Goal: Transaction & Acquisition: Purchase product/service

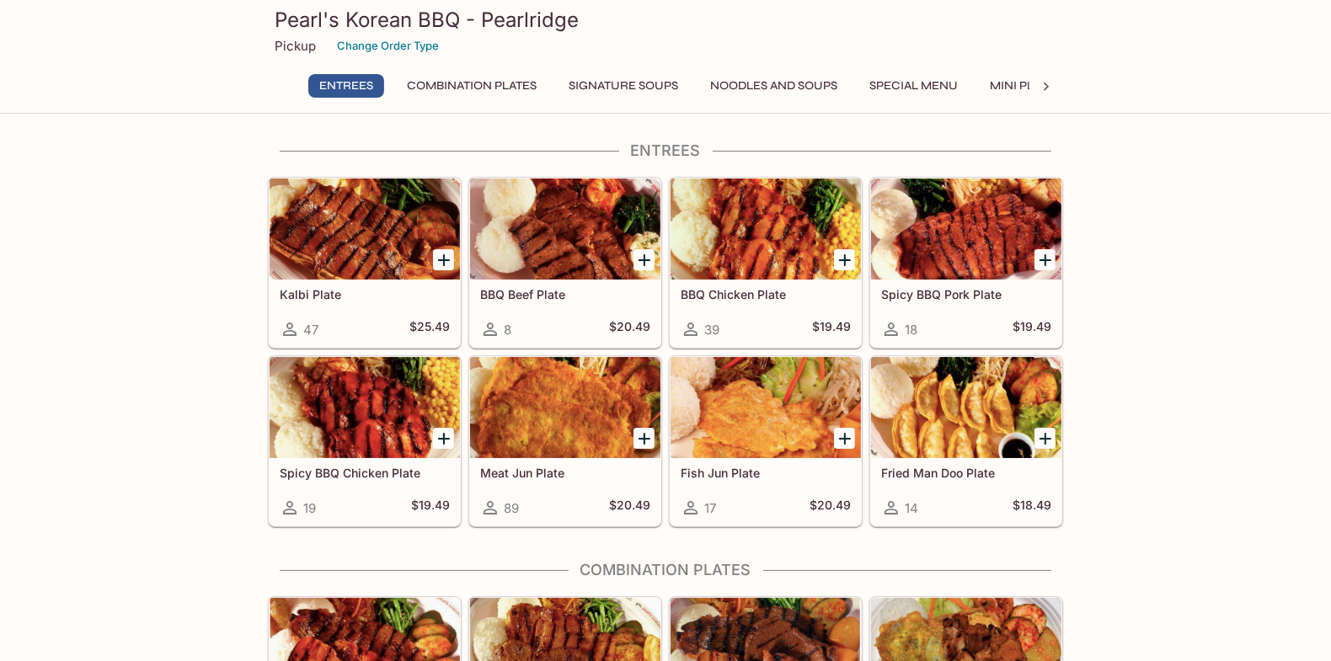
click at [358, 243] on div at bounding box center [365, 229] width 190 height 101
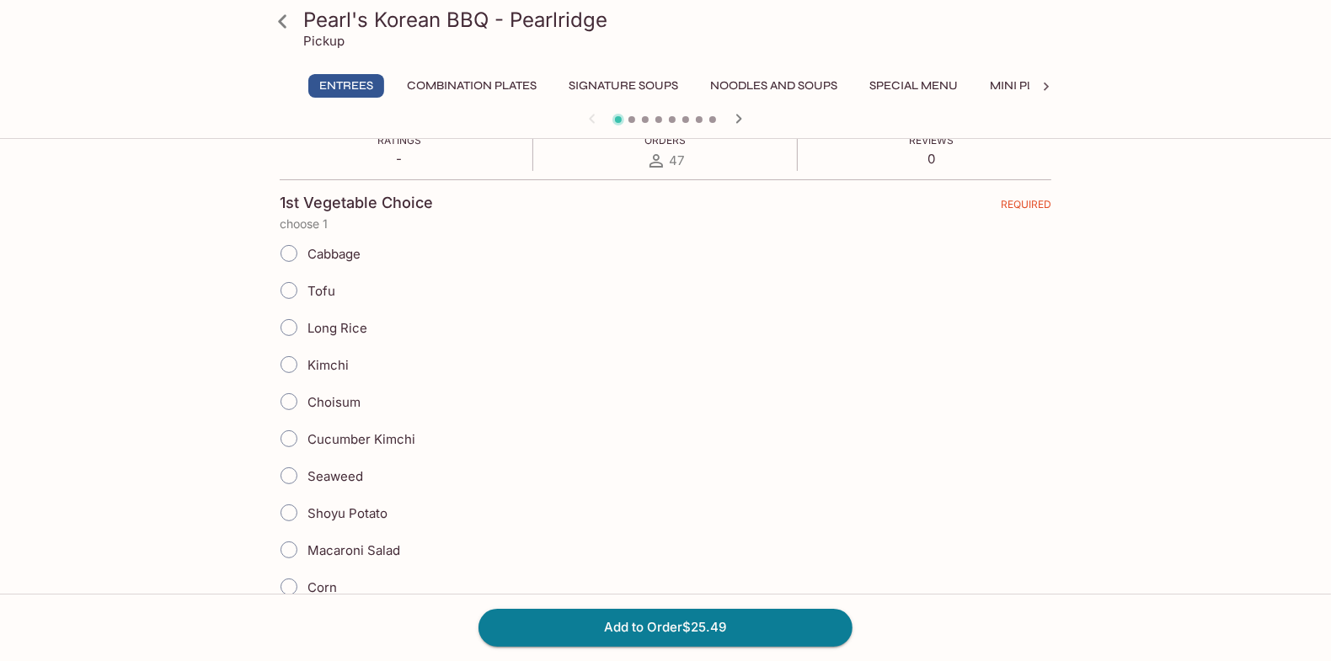
scroll to position [336, 0]
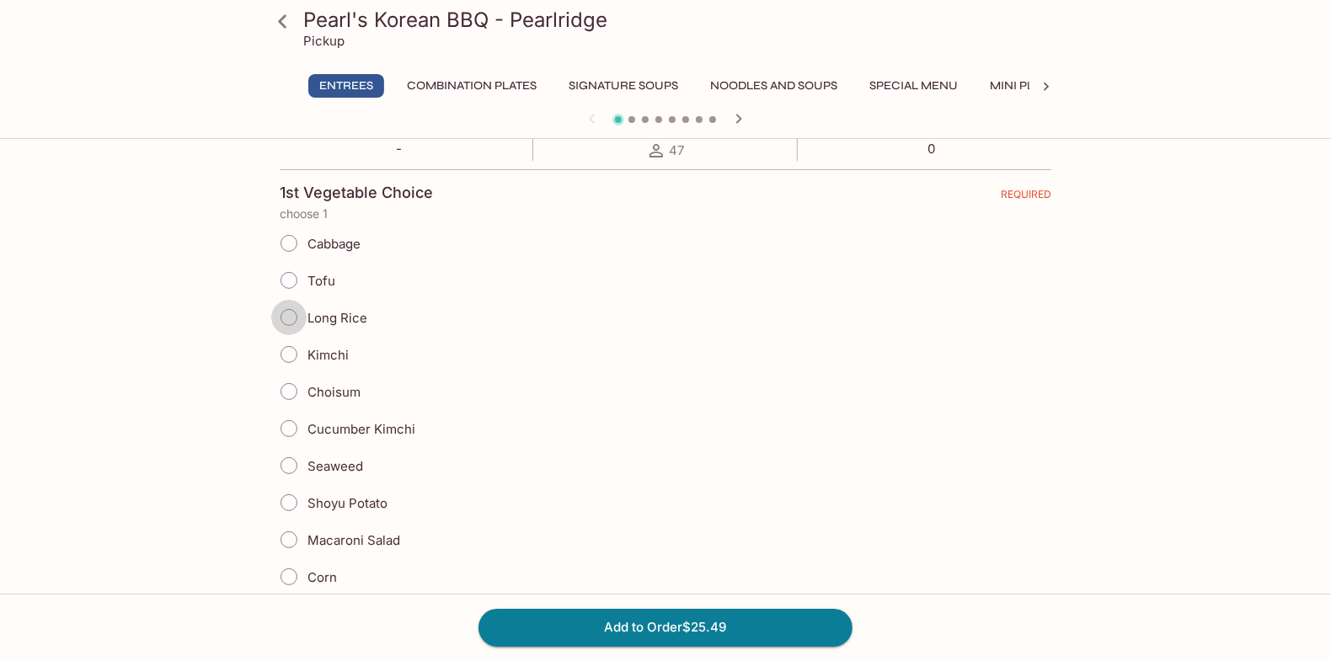
click at [294, 313] on input "Long Rice" at bounding box center [288, 317] width 35 height 35
radio input "true"
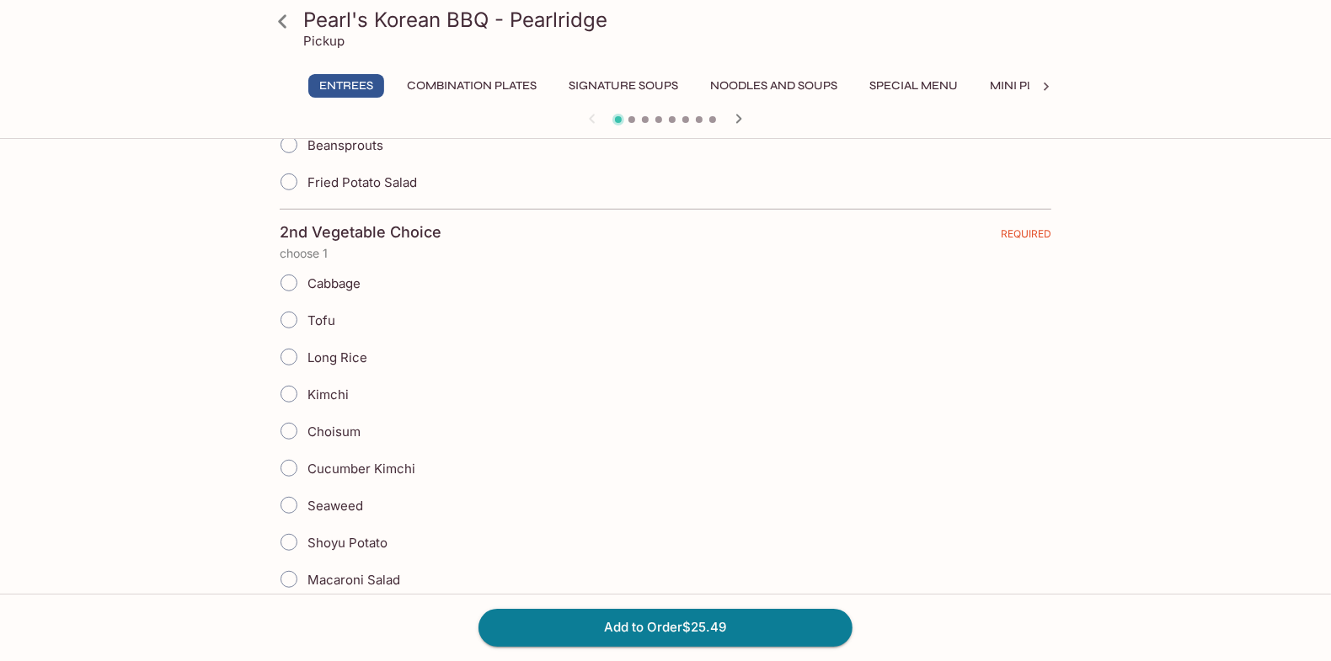
scroll to position [927, 0]
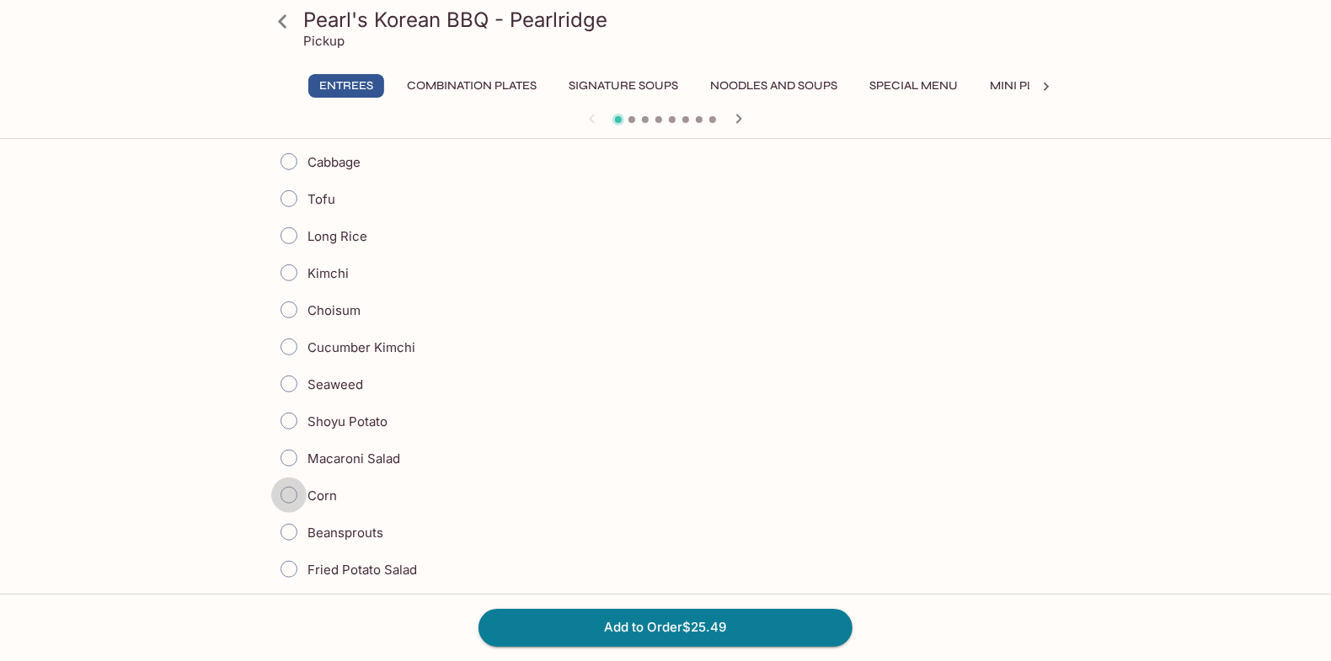
click at [292, 481] on input "Corn" at bounding box center [288, 495] width 35 height 35
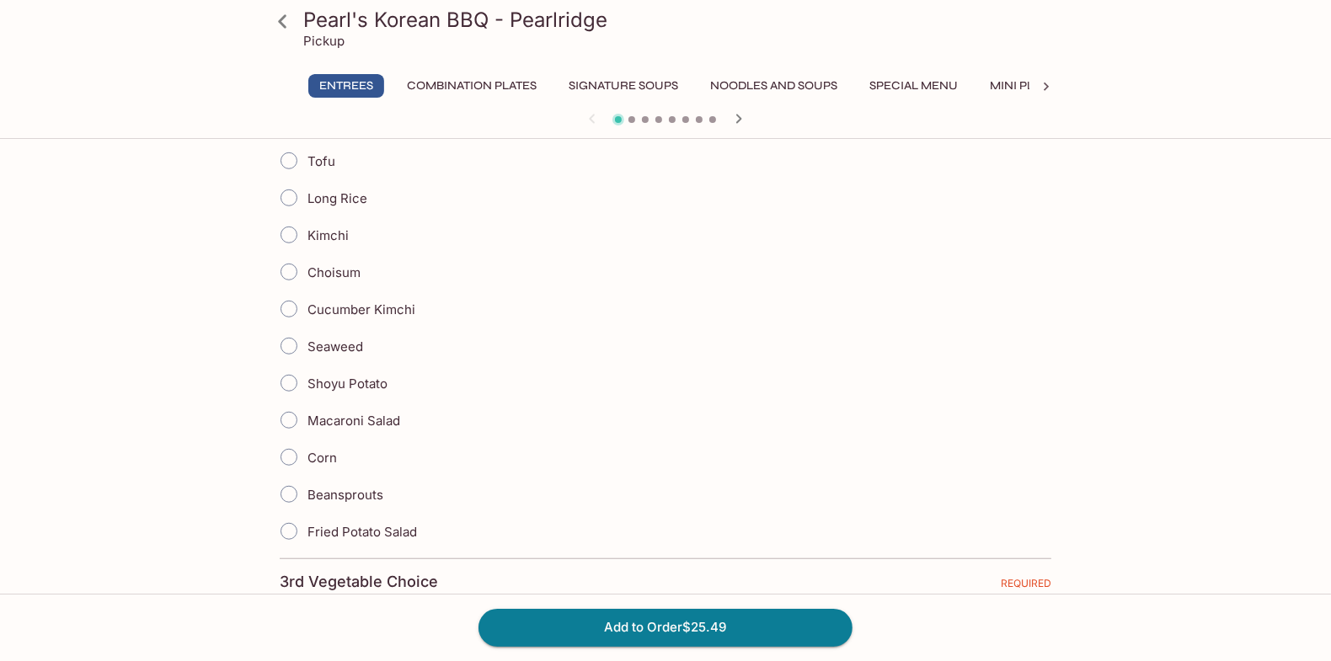
scroll to position [1010, 0]
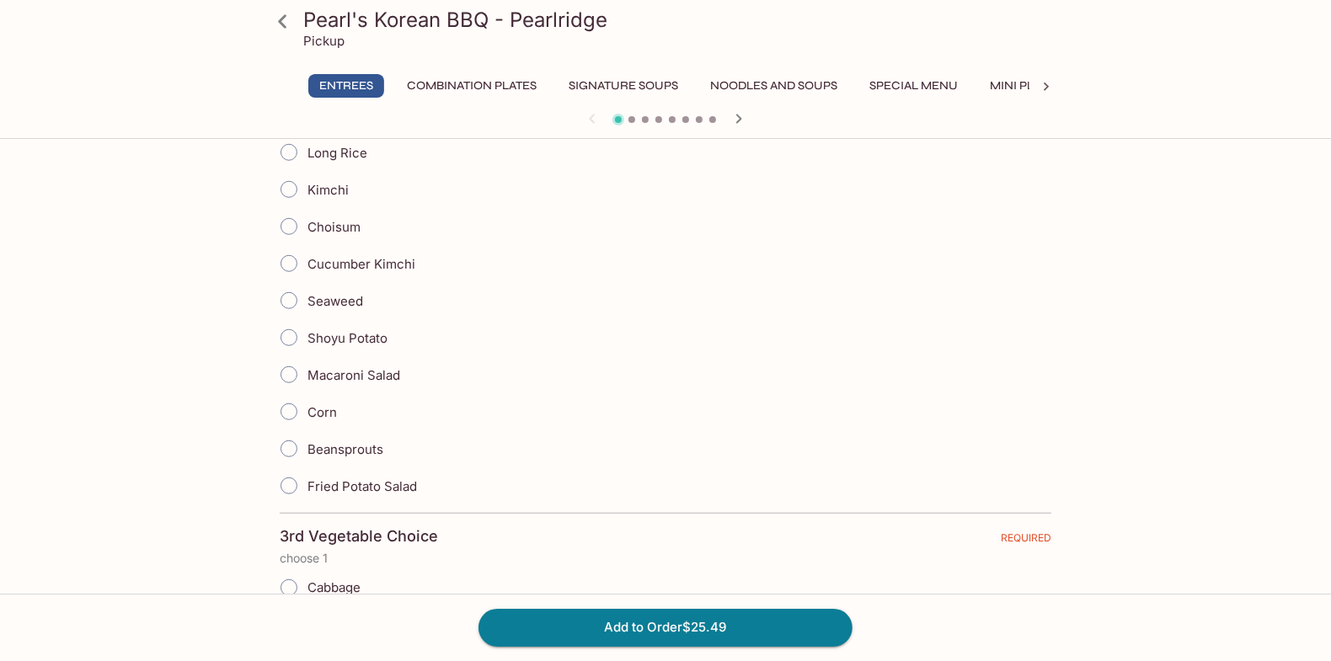
click at [294, 404] on input "Corn" at bounding box center [288, 411] width 35 height 35
radio input "true"
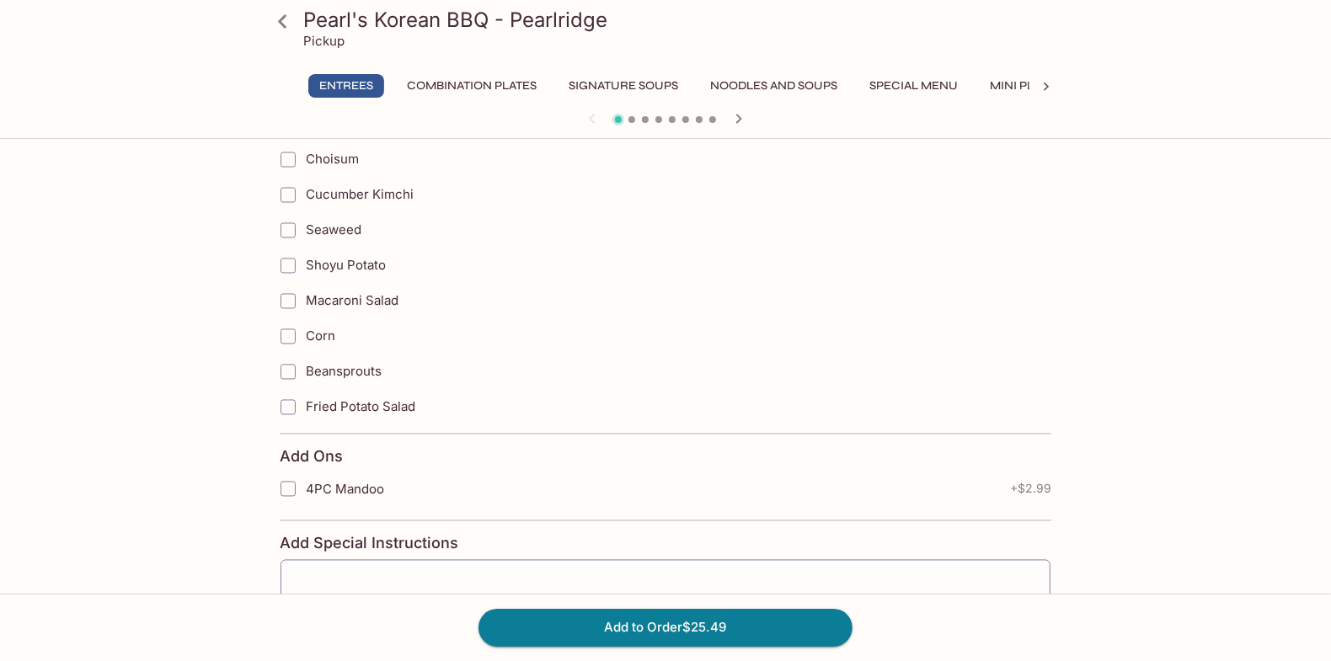
scroll to position [2726, 0]
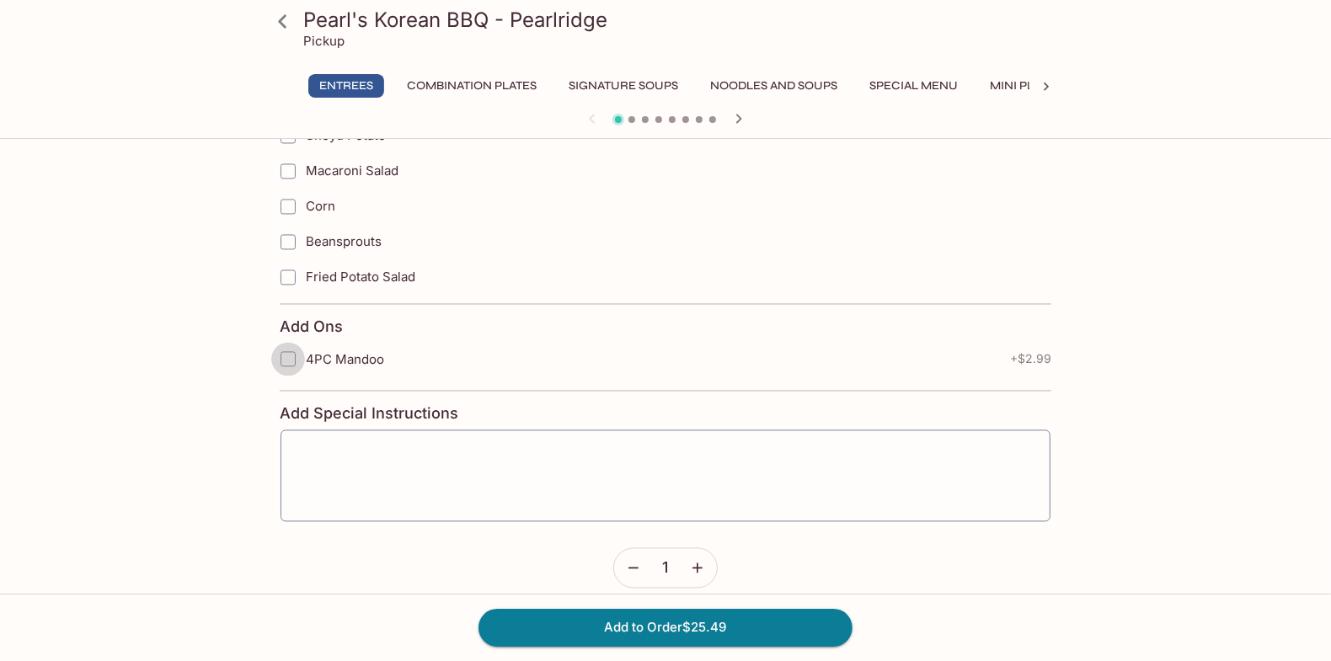
click at [289, 343] on input "4PC Mandoo" at bounding box center [288, 360] width 34 height 34
checkbox input "true"
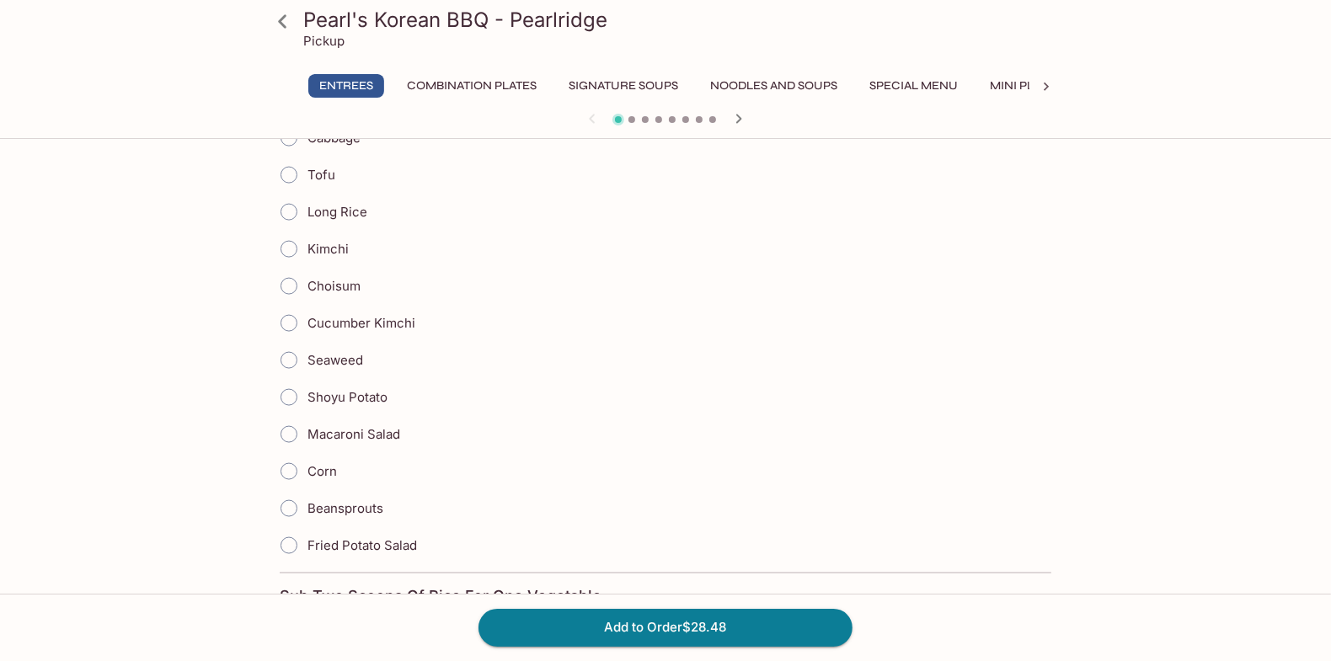
scroll to position [1968, 0]
click at [287, 455] on input "Corn" at bounding box center [288, 472] width 35 height 35
radio input "true"
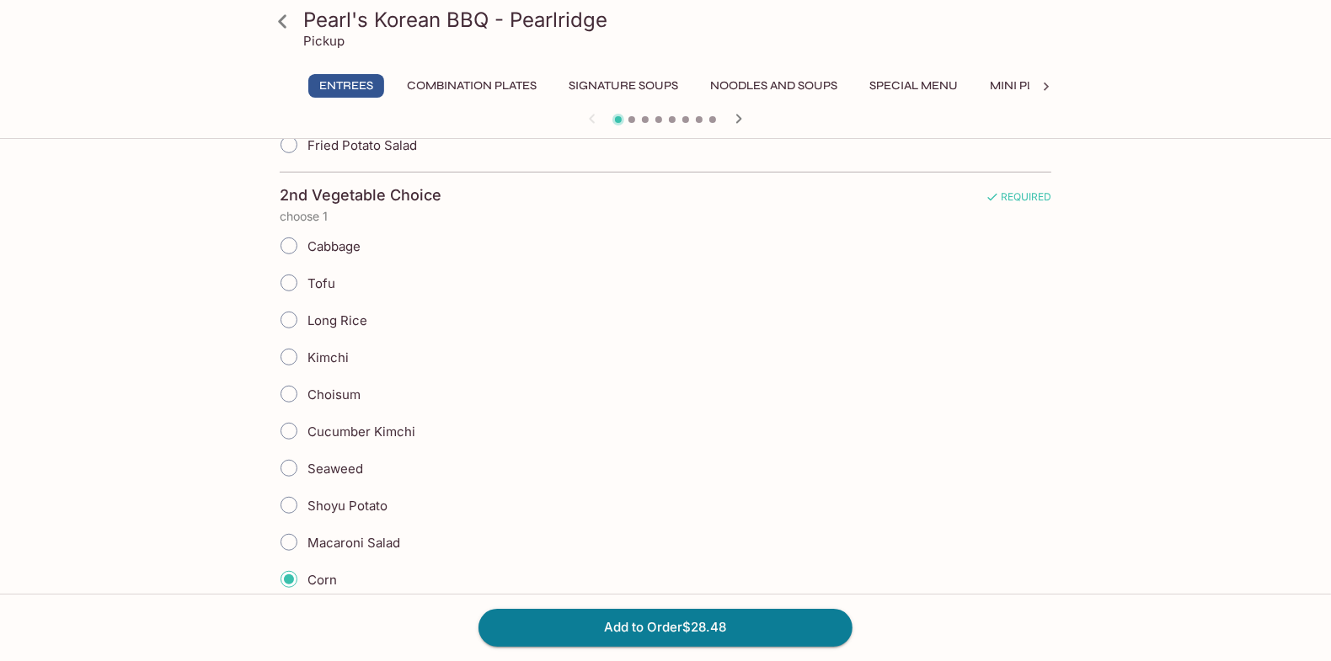
scroll to position [873, 0]
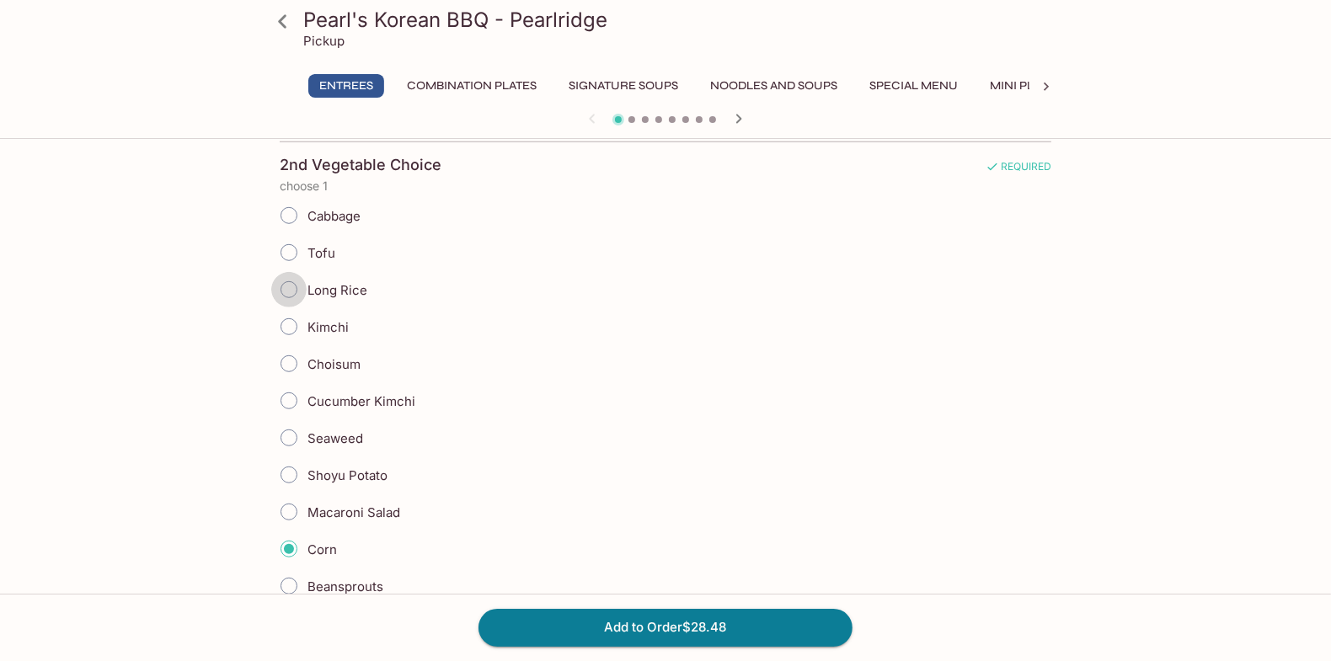
click at [298, 288] on input "Long Rice" at bounding box center [288, 289] width 35 height 35
click at [313, 282] on span "Long Rice" at bounding box center [338, 290] width 60 height 16
click at [307, 282] on input "Long Rice" at bounding box center [288, 289] width 35 height 35
radio input "true"
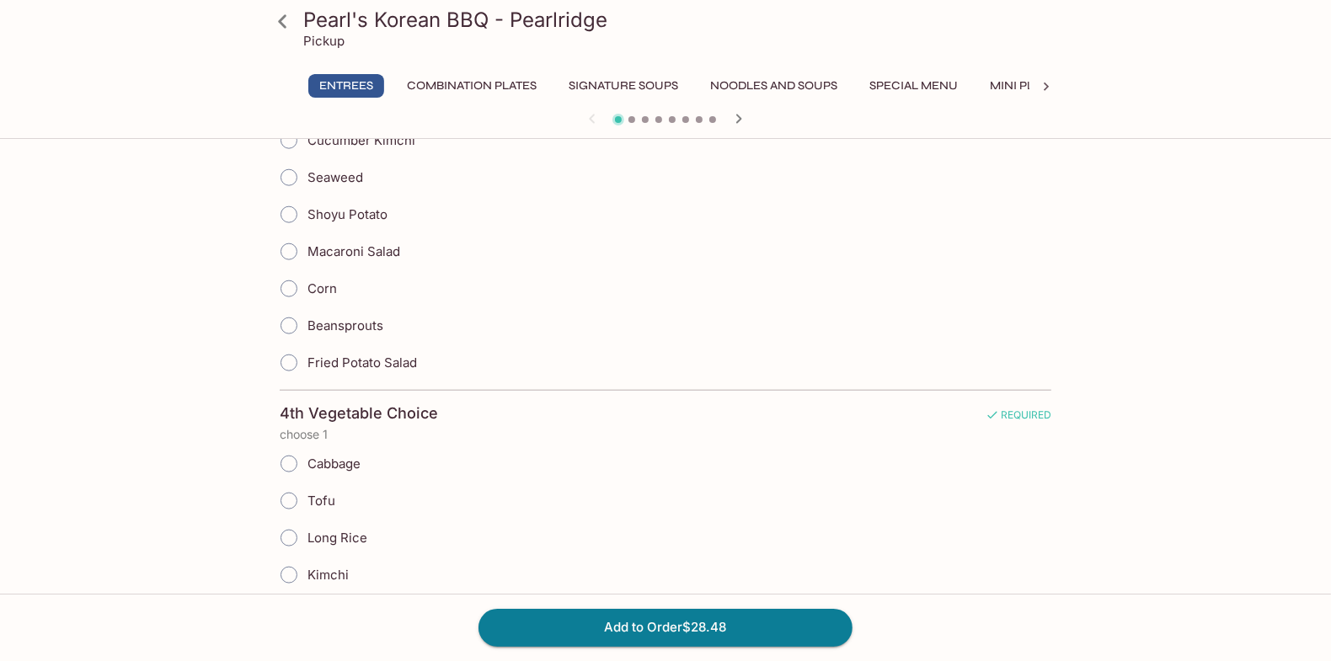
scroll to position [1631, 0]
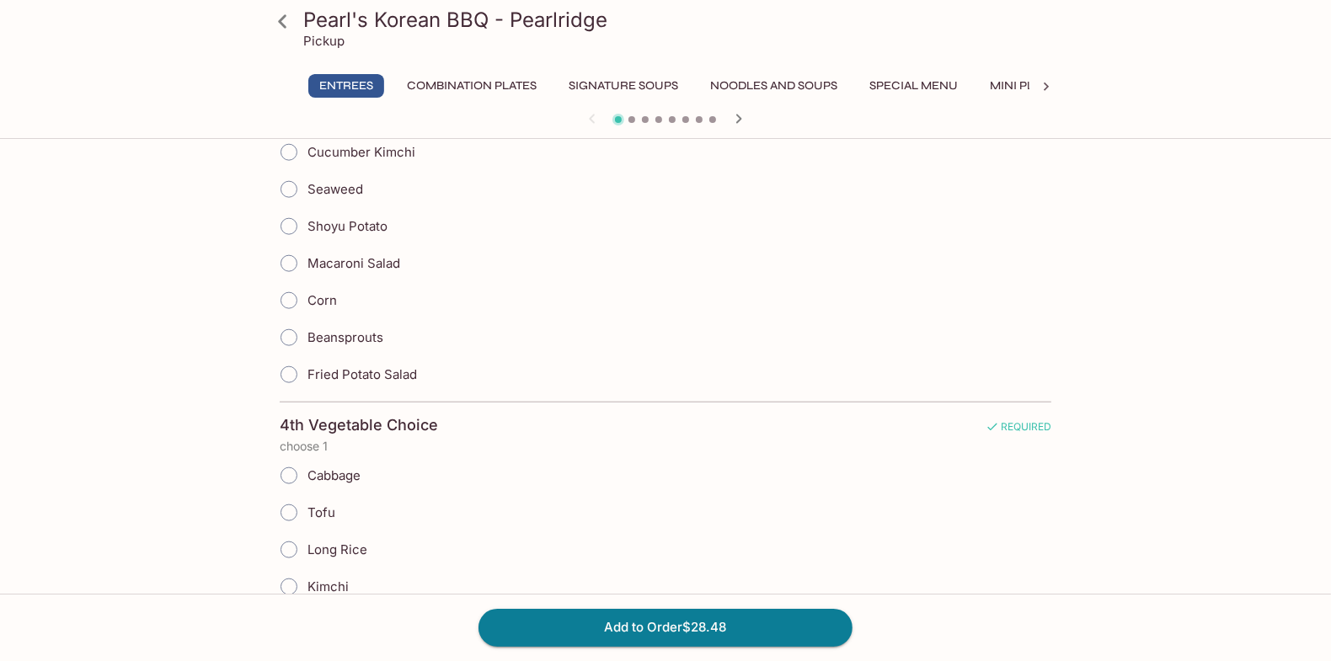
click at [311, 292] on span "Corn" at bounding box center [322, 300] width 29 height 16
click at [312, 292] on span "Corn" at bounding box center [322, 300] width 29 height 16
click at [307, 292] on input "Corn" at bounding box center [288, 300] width 35 height 35
radio input "true"
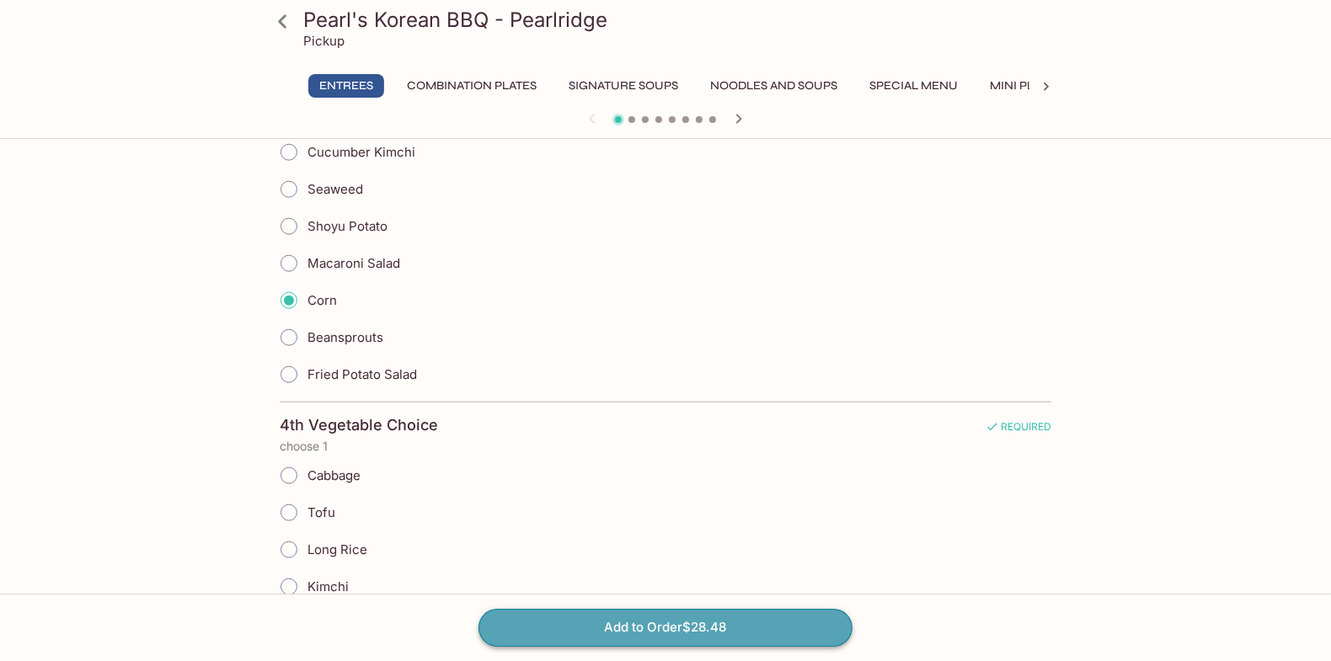
click at [670, 626] on button "Add to Order $28.48" at bounding box center [666, 627] width 374 height 37
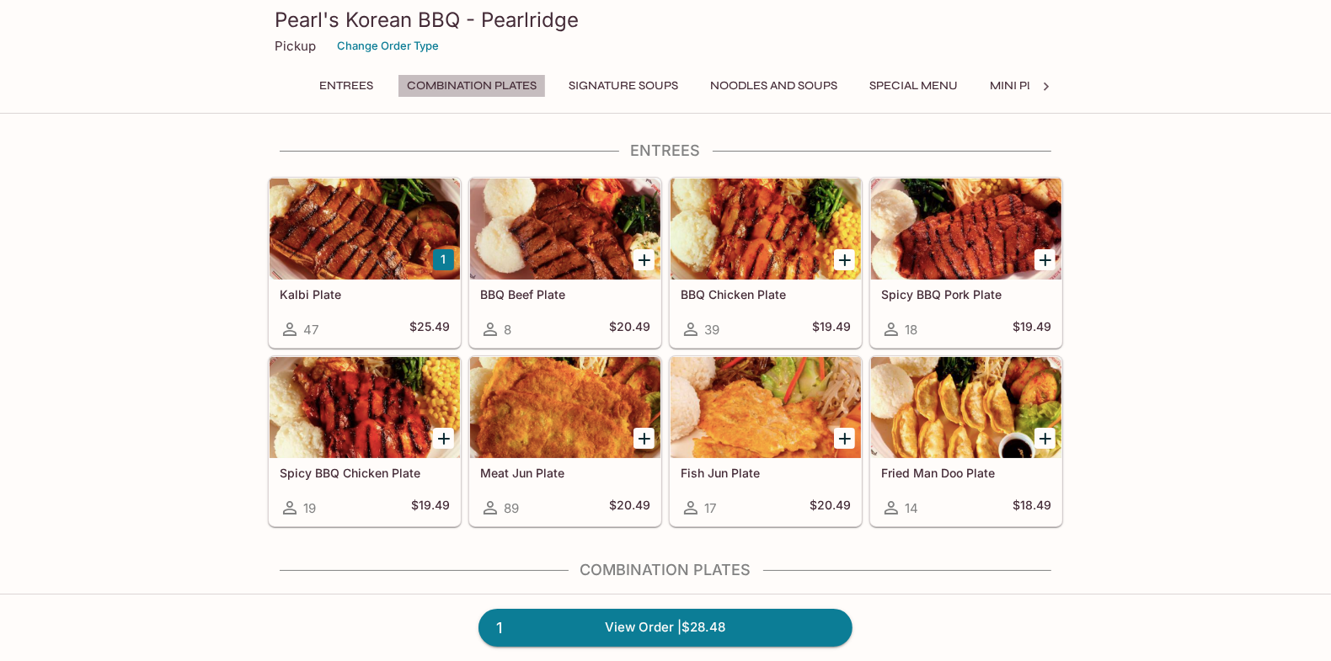
click at [461, 94] on button "Combination Plates" at bounding box center [472, 86] width 148 height 24
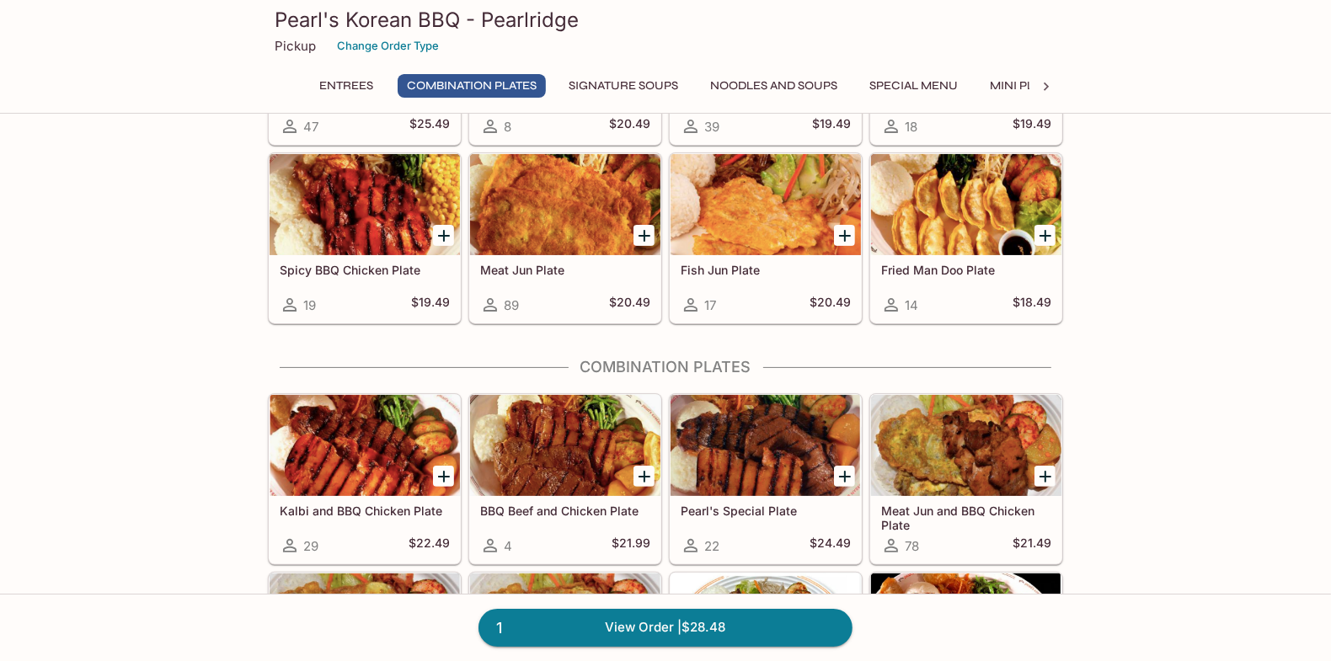
scroll to position [417, 0]
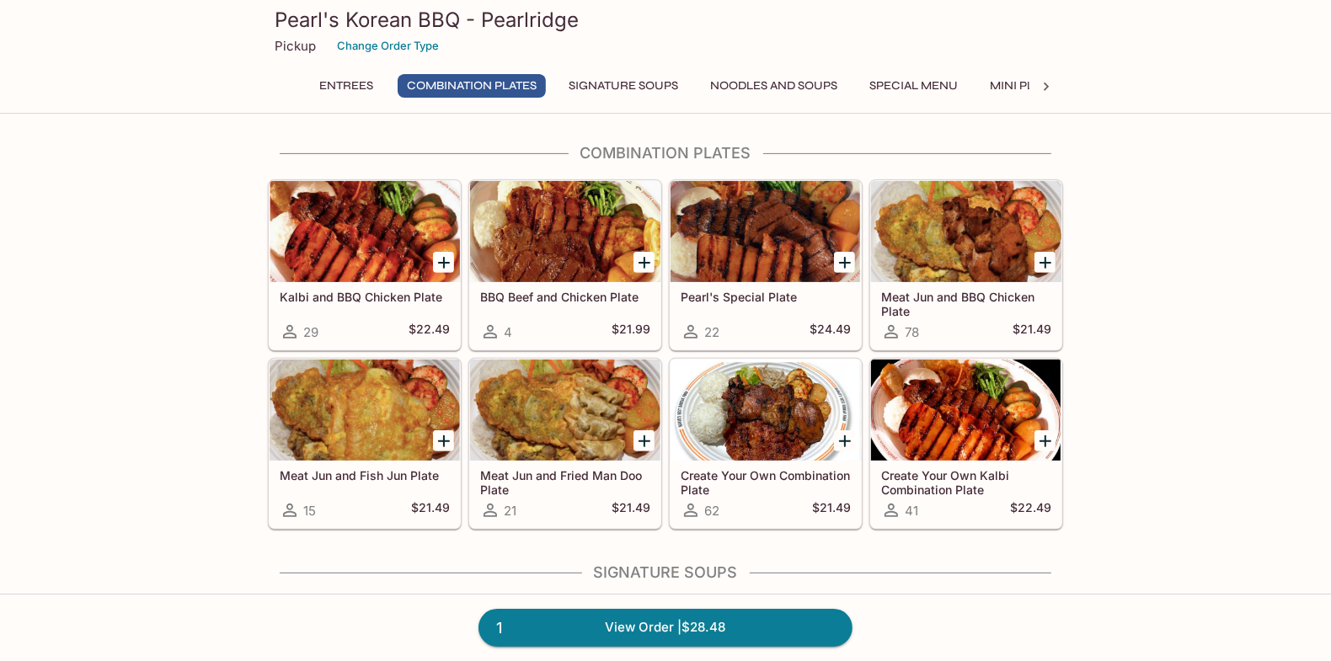
click at [657, 78] on button "Signature Soups" at bounding box center [623, 86] width 128 height 24
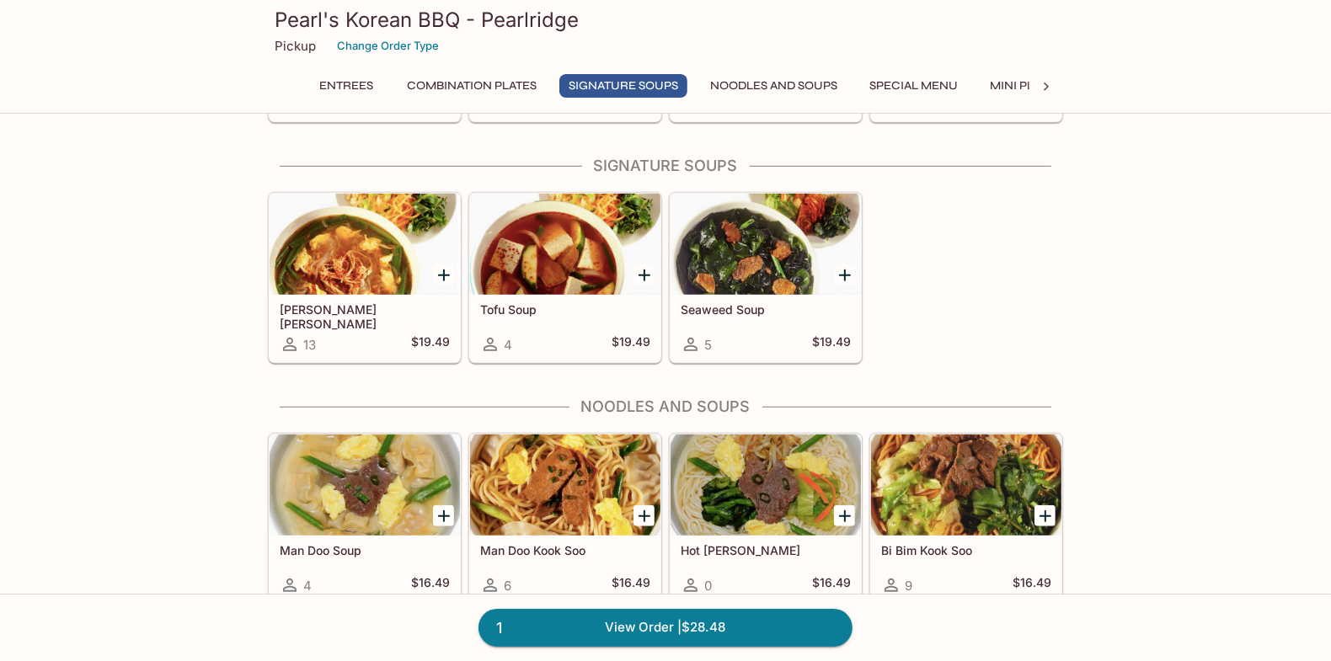
scroll to position [834, 0]
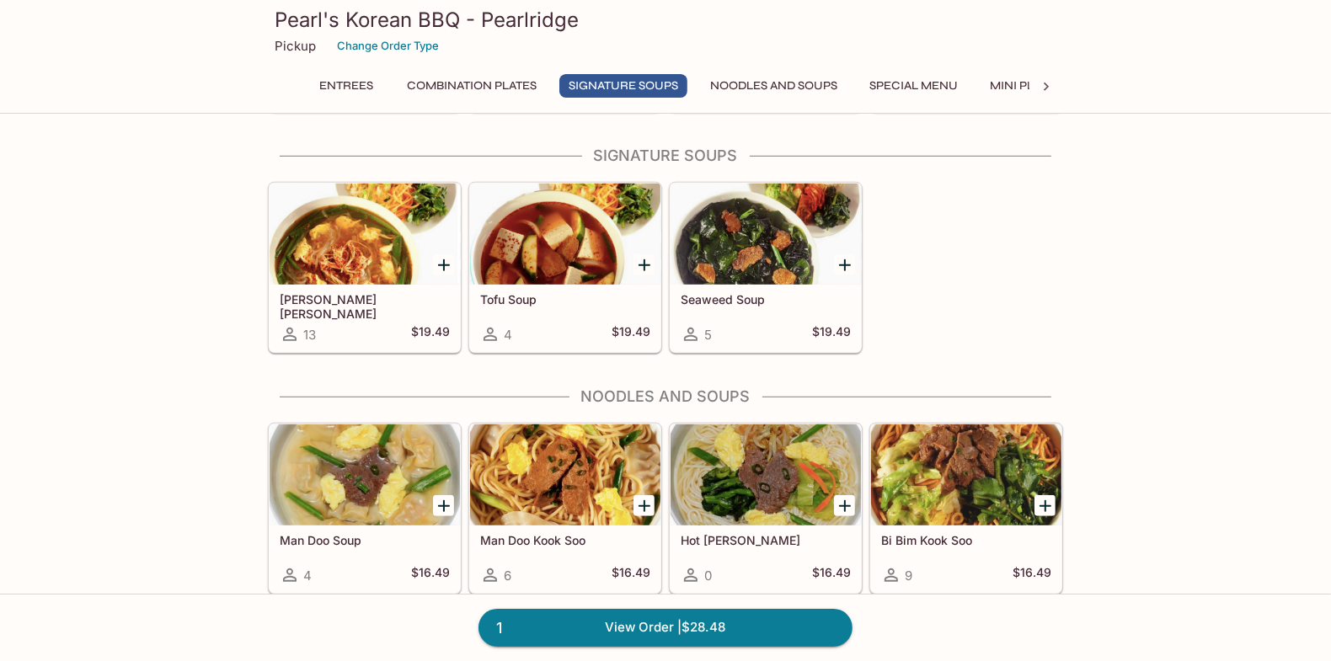
click at [728, 98] on div "Entrees Combination Plates Signature Soups Noodles and Soups Special Menu Mini …" at bounding box center [666, 91] width 728 height 34
click at [741, 85] on button "Noodles and Soups" at bounding box center [774, 86] width 146 height 24
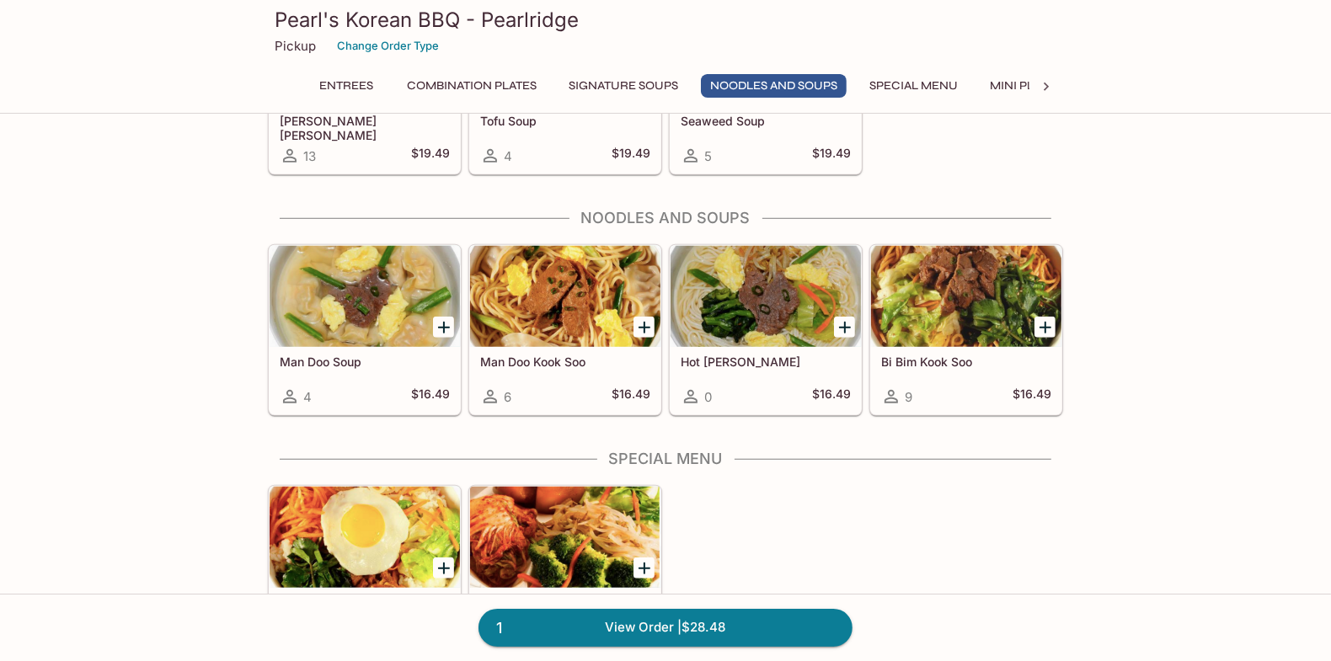
scroll to position [1075, 0]
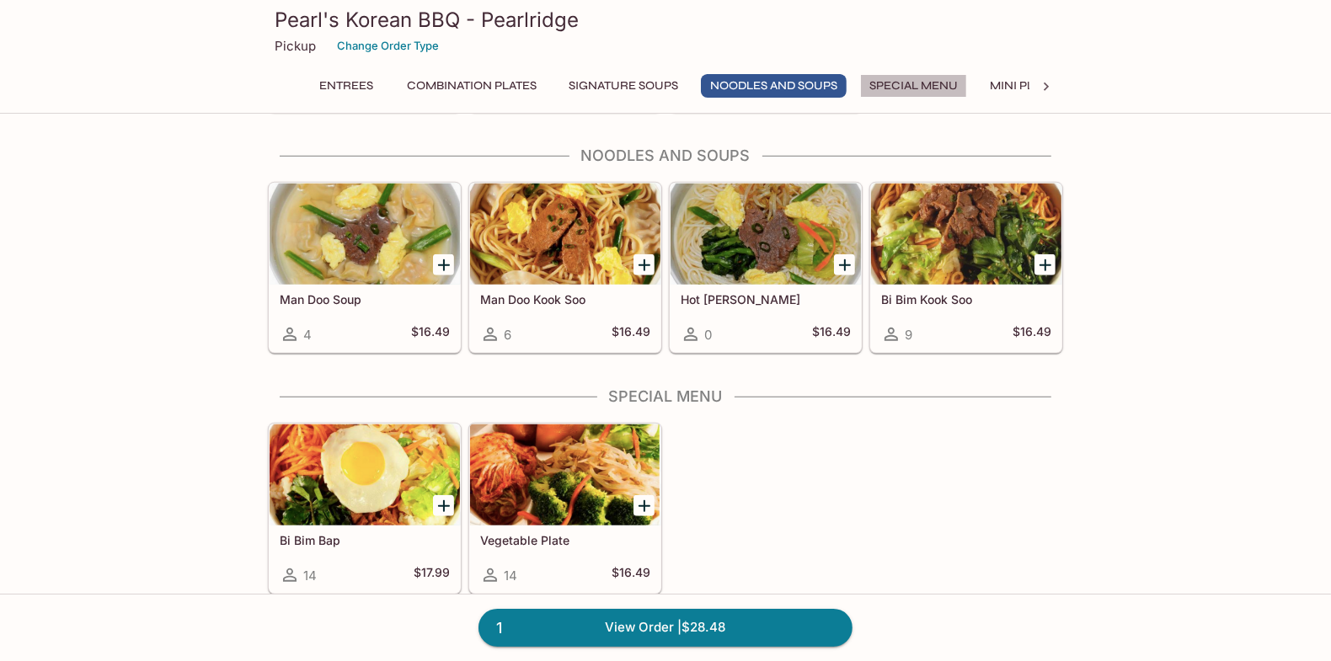
click at [897, 83] on button "Special Menu" at bounding box center [913, 86] width 107 height 24
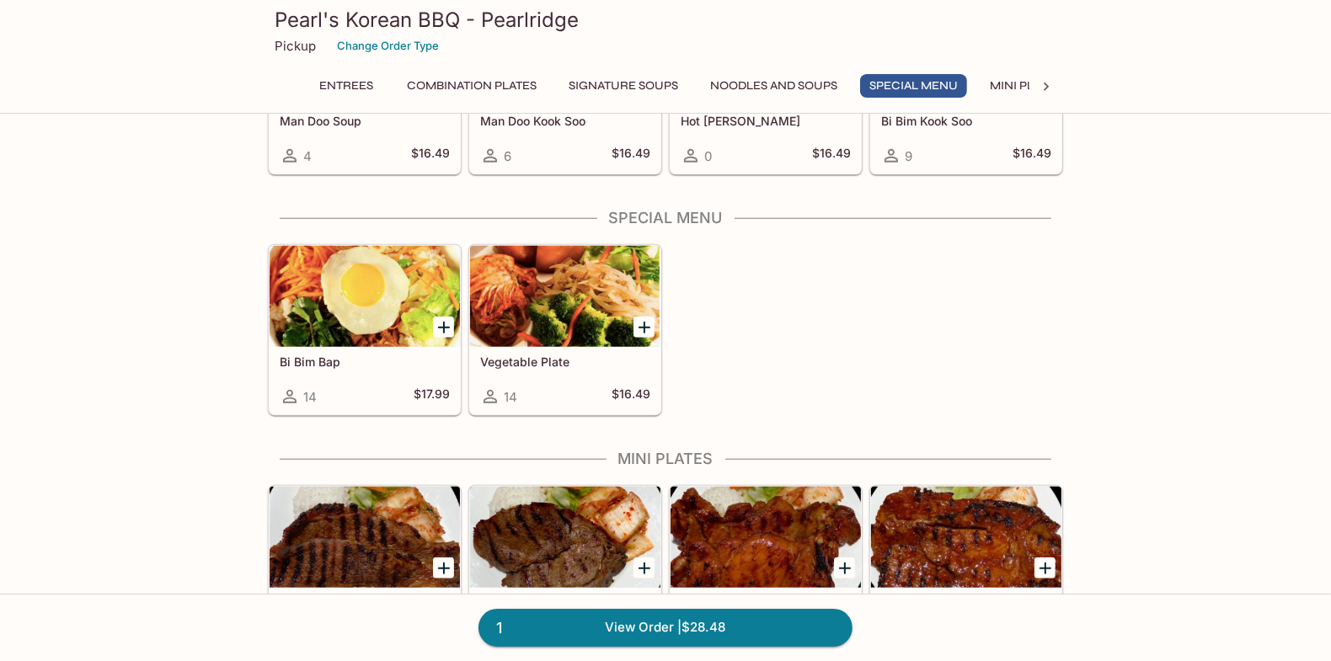
scroll to position [1315, 0]
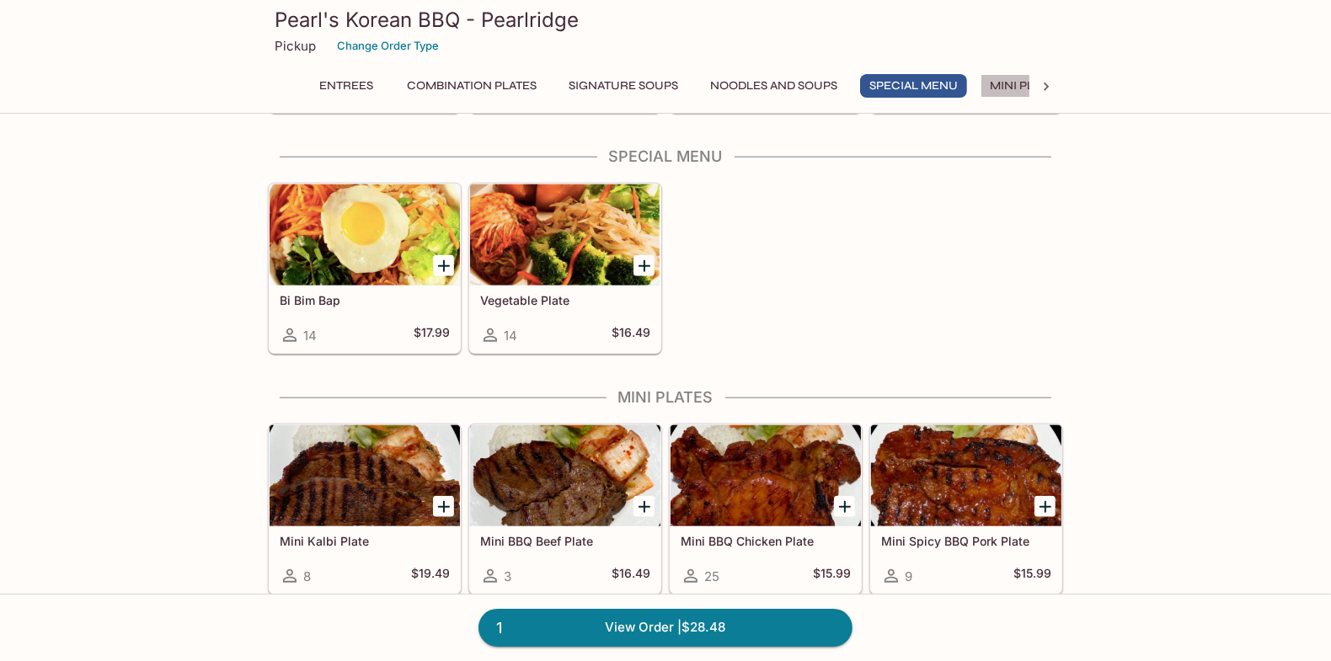
click at [990, 79] on button "Mini Plates" at bounding box center [1026, 86] width 90 height 24
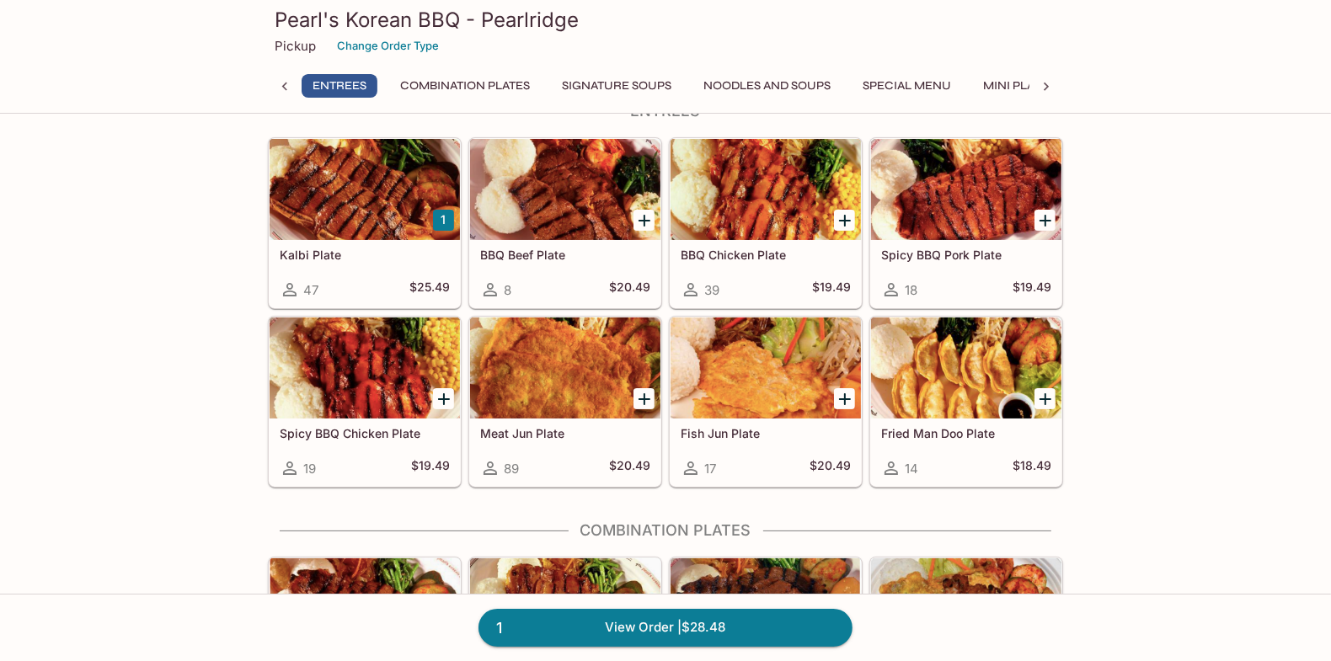
scroll to position [0, 0]
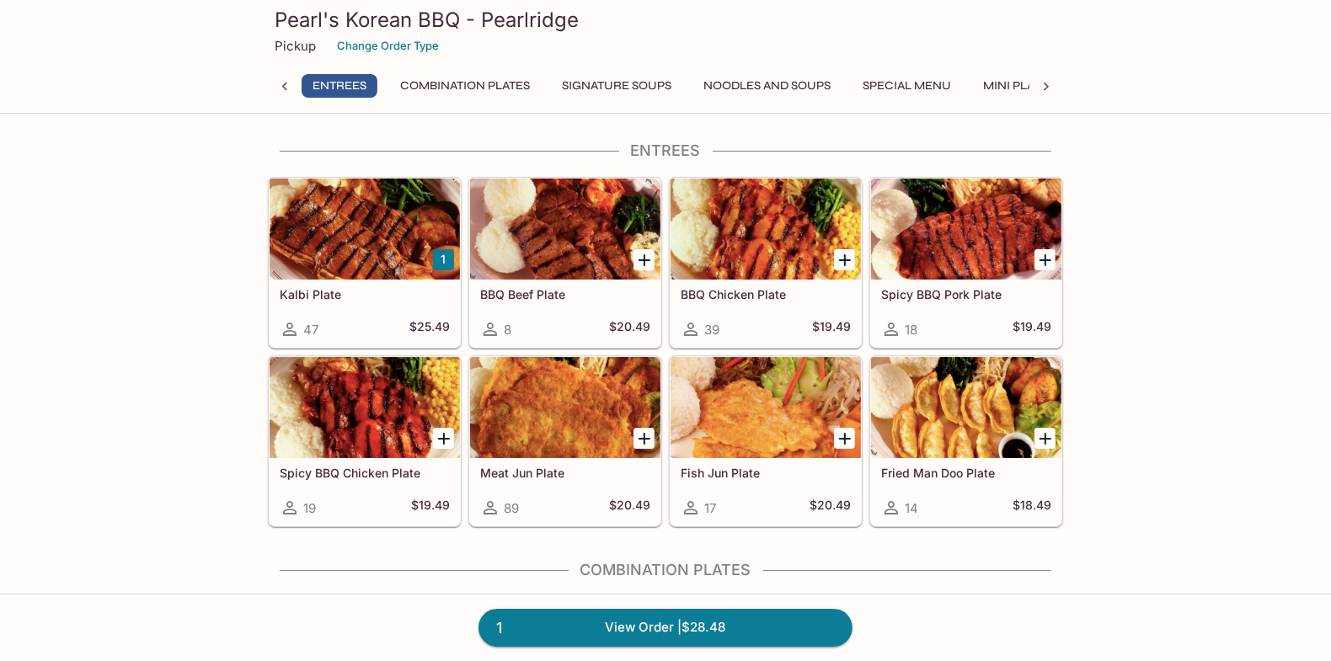
click at [1000, 78] on button "Mini Plates" at bounding box center [1019, 86] width 90 height 24
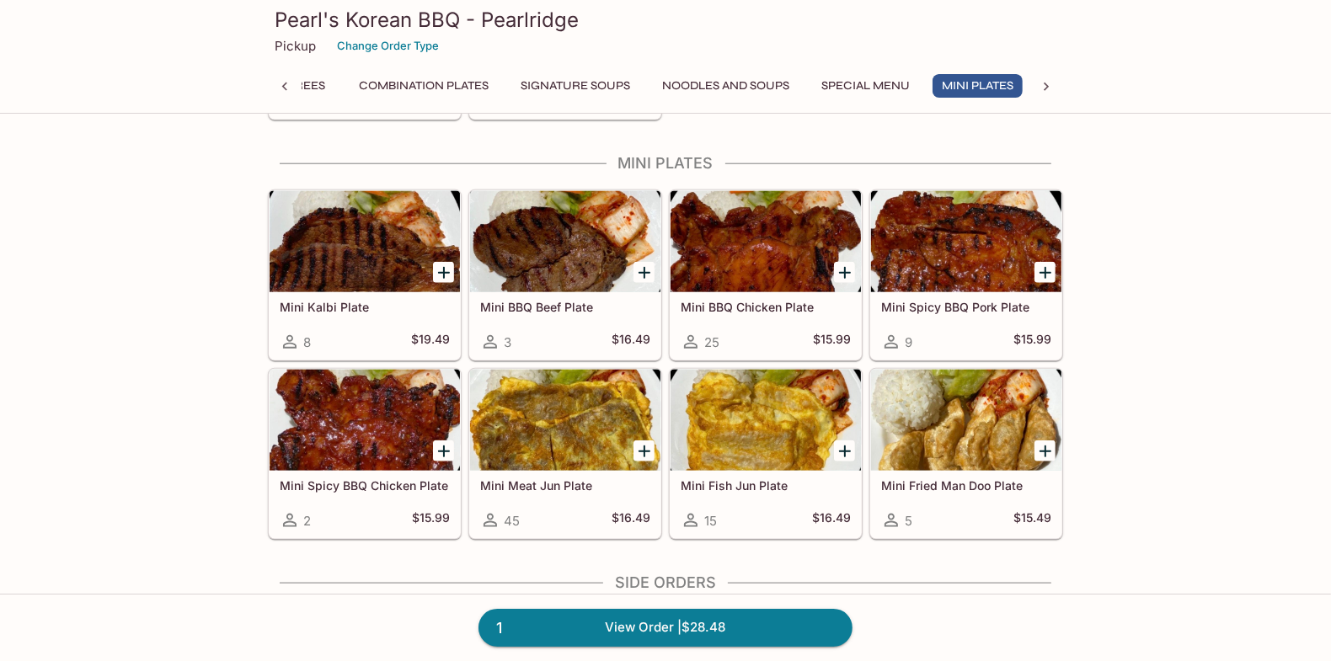
scroll to position [1556, 0]
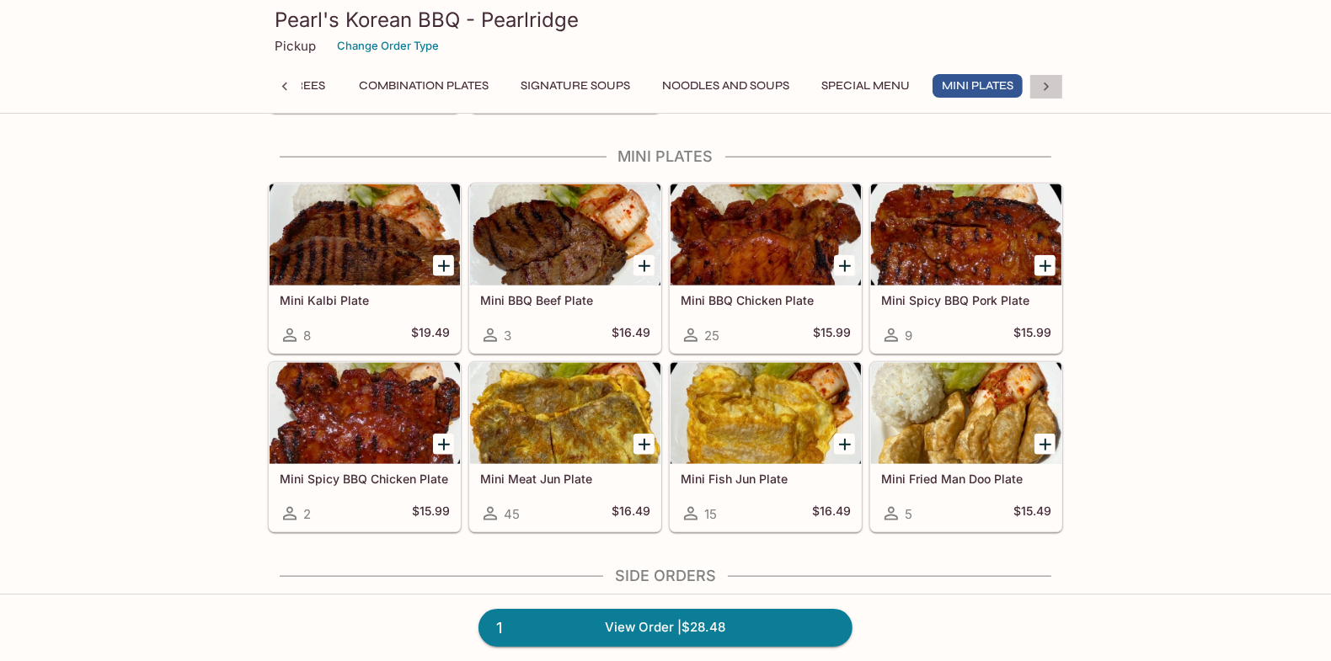
click at [1057, 82] on div at bounding box center [1047, 86] width 34 height 25
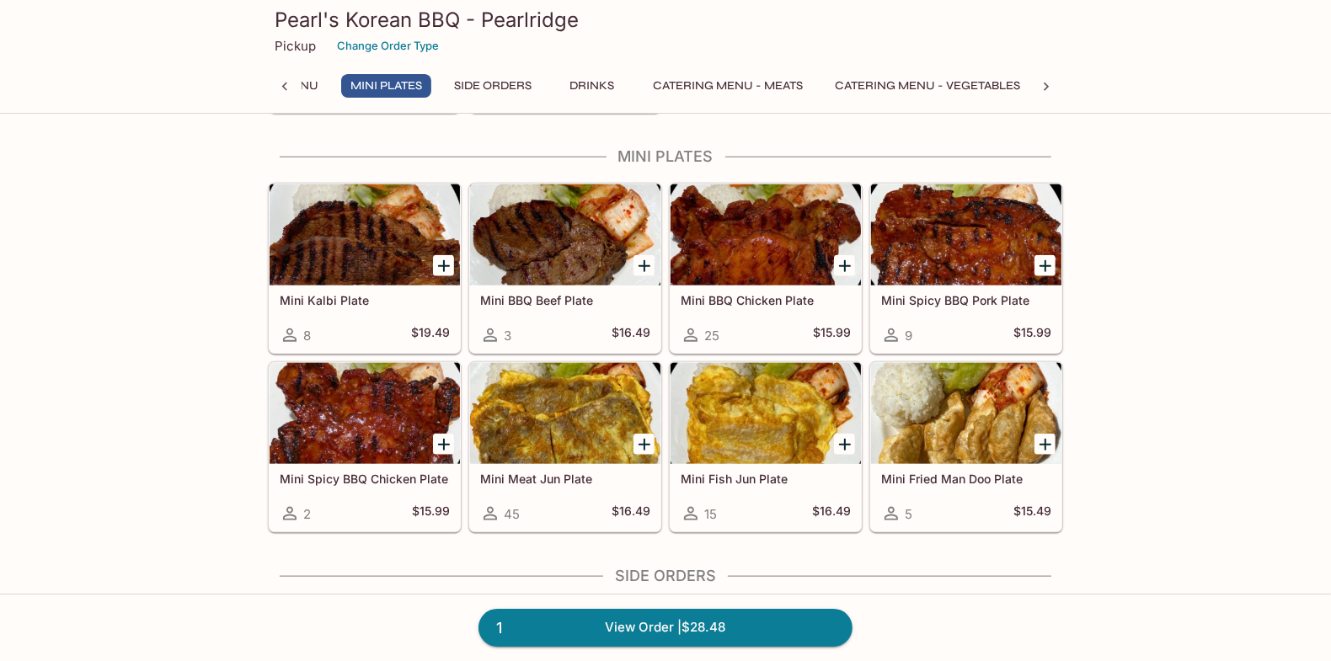
scroll to position [0, 650]
click at [504, 83] on button "Side Orders" at bounding box center [493, 86] width 96 height 24
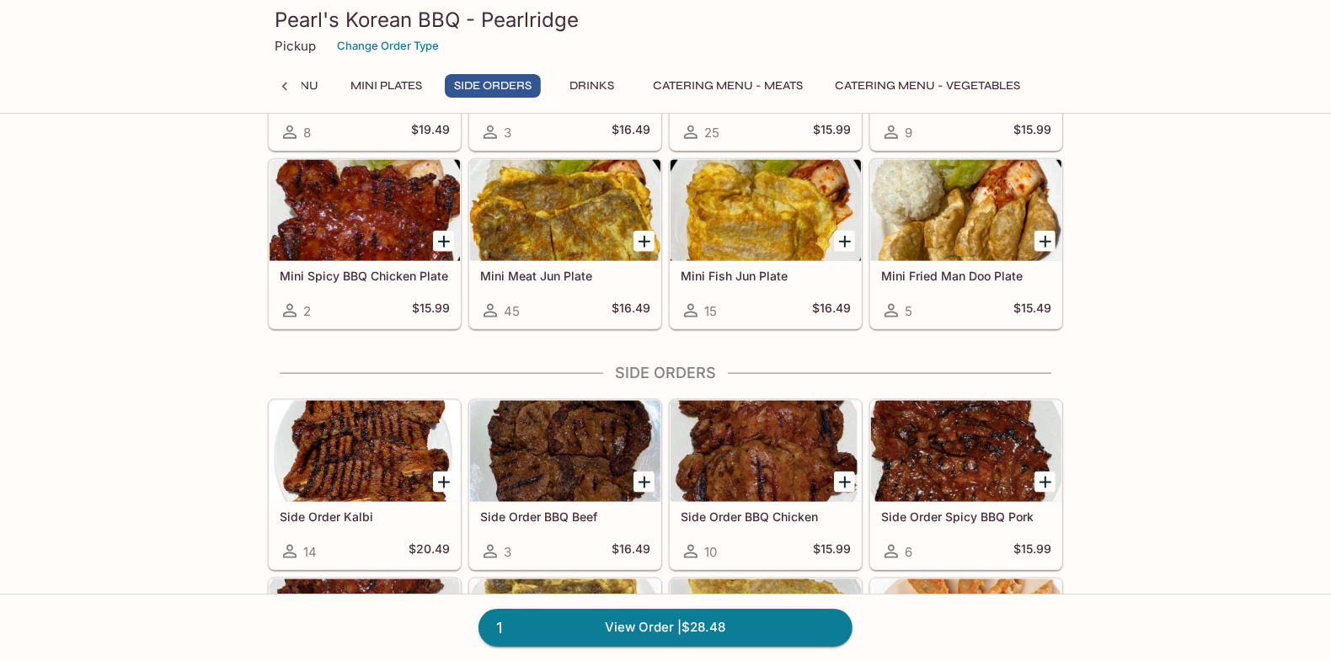
scroll to position [1975, 0]
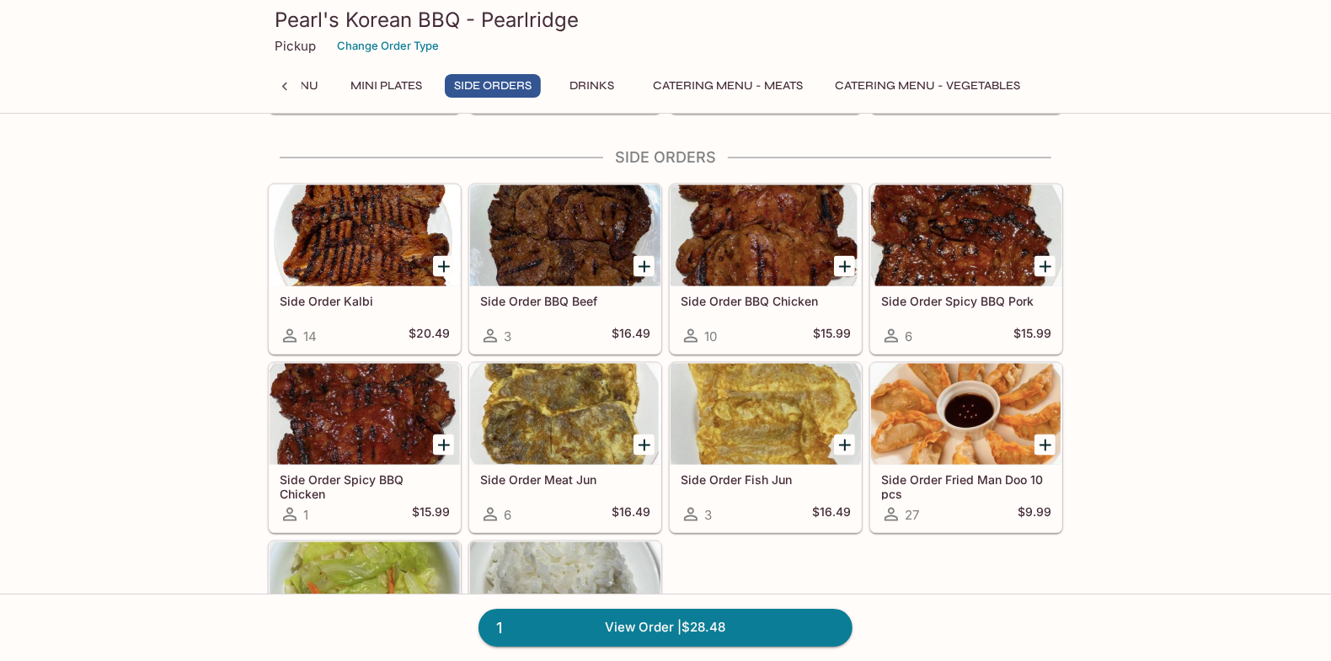
click at [281, 86] on icon at bounding box center [284, 86] width 17 height 17
drag, startPoint x: 350, startPoint y: 101, endPoint x: 354, endPoint y: 91, distance: 10.7
click at [351, 99] on div "Entrees Combination Plates Signature Soups Noodles and Soups Special Menu Mini …" at bounding box center [666, 91] width 728 height 34
click at [354, 93] on button "Entrees" at bounding box center [346, 86] width 76 height 24
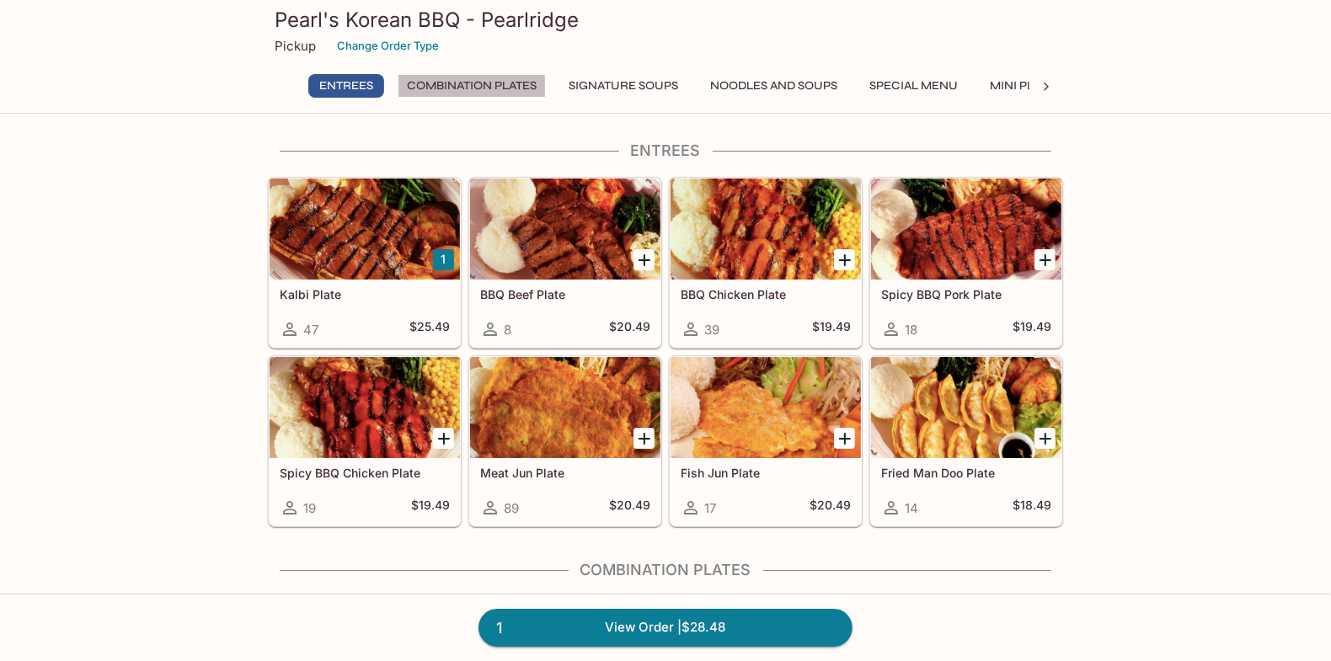
click at [485, 85] on button "Combination Plates" at bounding box center [472, 86] width 148 height 24
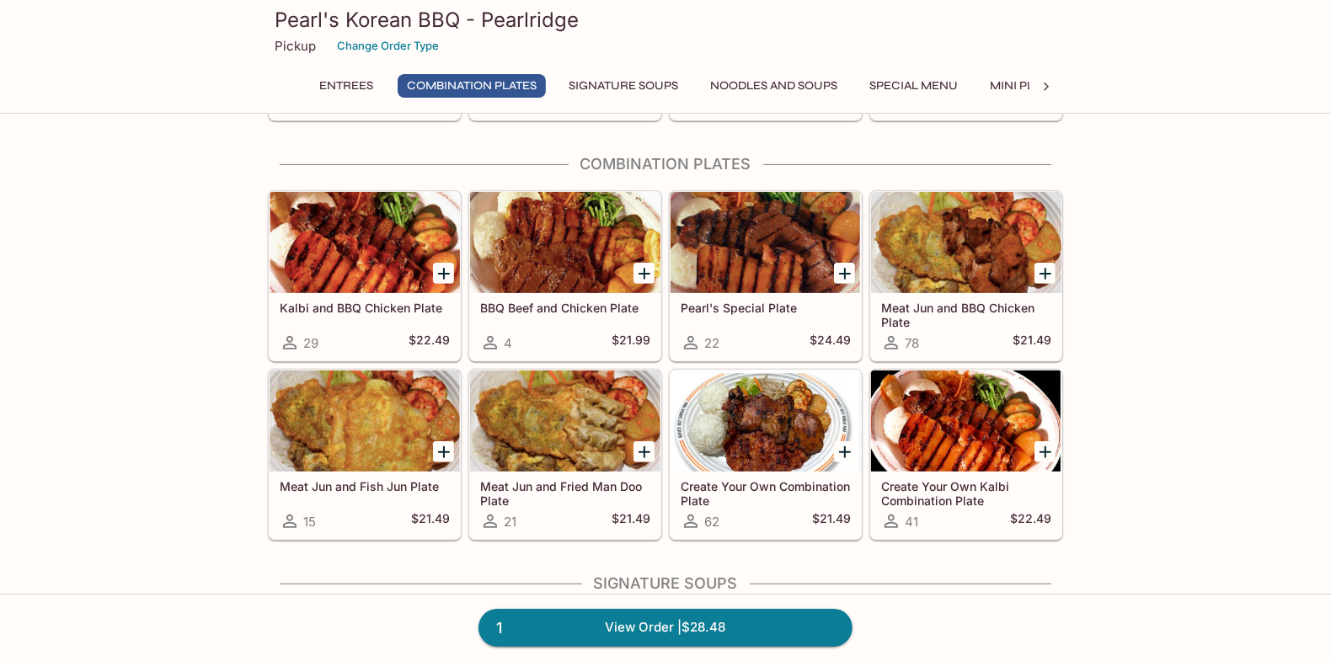
scroll to position [417, 0]
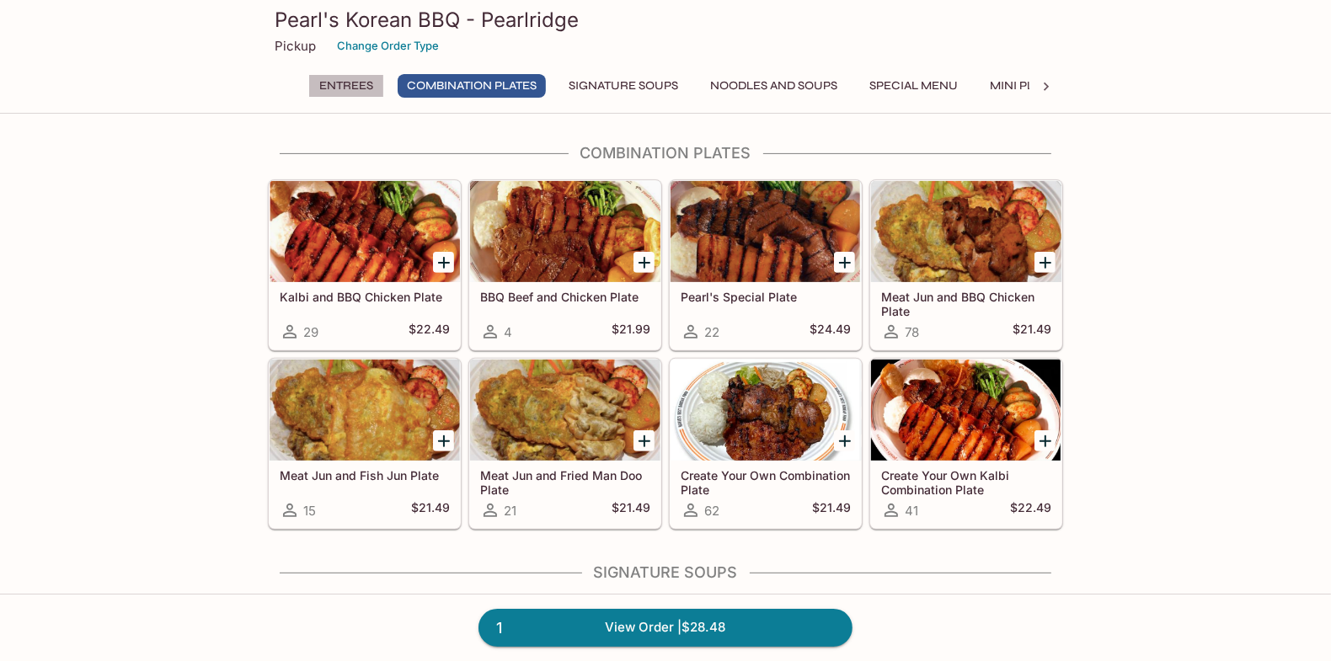
click at [353, 84] on button "Entrees" at bounding box center [346, 86] width 76 height 24
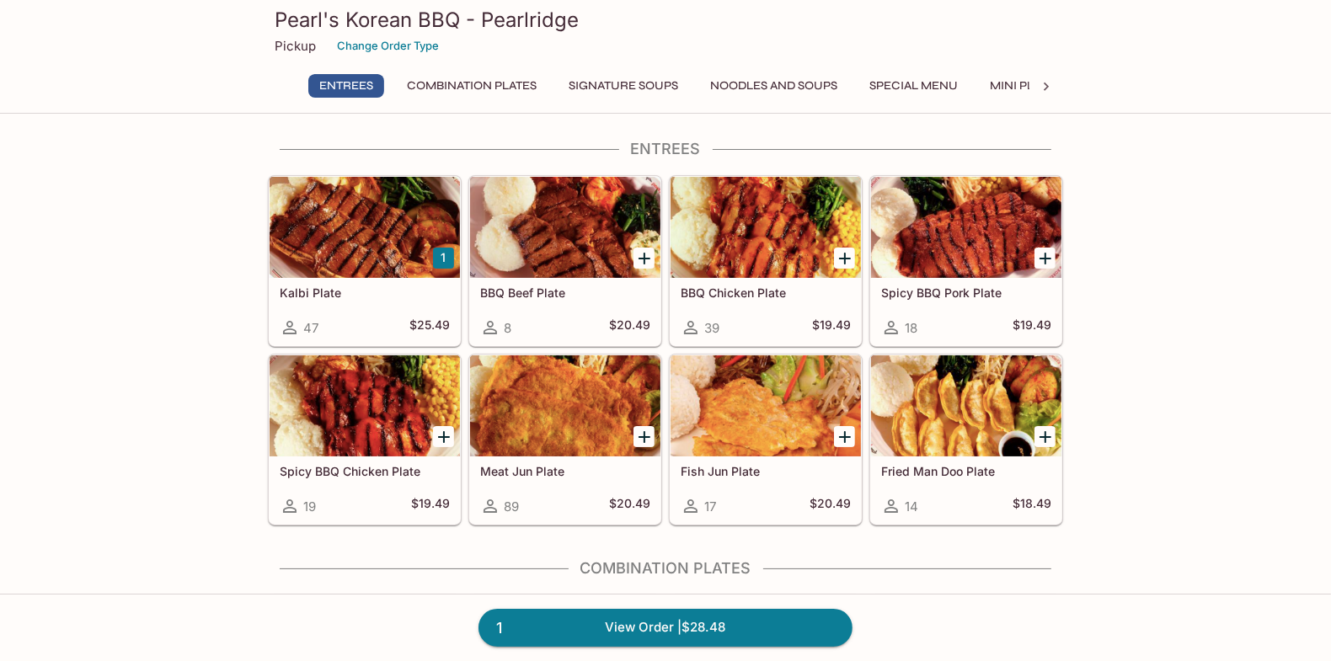
scroll to position [0, 0]
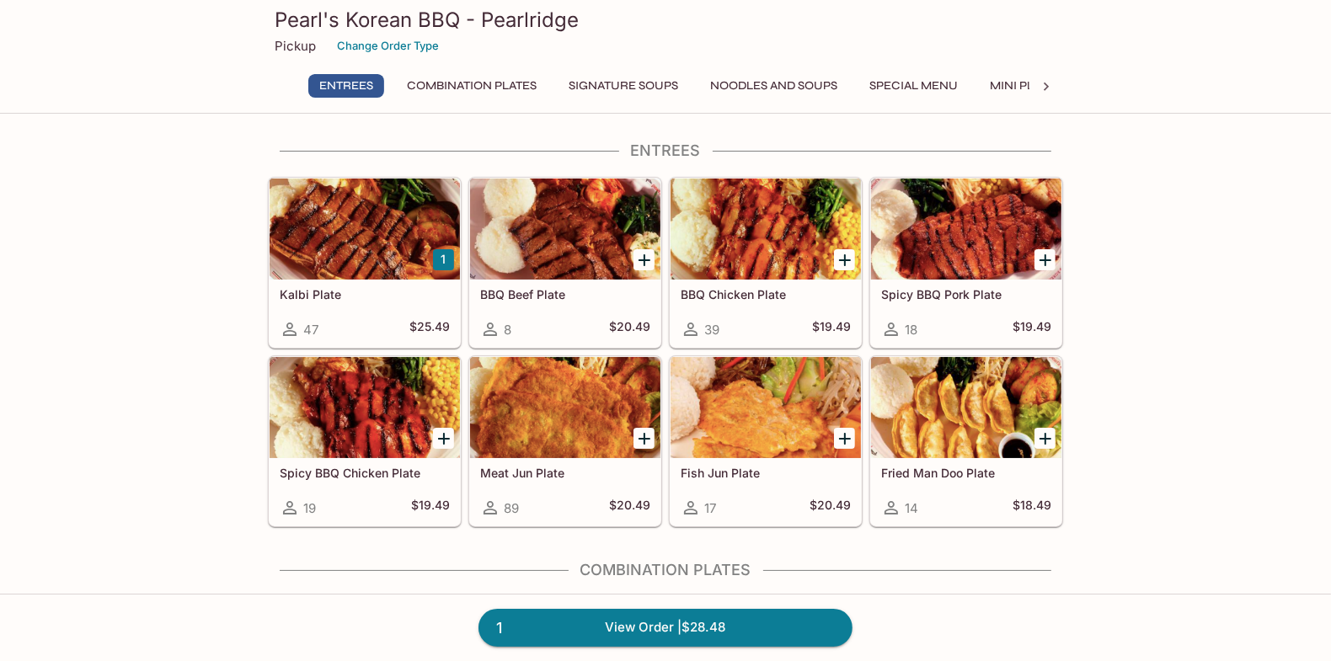
click at [521, 87] on button "Combination Plates" at bounding box center [472, 86] width 148 height 24
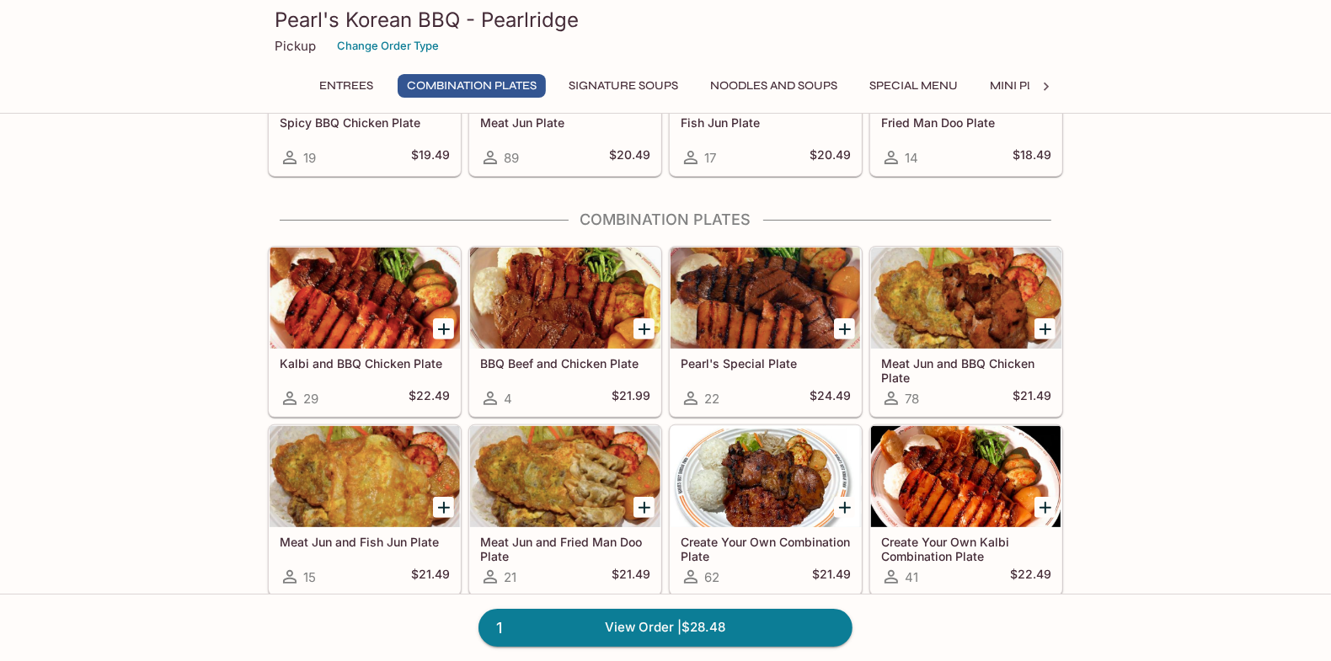
scroll to position [417, 0]
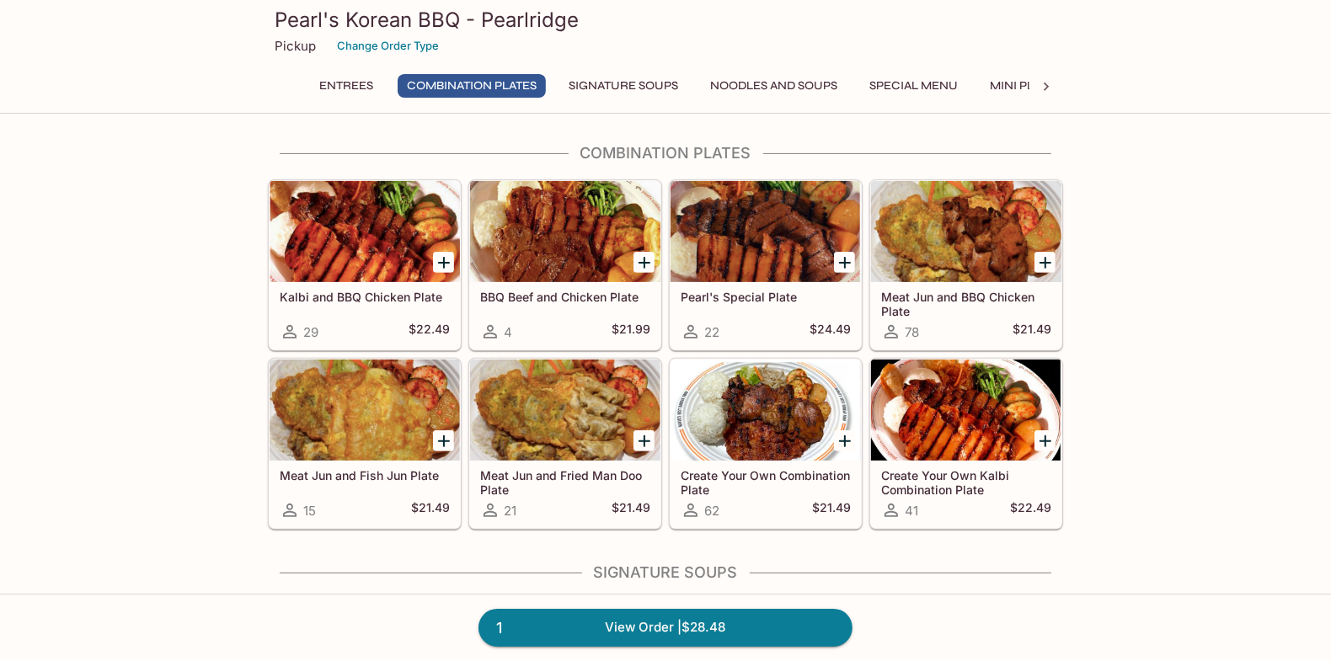
click at [602, 83] on button "Signature Soups" at bounding box center [623, 86] width 128 height 24
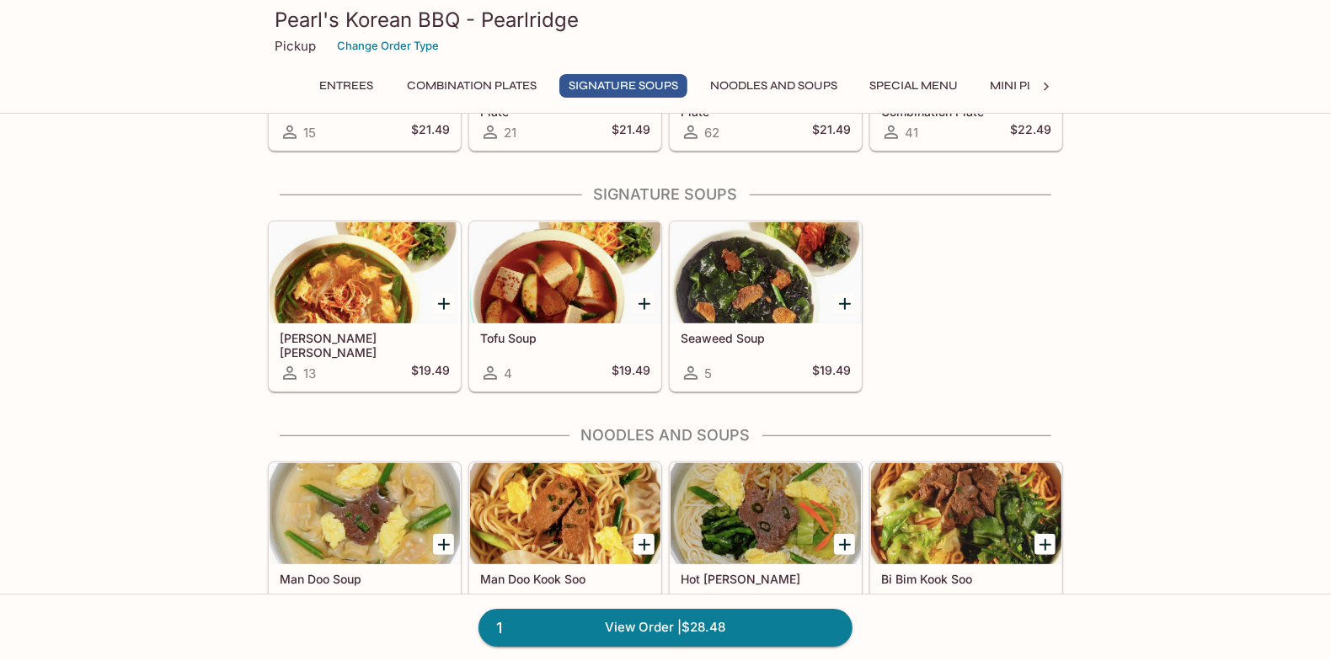
scroll to position [834, 0]
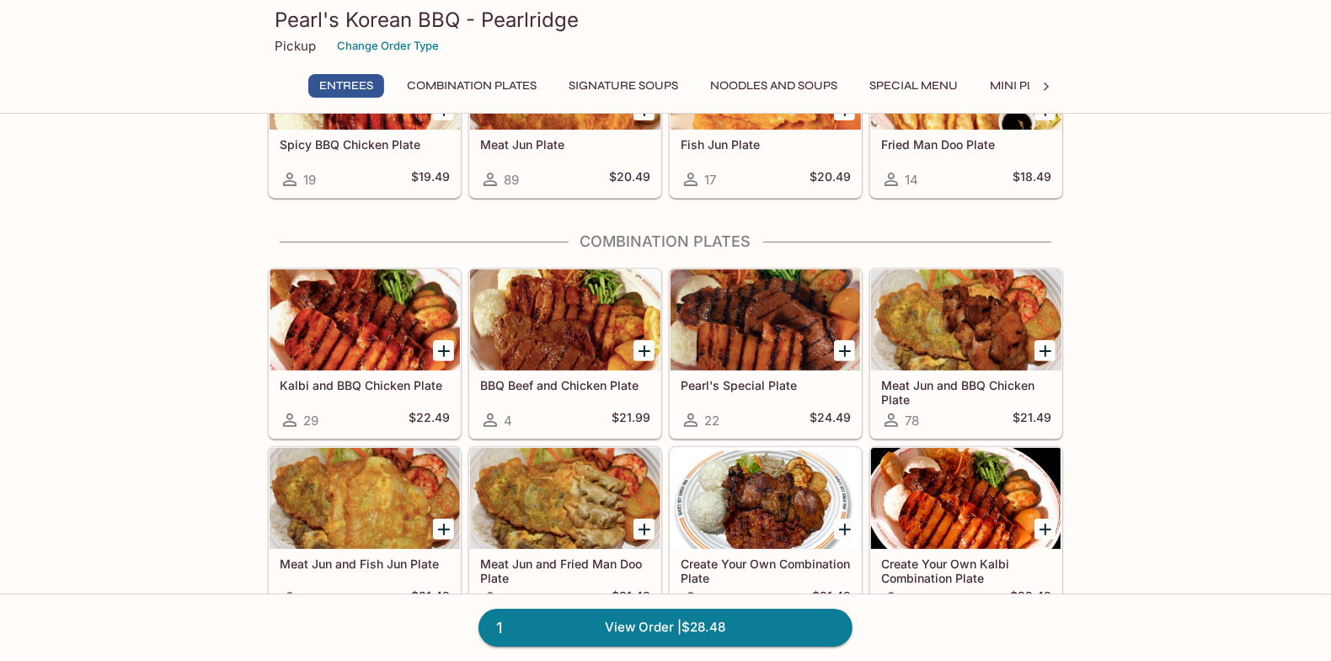
click at [792, 77] on button "Noodles and Soups" at bounding box center [774, 86] width 146 height 24
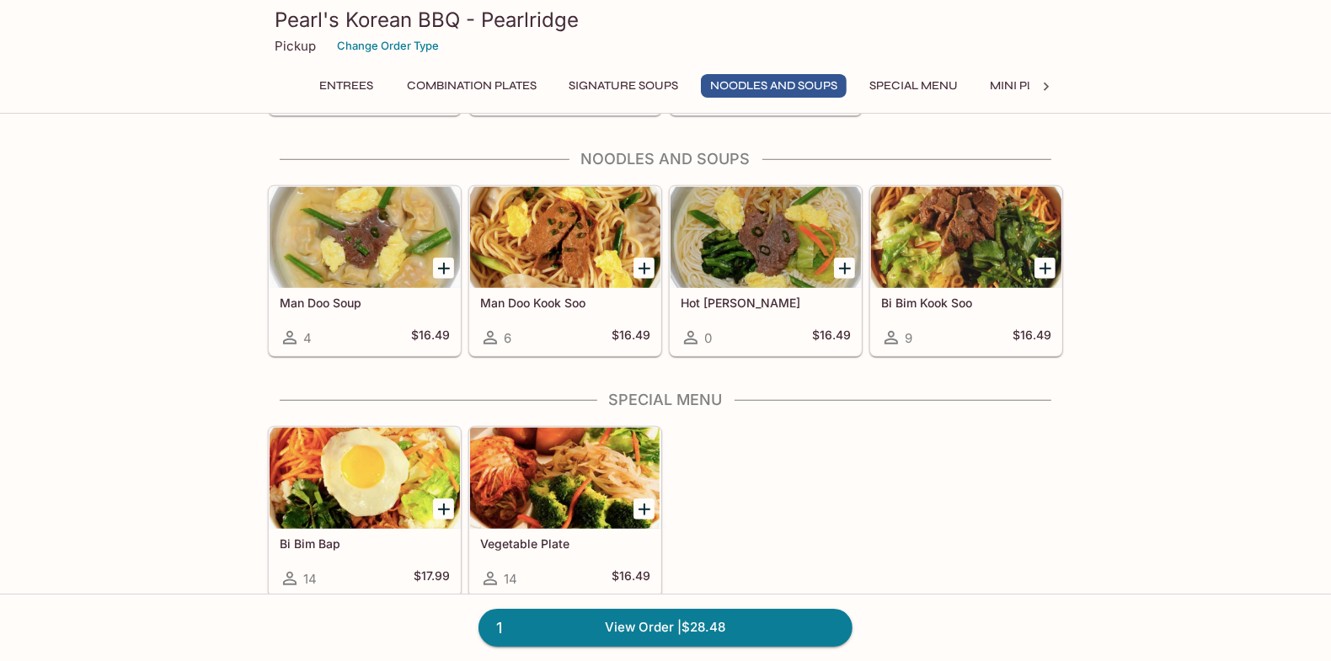
click at [885, 73] on div "Pearl's Korean BBQ - Pearlridge Pickup Change Order Type Entrees Combination Pl…" at bounding box center [665, 54] width 809 height 108
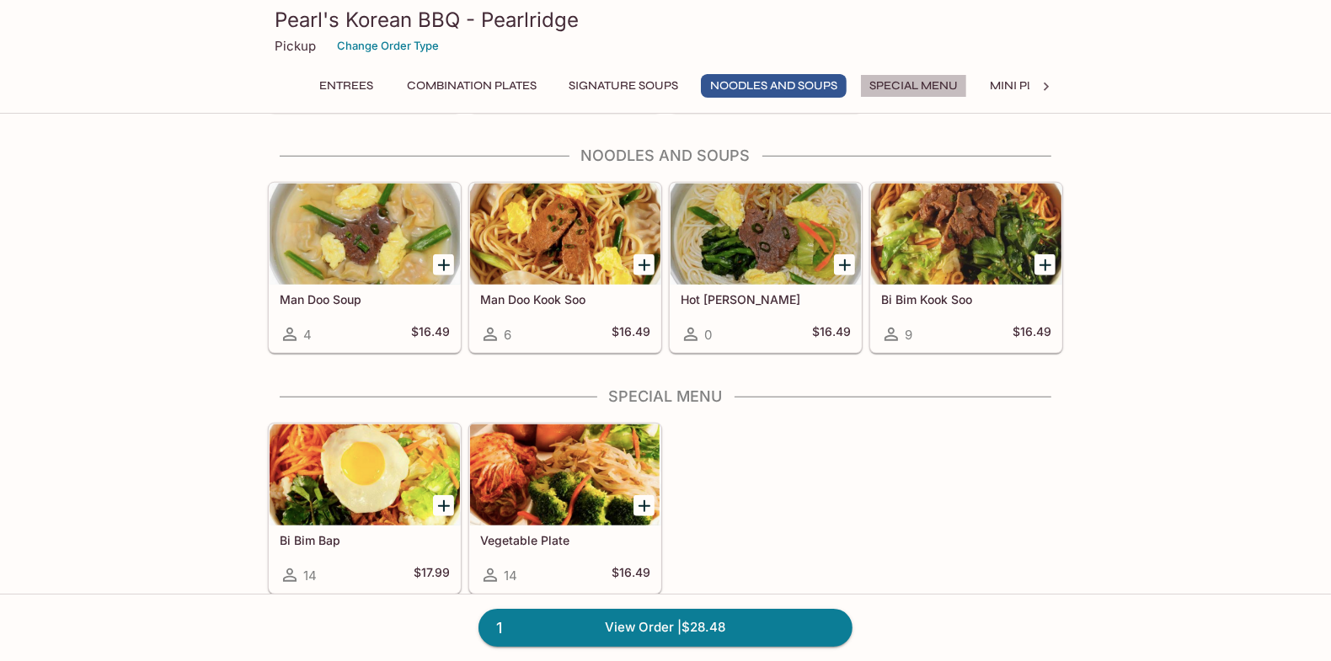
click at [889, 78] on button "Special Menu" at bounding box center [913, 86] width 107 height 24
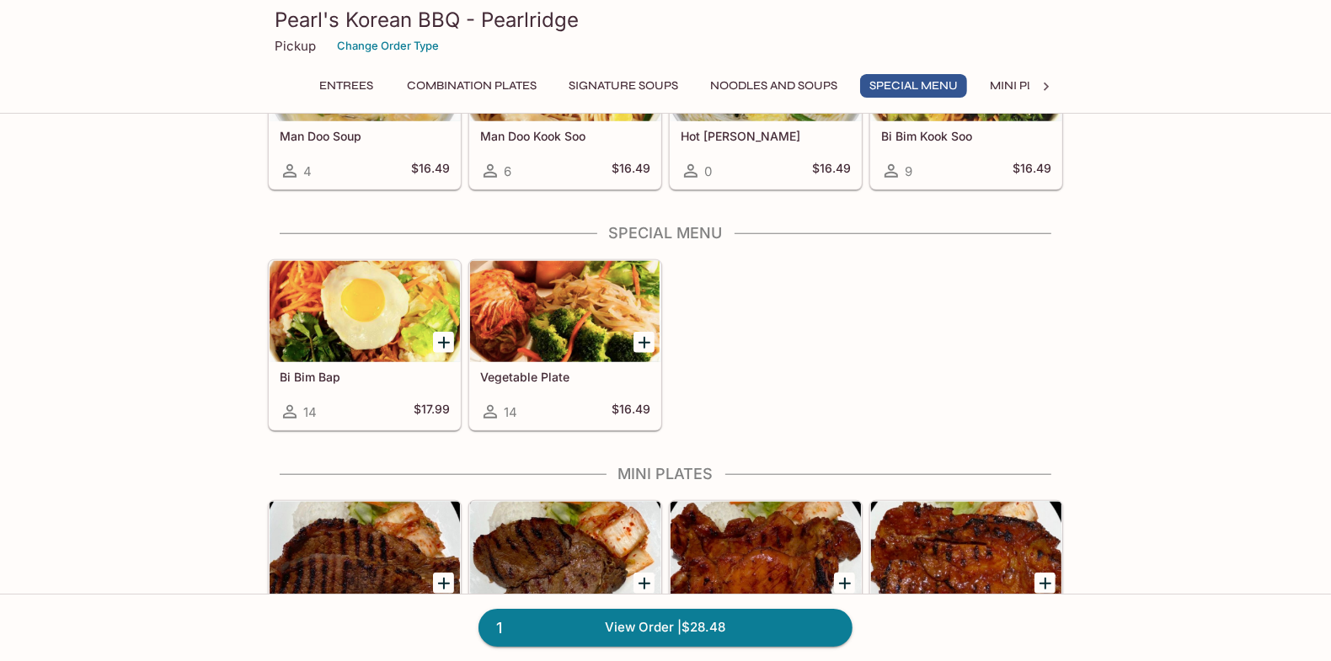
scroll to position [1315, 0]
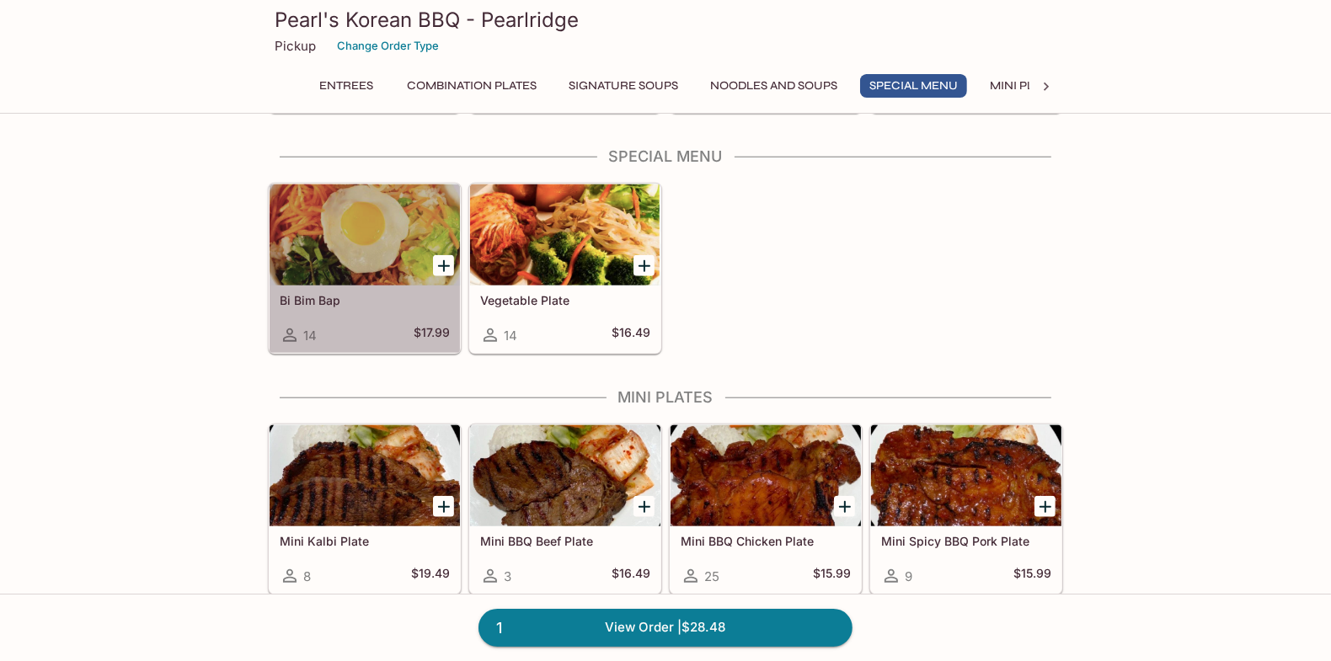
click at [294, 230] on div at bounding box center [365, 235] width 190 height 101
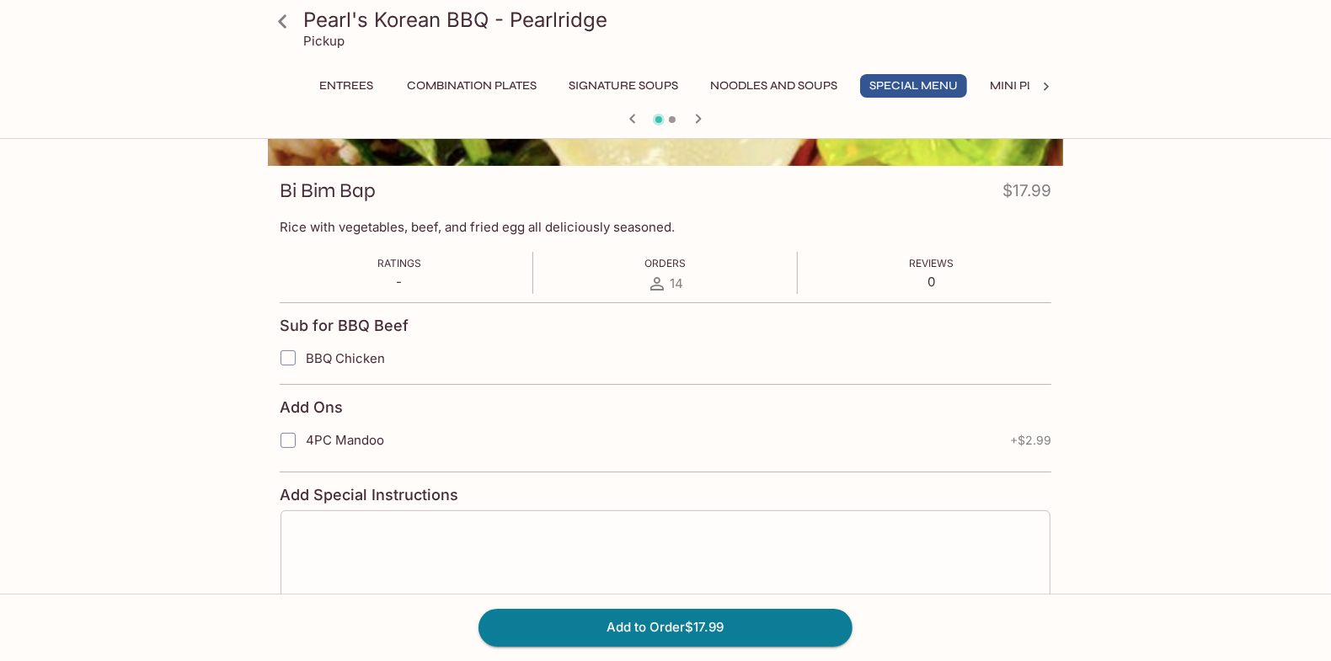
scroll to position [252, 0]
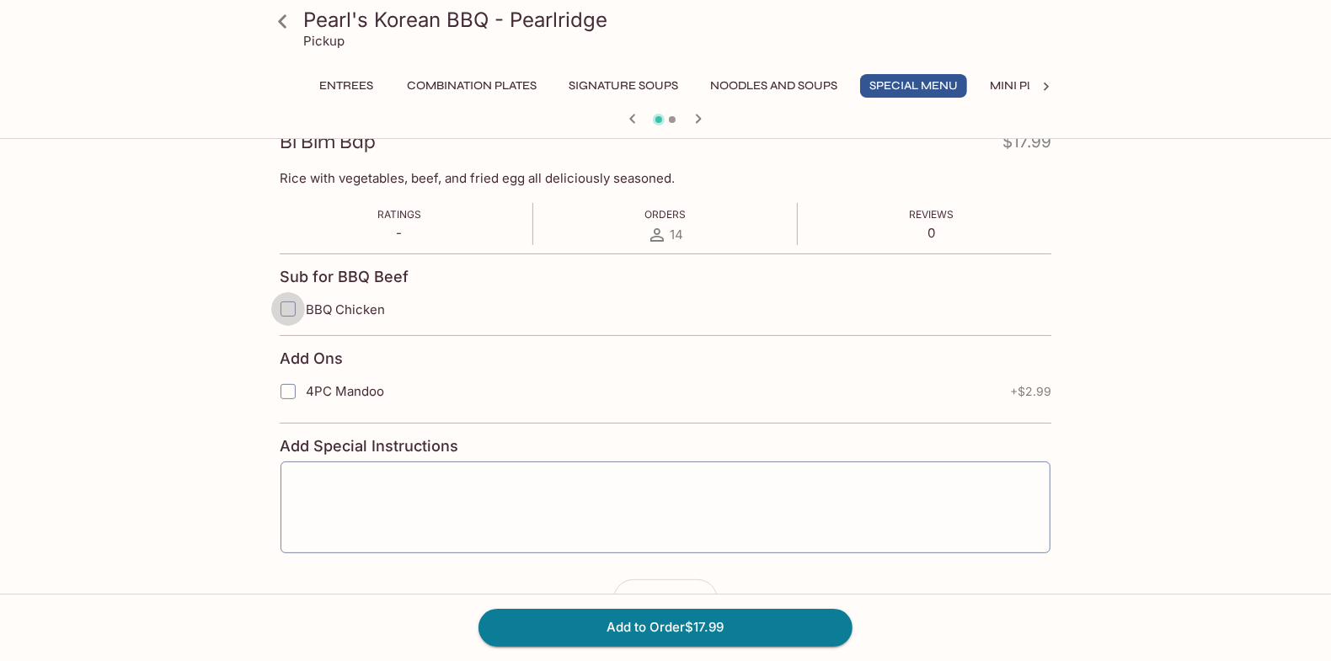
click at [299, 308] on input "BBQ Chicken" at bounding box center [288, 309] width 34 height 34
checkbox input "true"
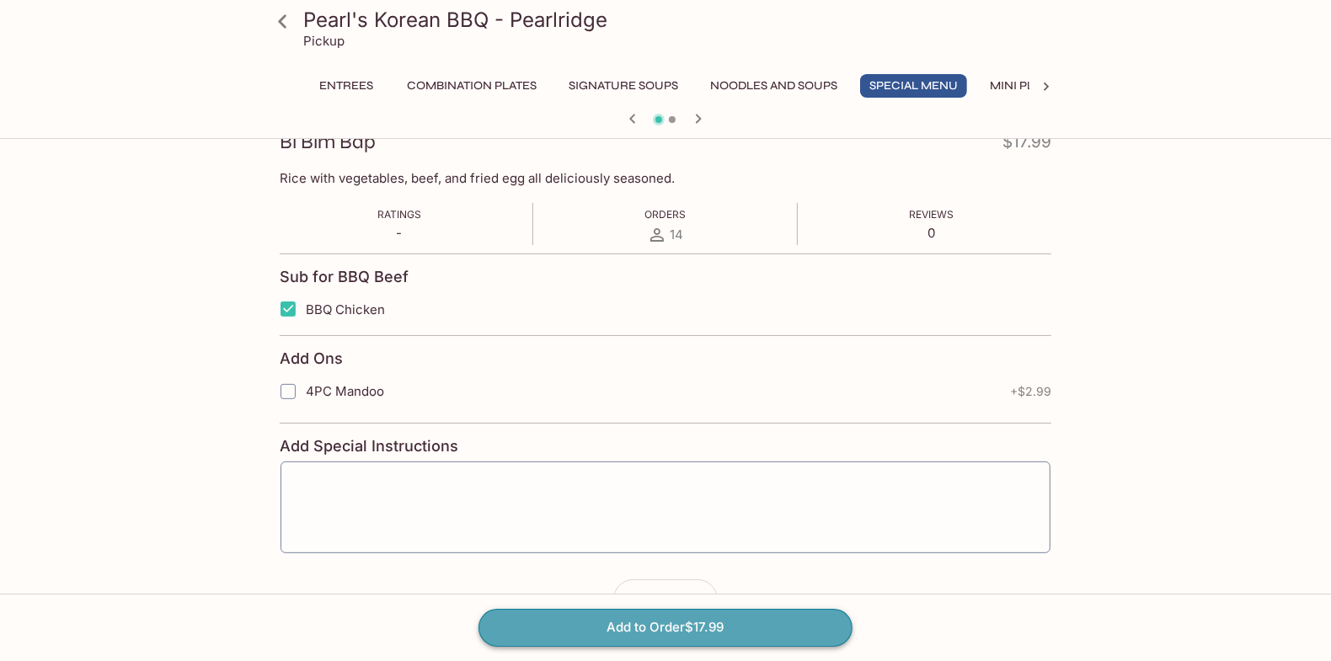
click at [651, 630] on button "Add to Order $17.99" at bounding box center [666, 627] width 374 height 37
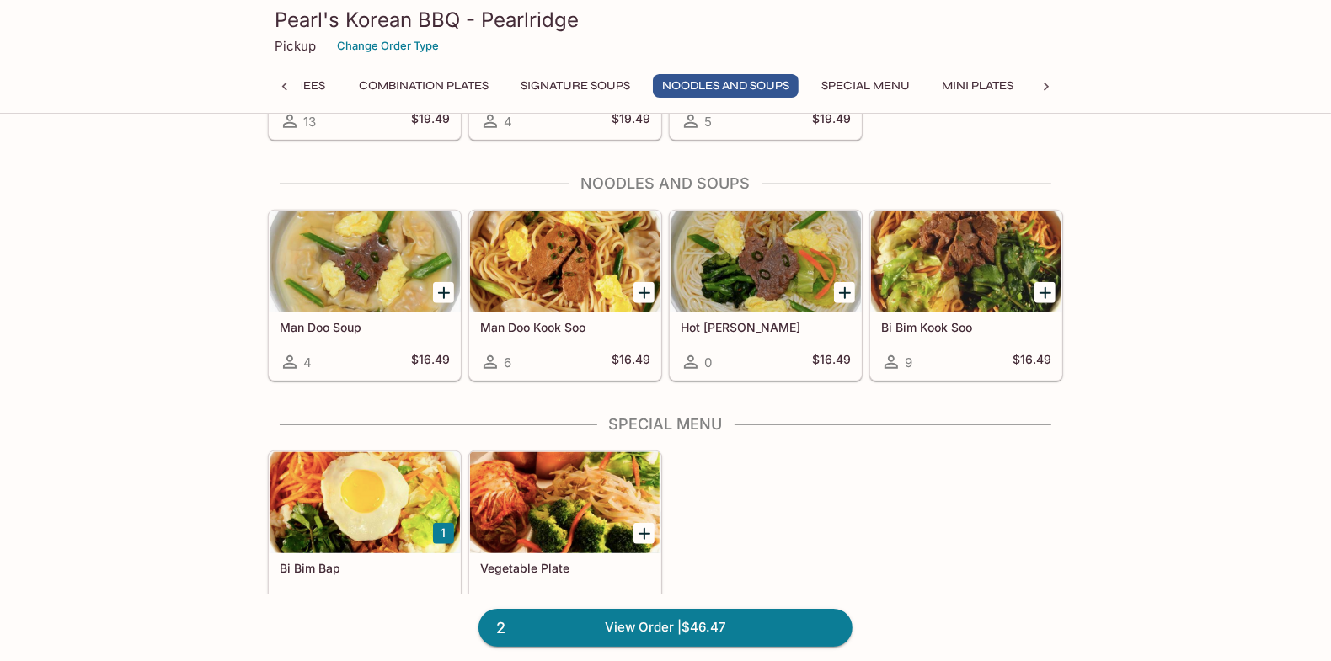
scroll to position [1011, 0]
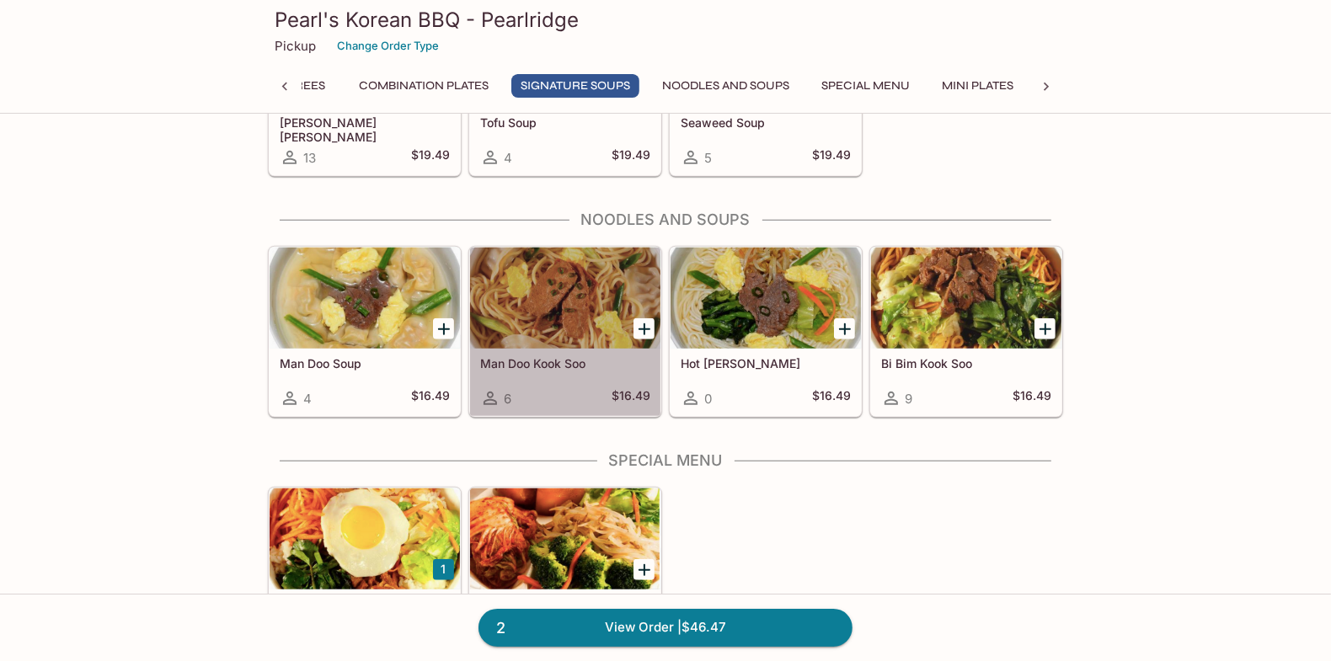
click at [547, 320] on div at bounding box center [565, 298] width 190 height 101
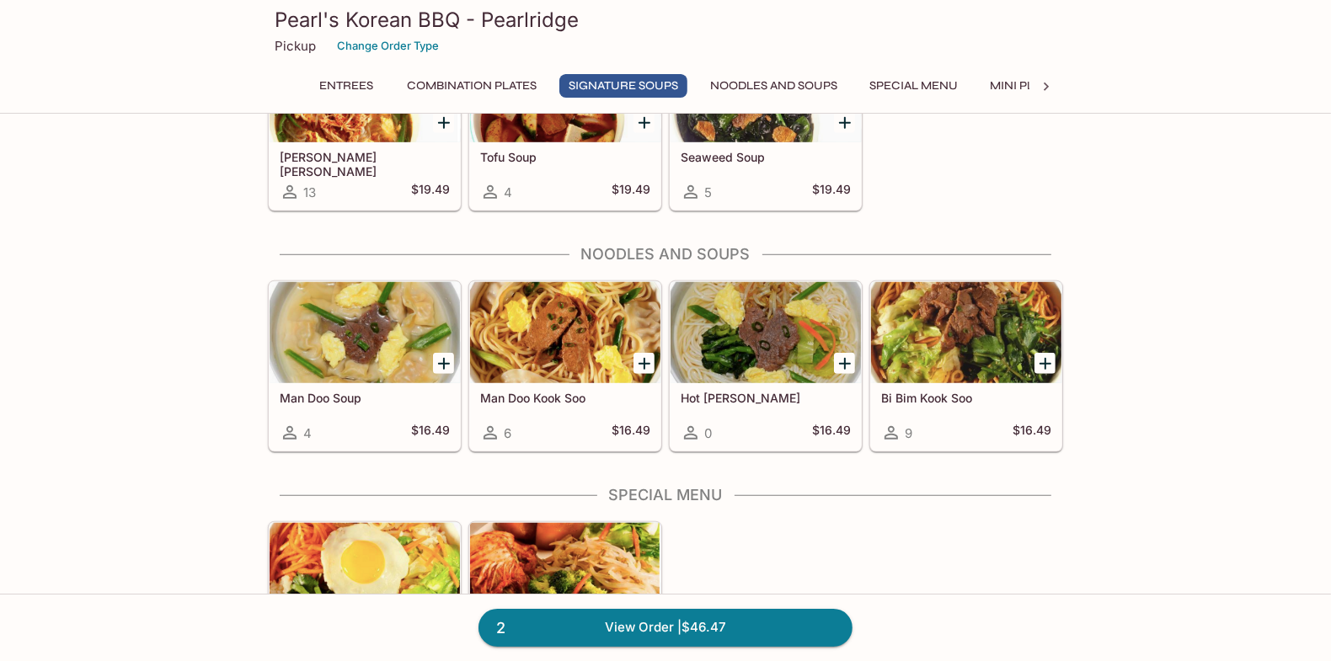
scroll to position [982, 0]
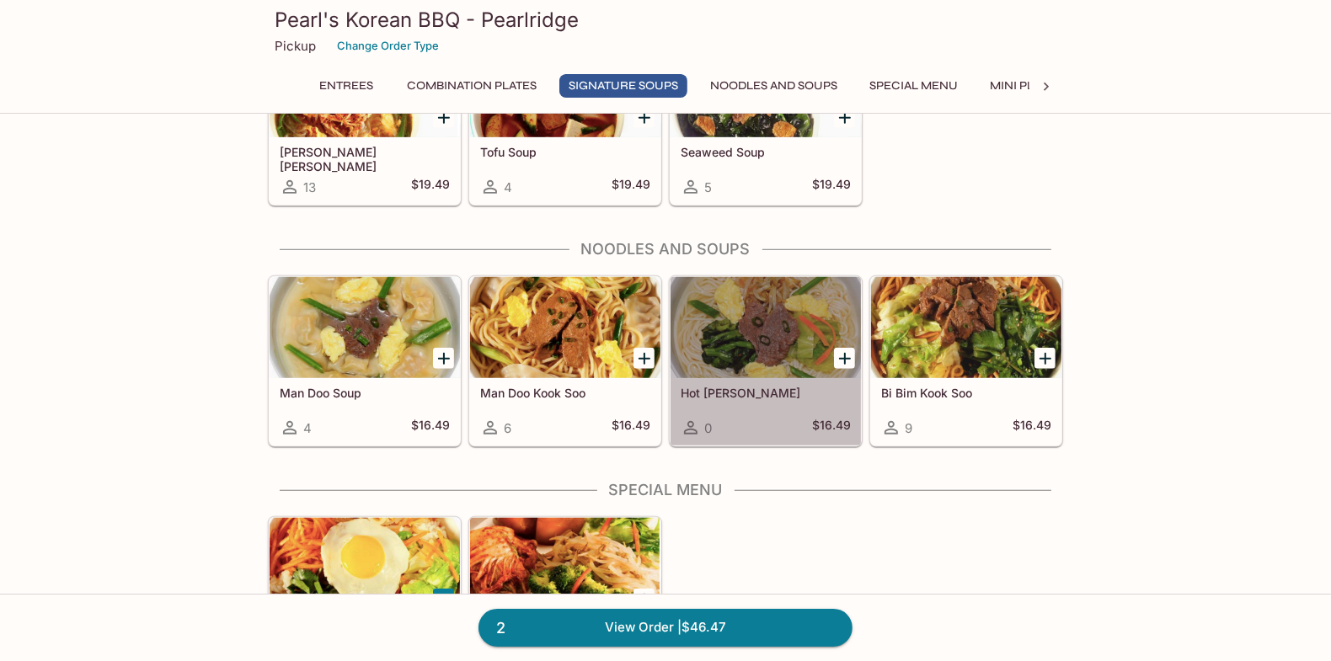
click at [789, 360] on div at bounding box center [766, 327] width 190 height 101
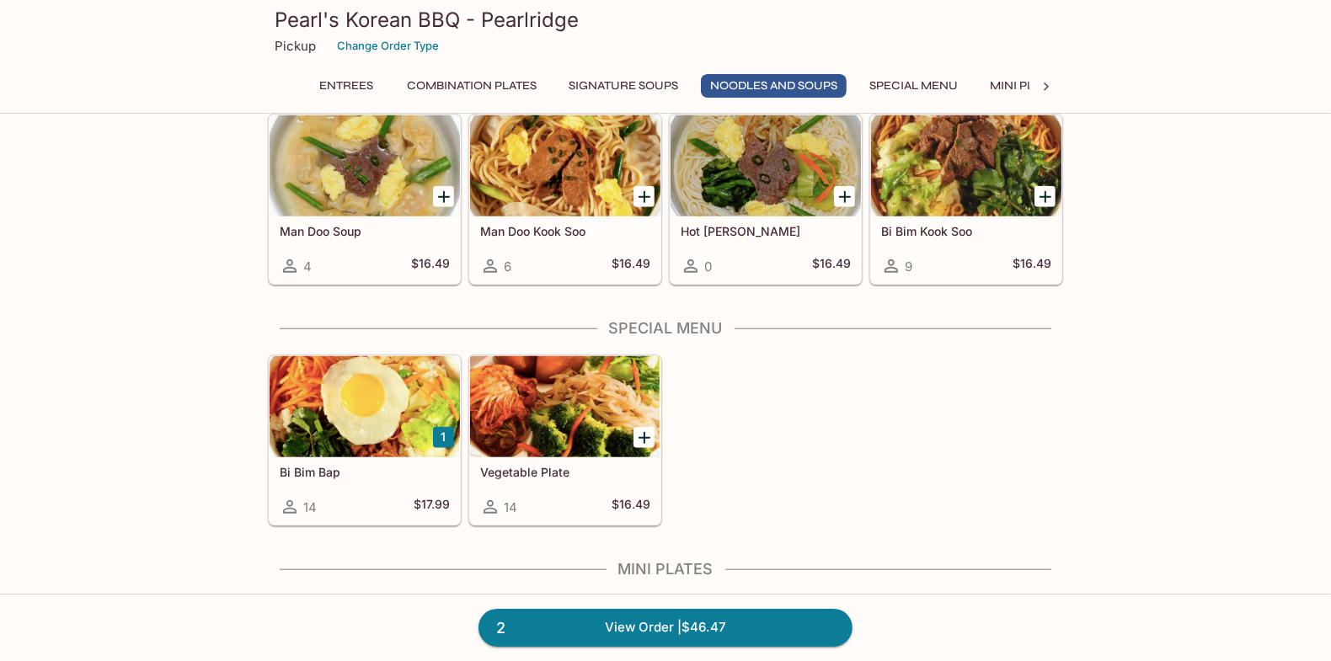
scroll to position [1066, 0]
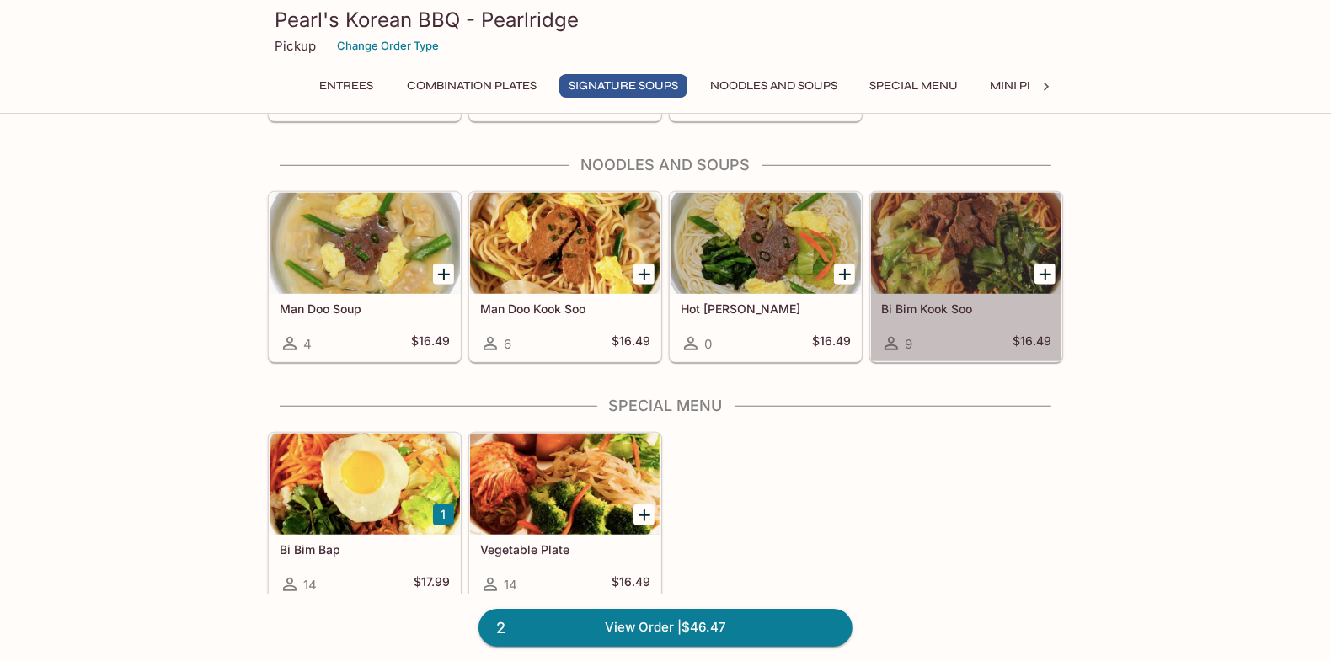
click at [934, 269] on div at bounding box center [966, 243] width 190 height 101
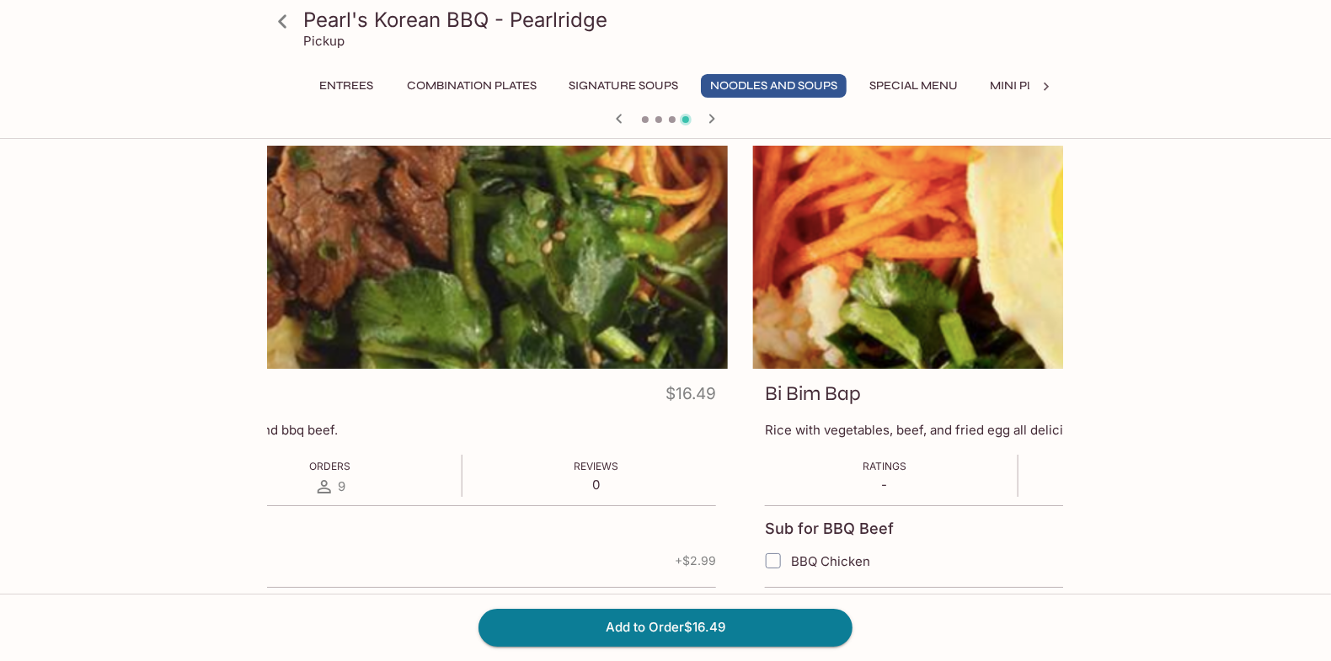
click at [0, 314] on html "Pearl's Korean BBQ - Pearlridge Pickup Entrees Combination Plates Signature Sou…" at bounding box center [665, 330] width 1331 height 661
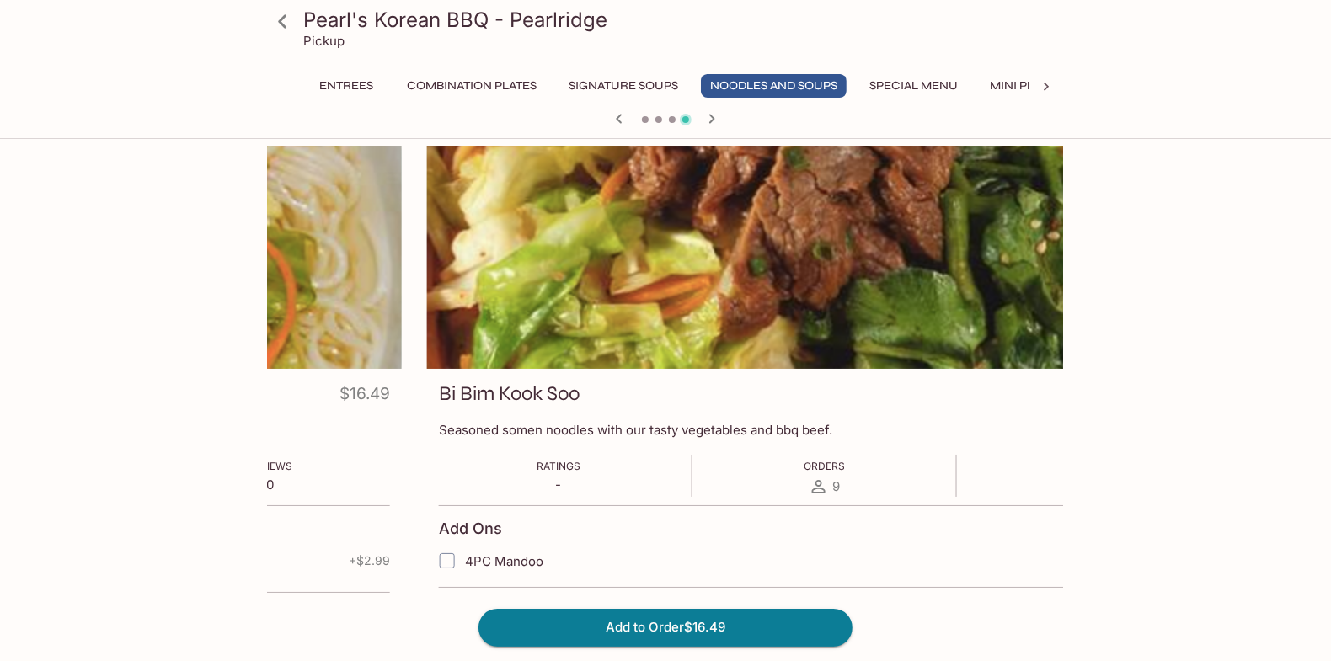
click at [1049, 324] on div at bounding box center [824, 257] width 795 height 223
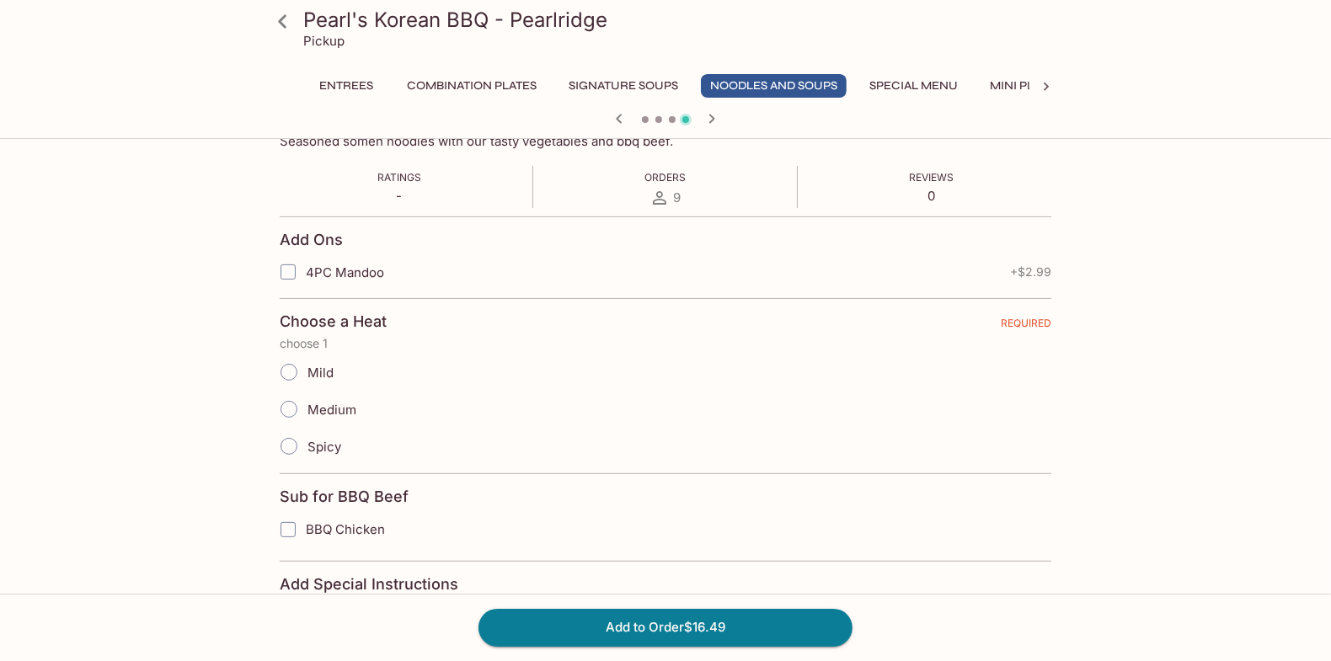
scroll to position [336, 0]
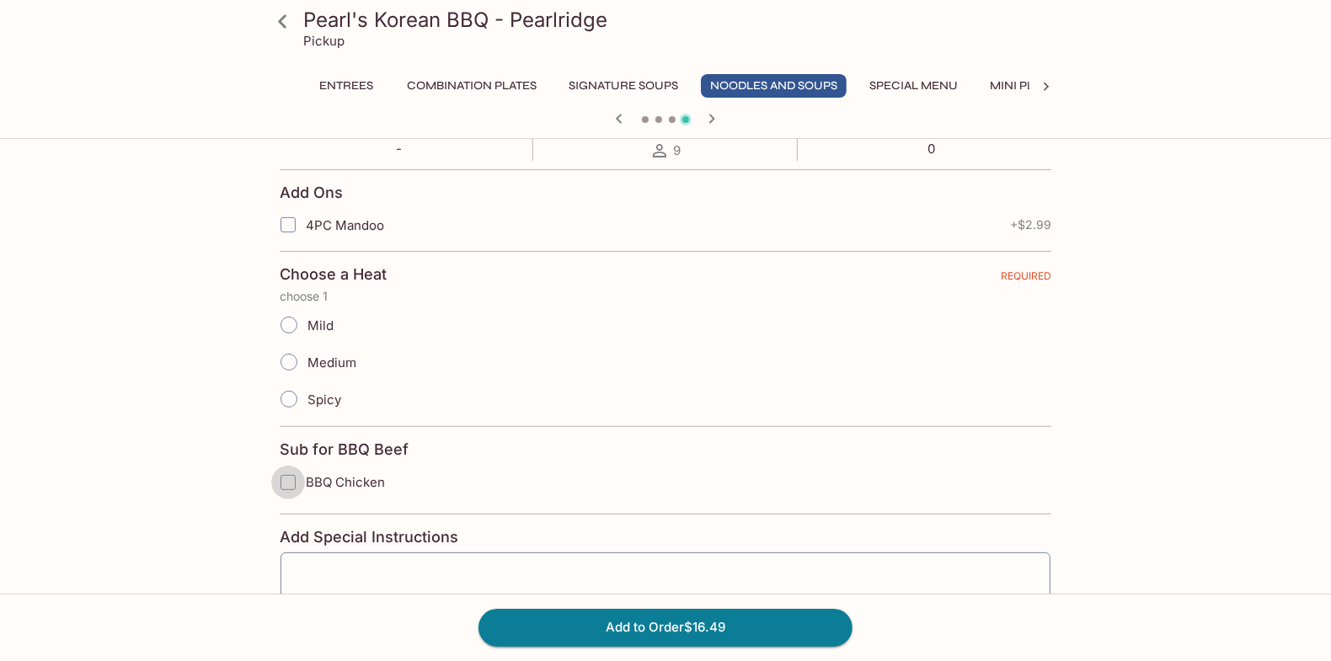
click at [287, 481] on input "BBQ Chicken" at bounding box center [288, 483] width 34 height 34
checkbox input "true"
click at [283, 362] on input "Medium" at bounding box center [288, 362] width 35 height 35
radio input "true"
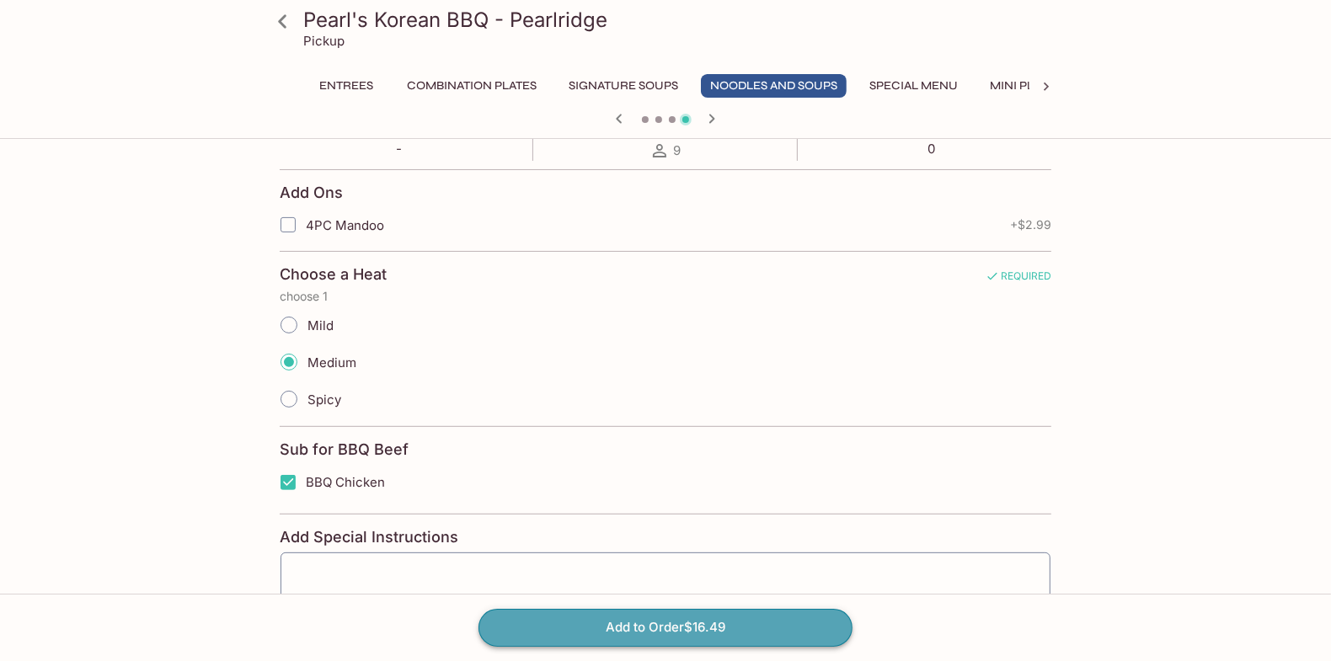
click at [656, 629] on button "Add to Order $16.49" at bounding box center [666, 627] width 374 height 37
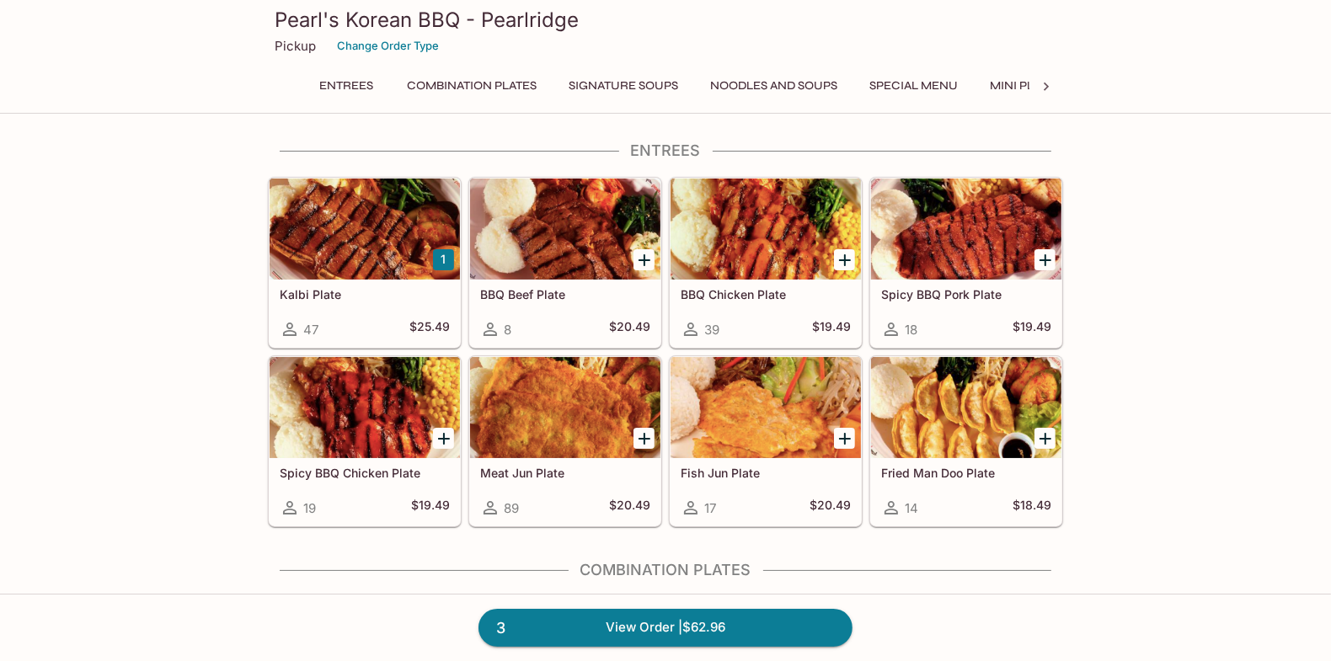
click at [677, 607] on div "3 View Order | $62.96" at bounding box center [665, 627] width 1331 height 67
click at [680, 623] on link "3 View Order | $62.96" at bounding box center [666, 627] width 374 height 37
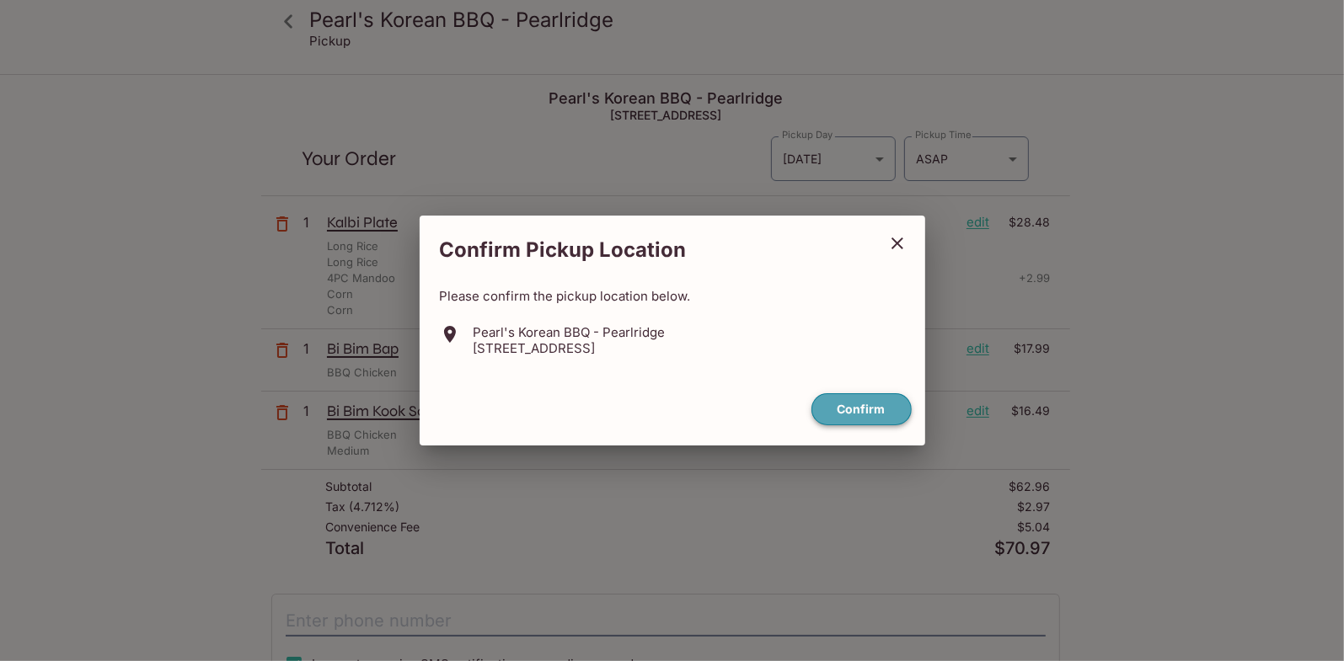
click at [873, 405] on button "Confirm" at bounding box center [861, 409] width 100 height 33
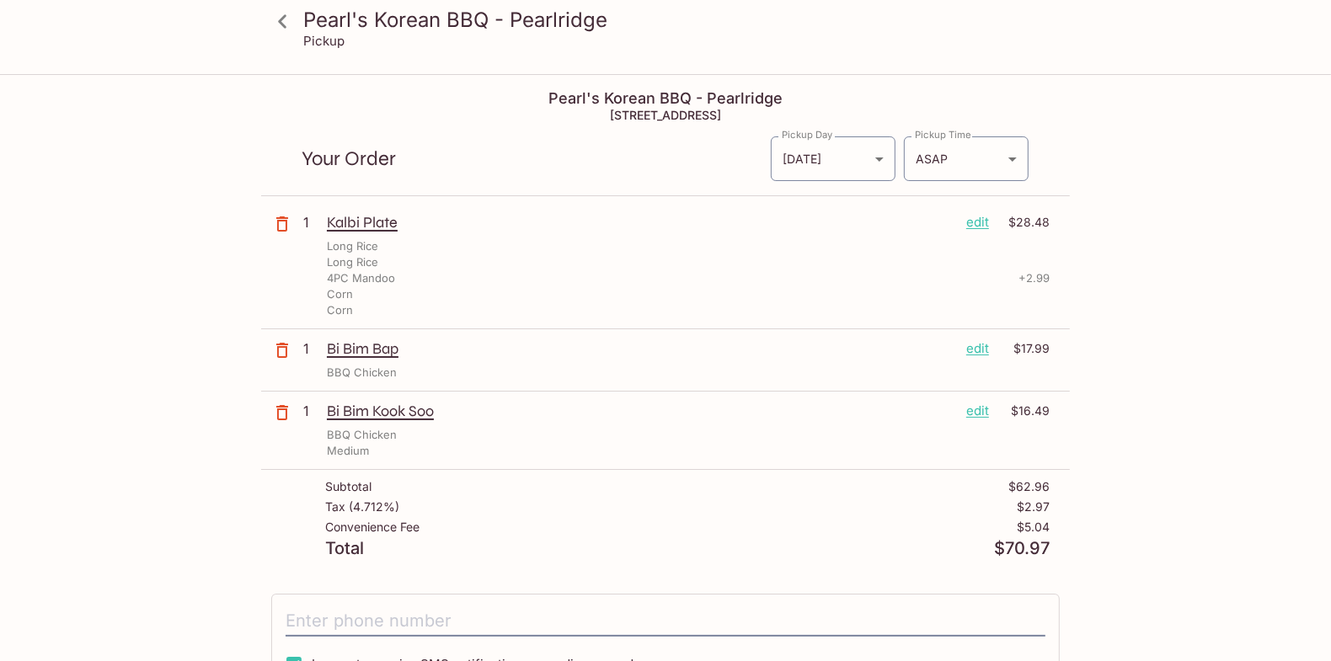
click at [290, 346] on icon "button" at bounding box center [282, 350] width 20 height 20
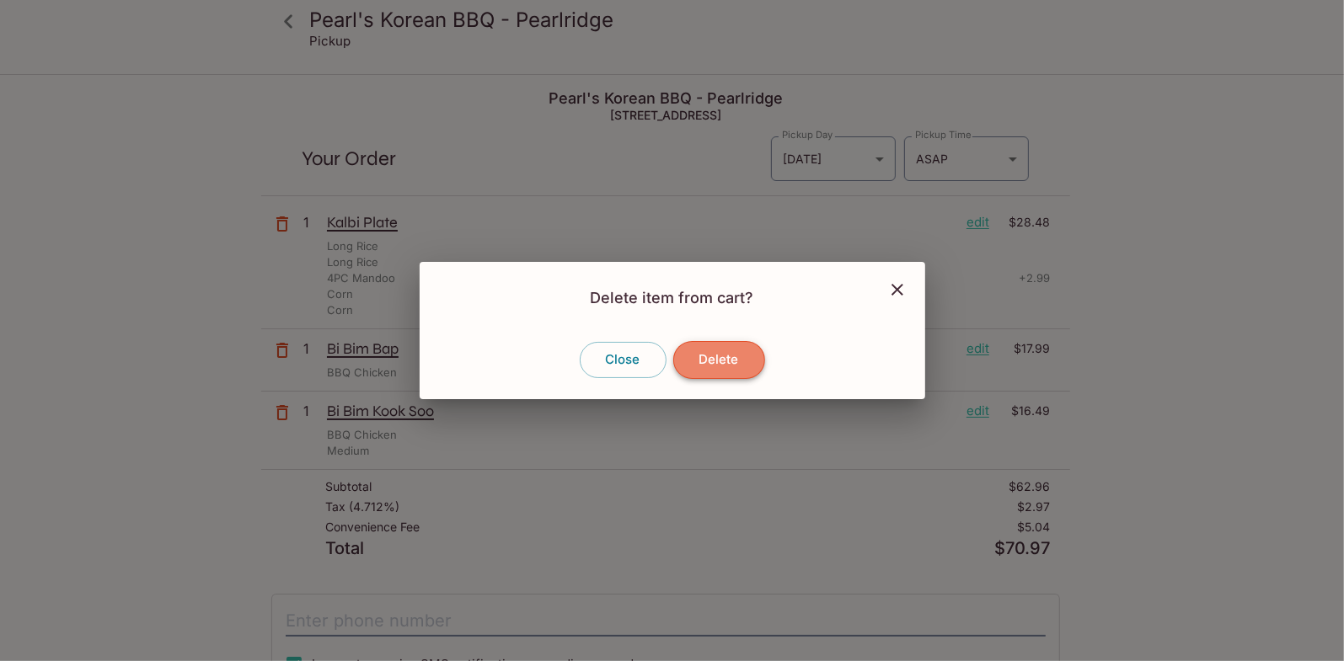
drag, startPoint x: 720, startPoint y: 353, endPoint x: 730, endPoint y: 361, distance: 12.0
click at [721, 353] on button "Delete" at bounding box center [719, 359] width 92 height 37
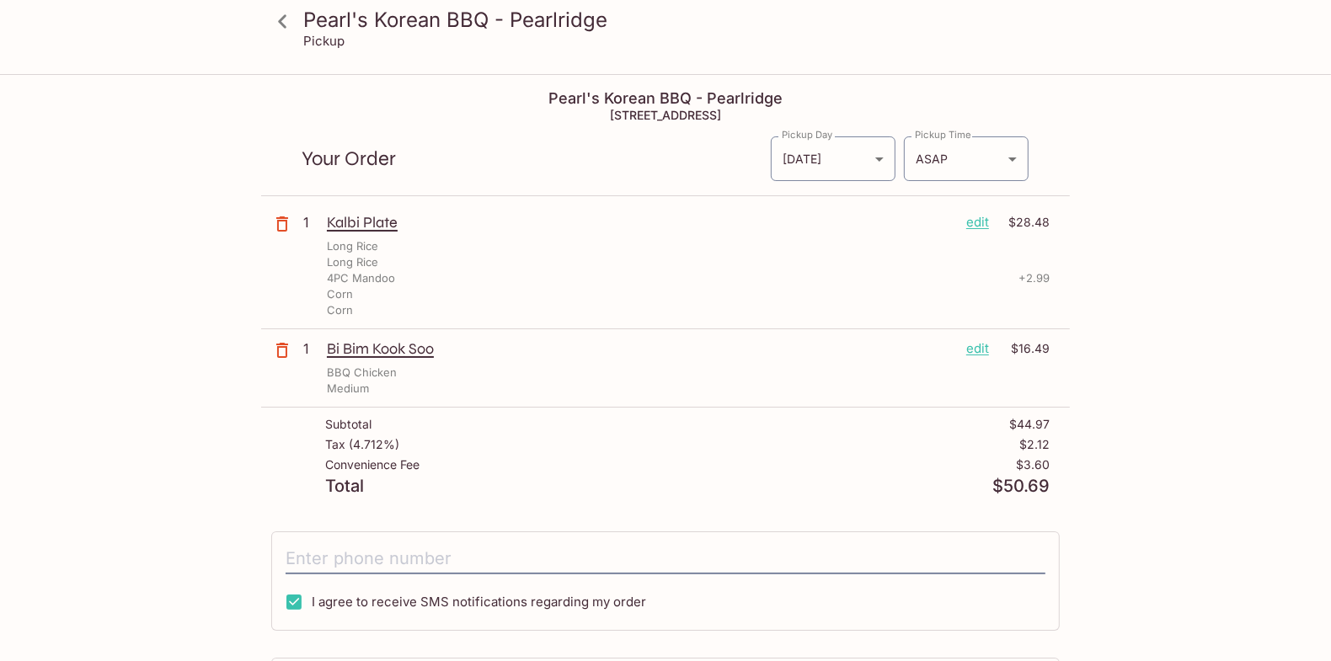
click at [286, 18] on icon at bounding box center [282, 21] width 29 height 29
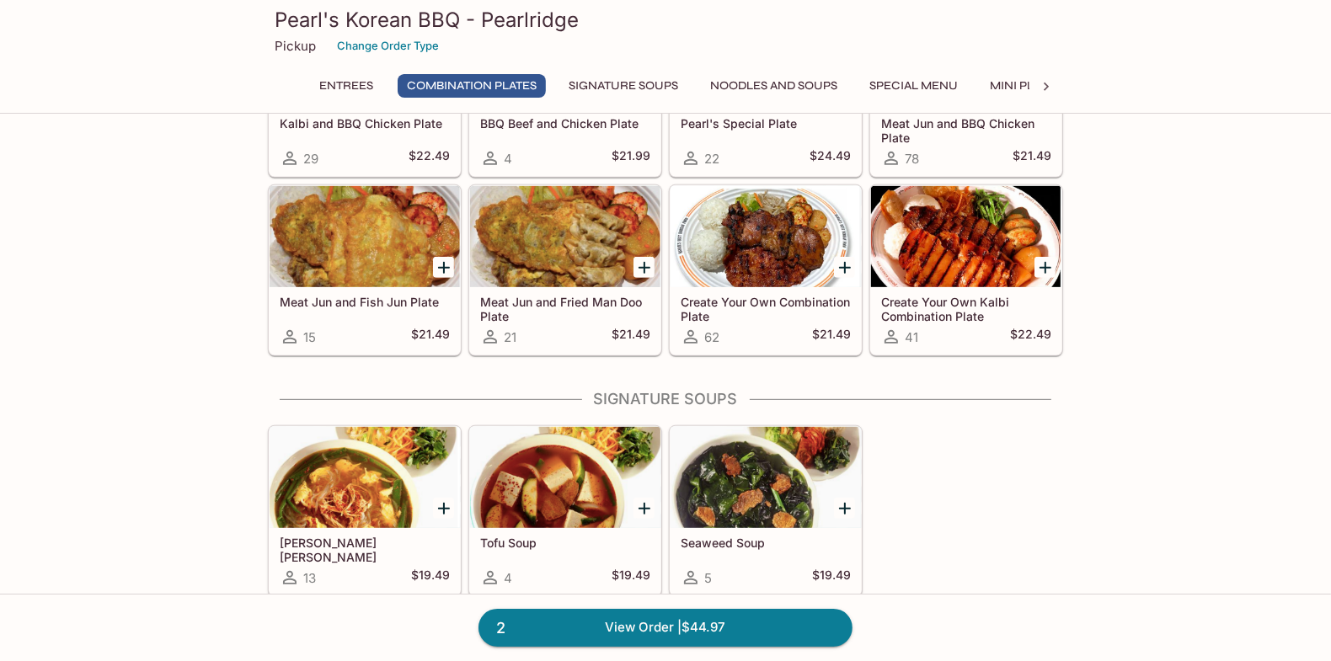
scroll to position [590, 0]
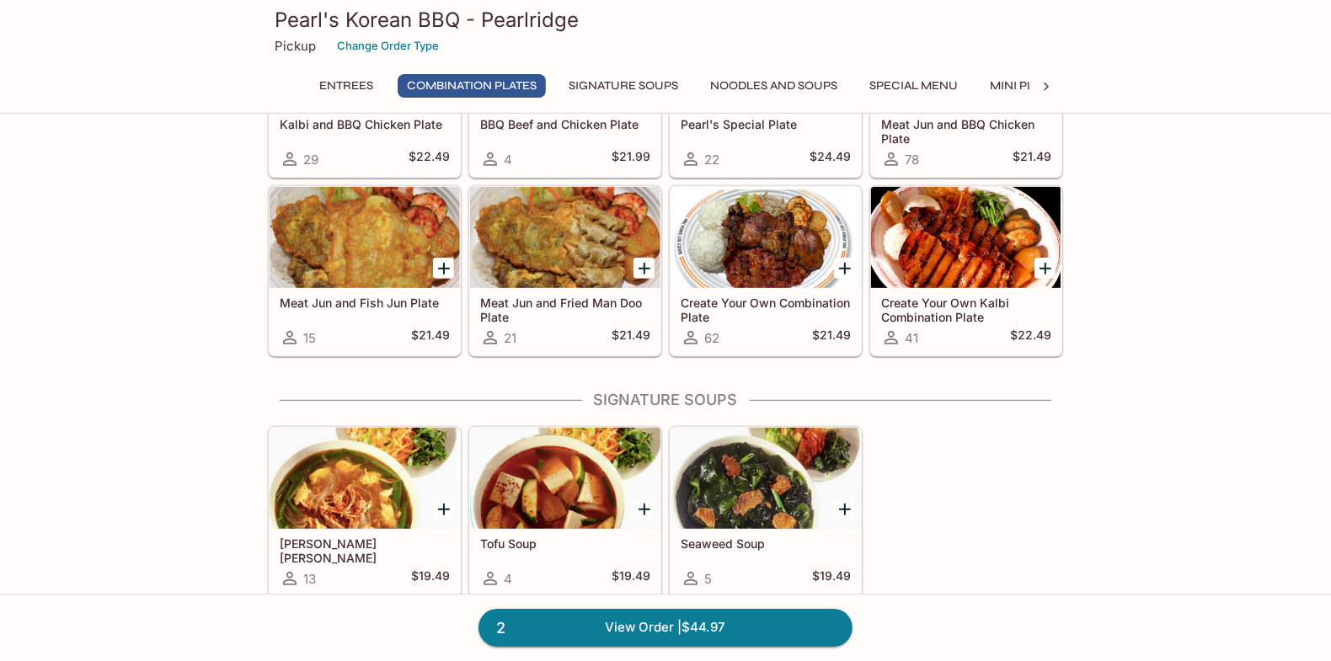
click at [778, 270] on div at bounding box center [766, 237] width 190 height 101
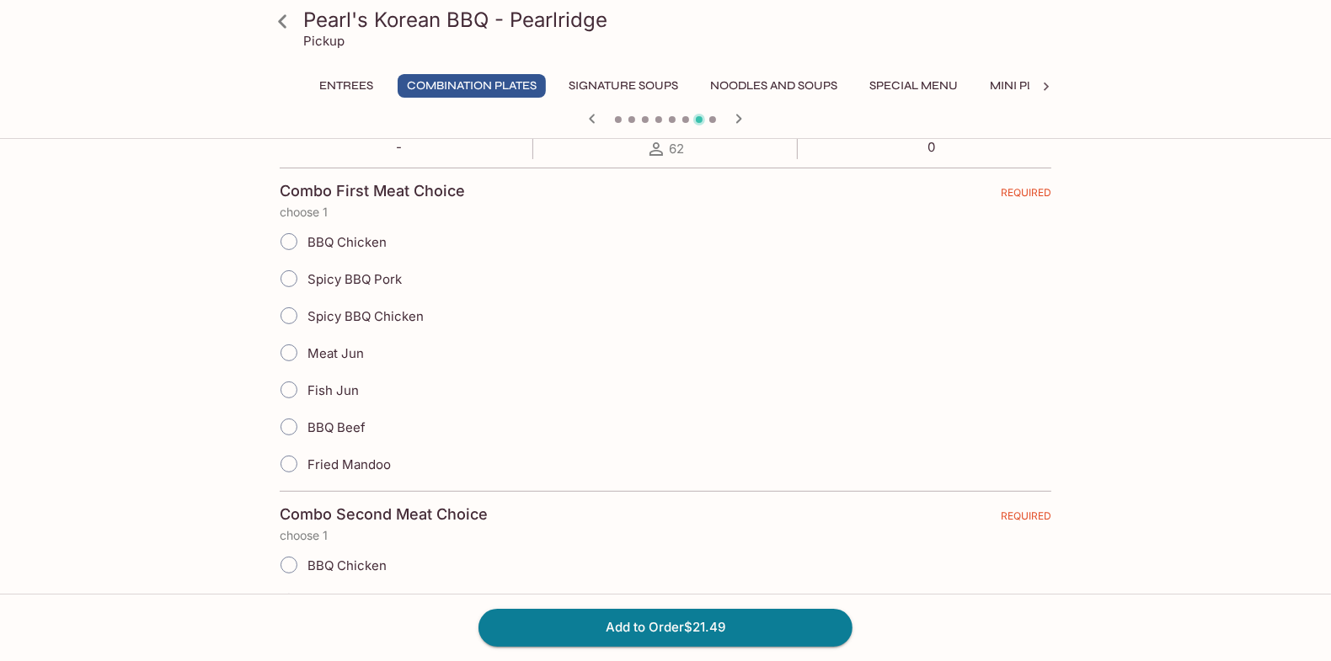
scroll to position [336, 0]
click at [279, 19] on icon at bounding box center [282, 21] width 29 height 29
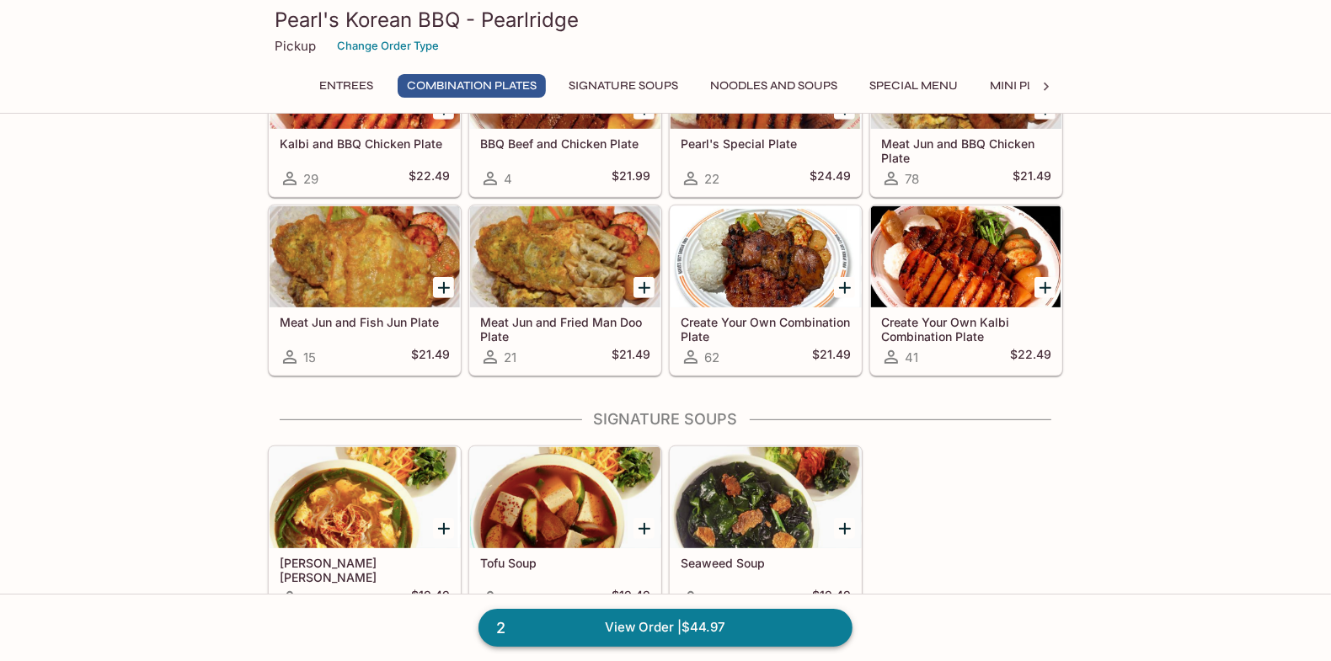
scroll to position [590, 0]
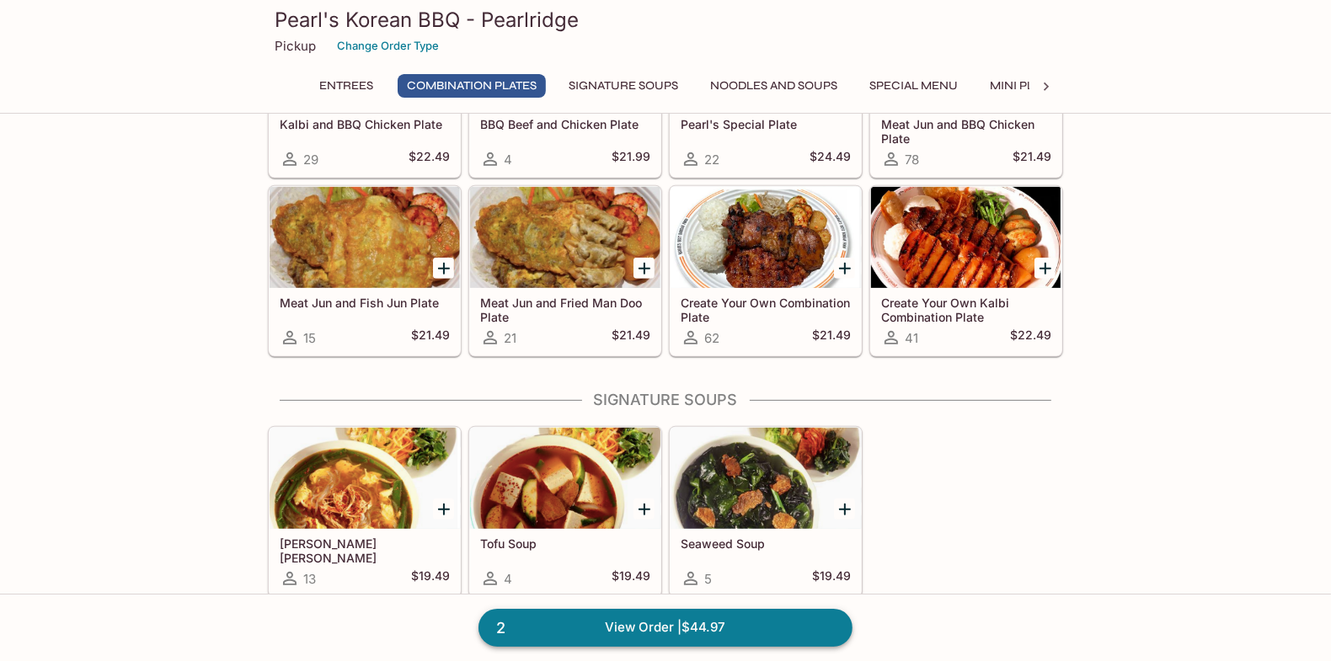
click at [694, 625] on link "2 View Order | $44.97" at bounding box center [666, 627] width 374 height 37
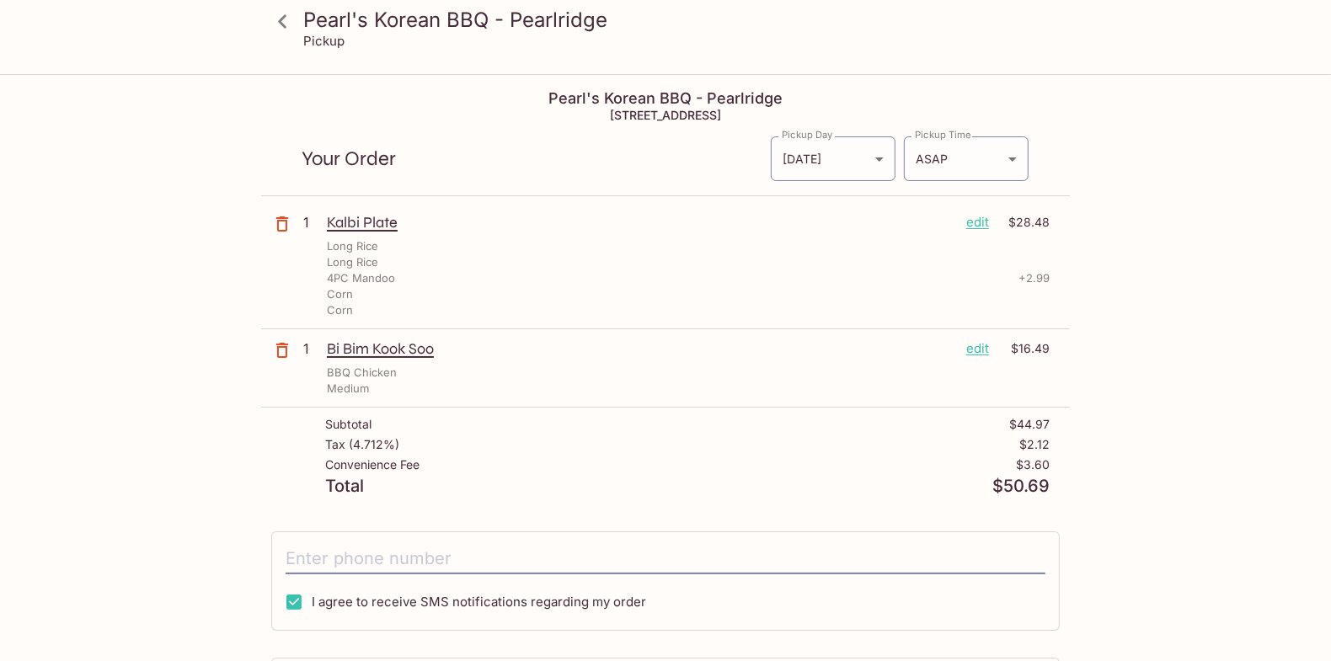
click at [978, 214] on p "edit" at bounding box center [977, 222] width 23 height 19
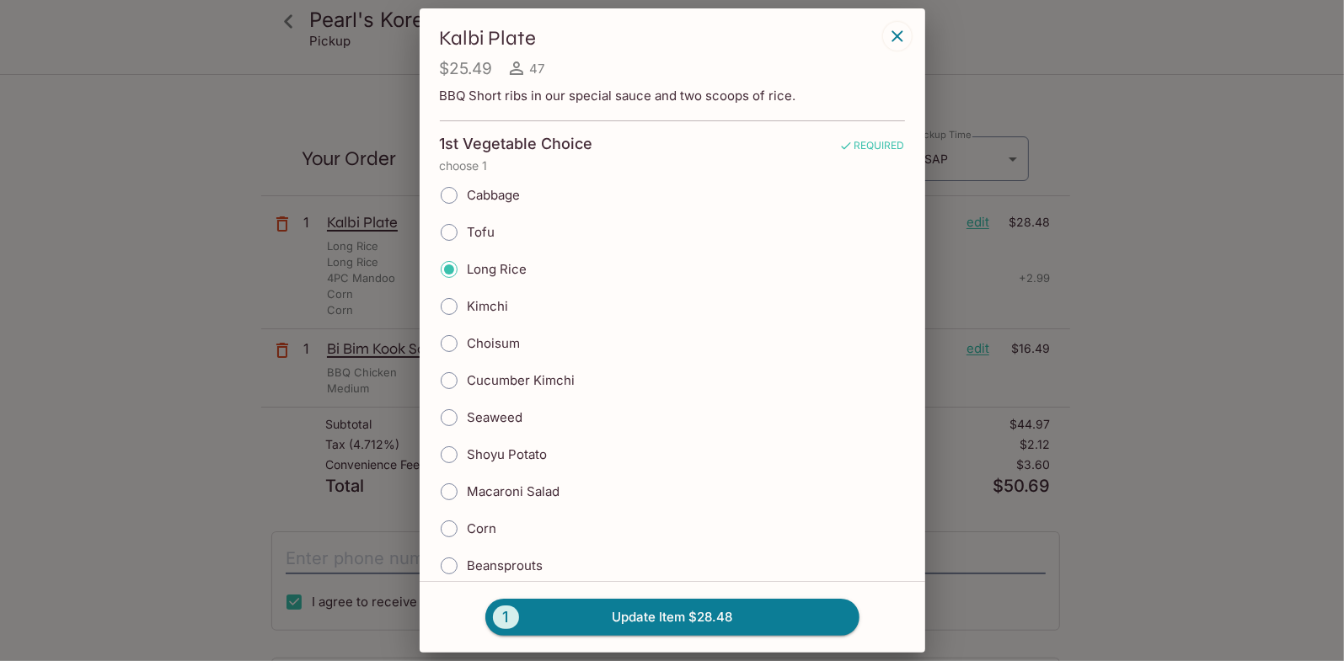
click at [519, 452] on span "Shoyu Potato" at bounding box center [508, 455] width 80 height 16
click at [467, 452] on input "Shoyu Potato" at bounding box center [448, 454] width 35 height 35
radio input "true"
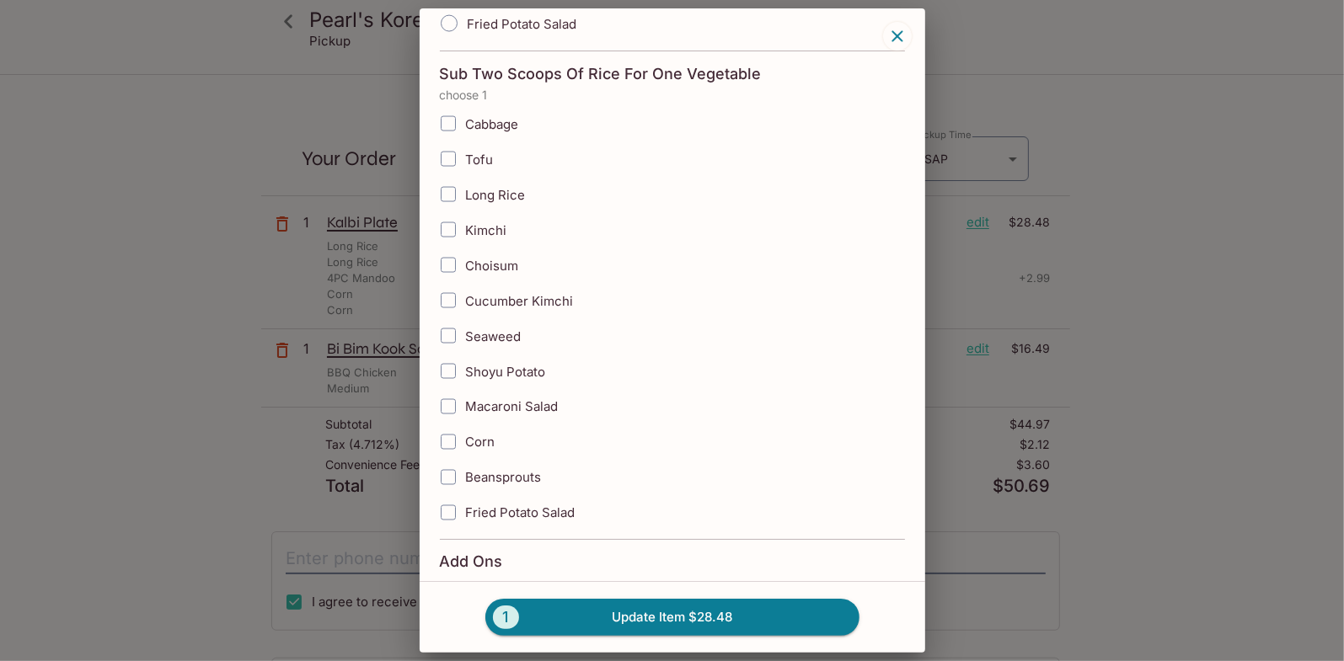
scroll to position [2358, 0]
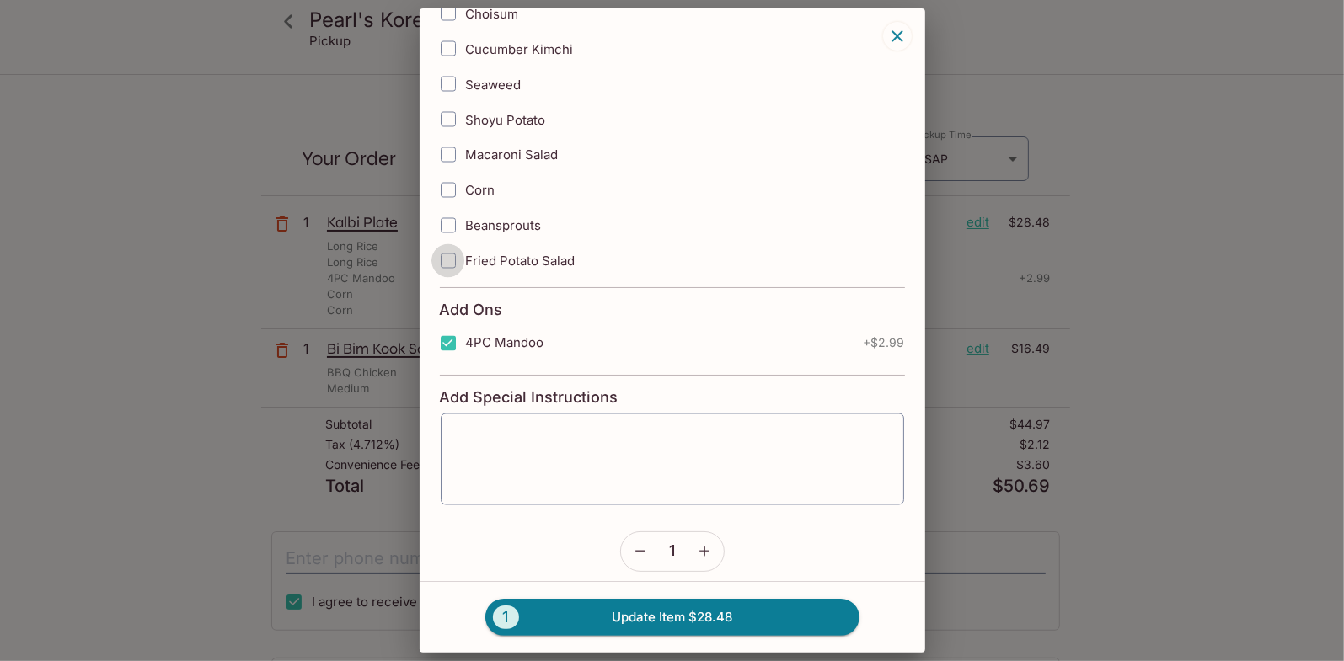
click at [463, 244] on input "Fried Potato Salad" at bounding box center [448, 261] width 34 height 34
checkbox input "true"
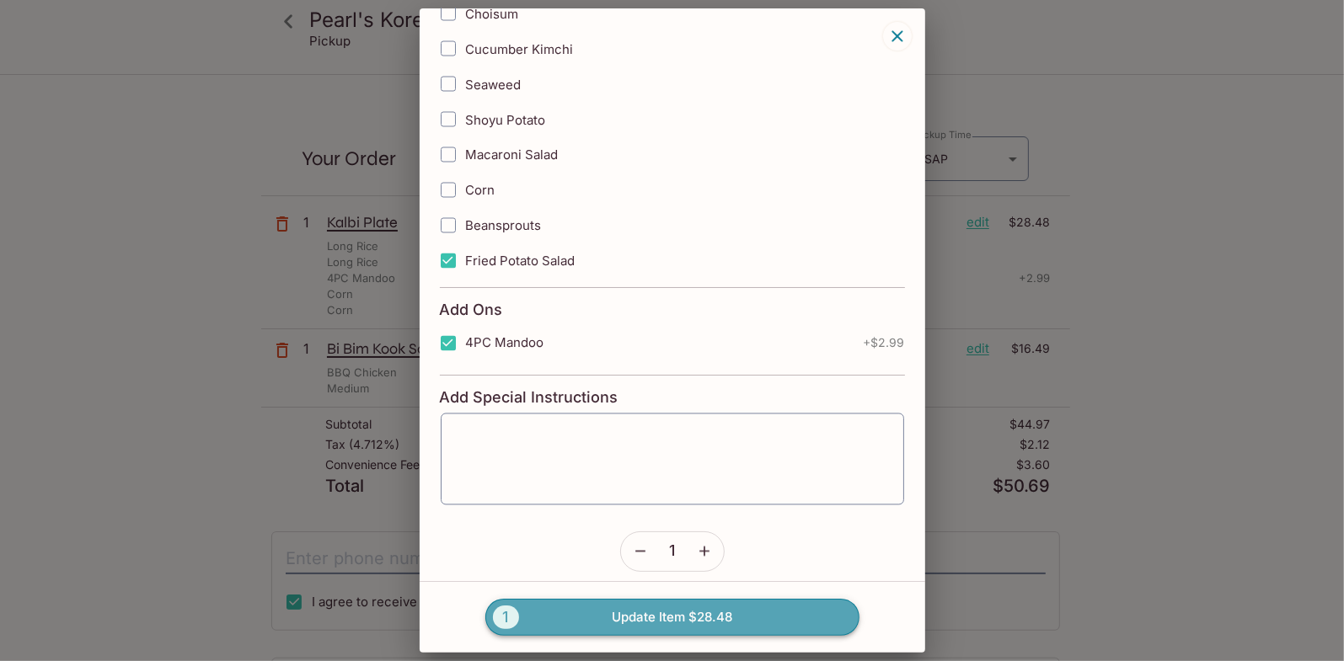
click at [558, 620] on button "1 Update Item $28.48" at bounding box center [672, 617] width 374 height 37
radio input "true"
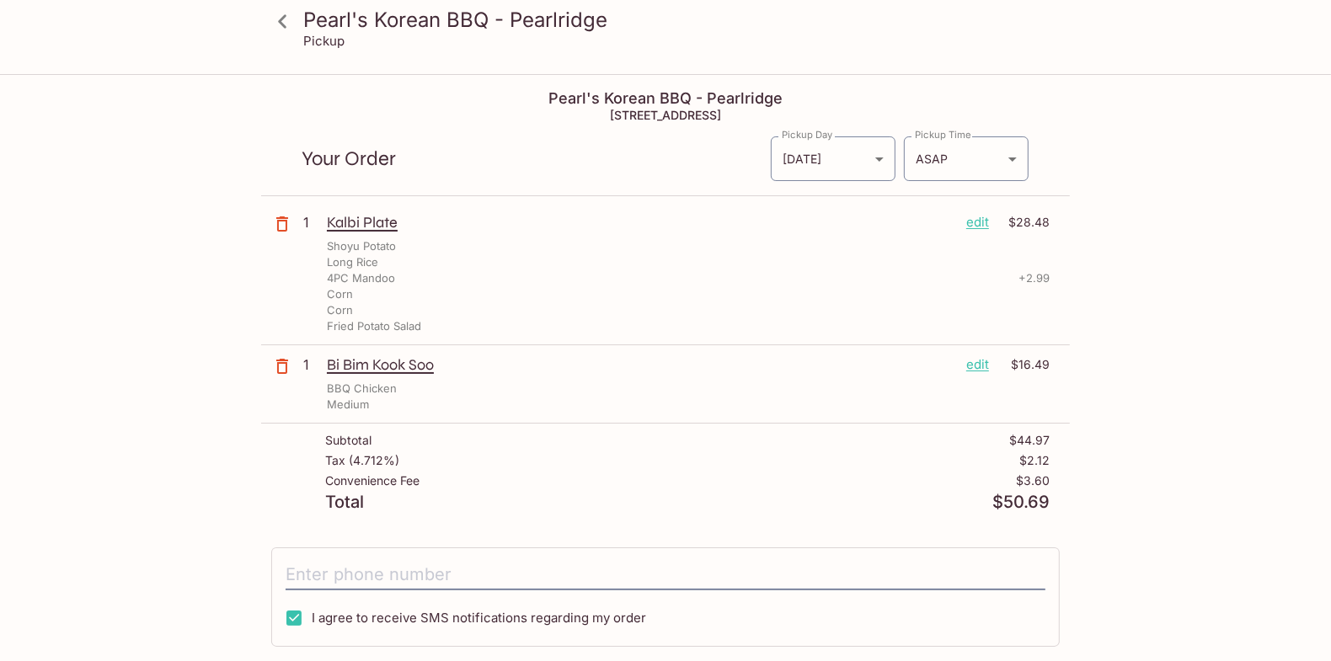
click at [981, 363] on p "edit" at bounding box center [977, 365] width 23 height 19
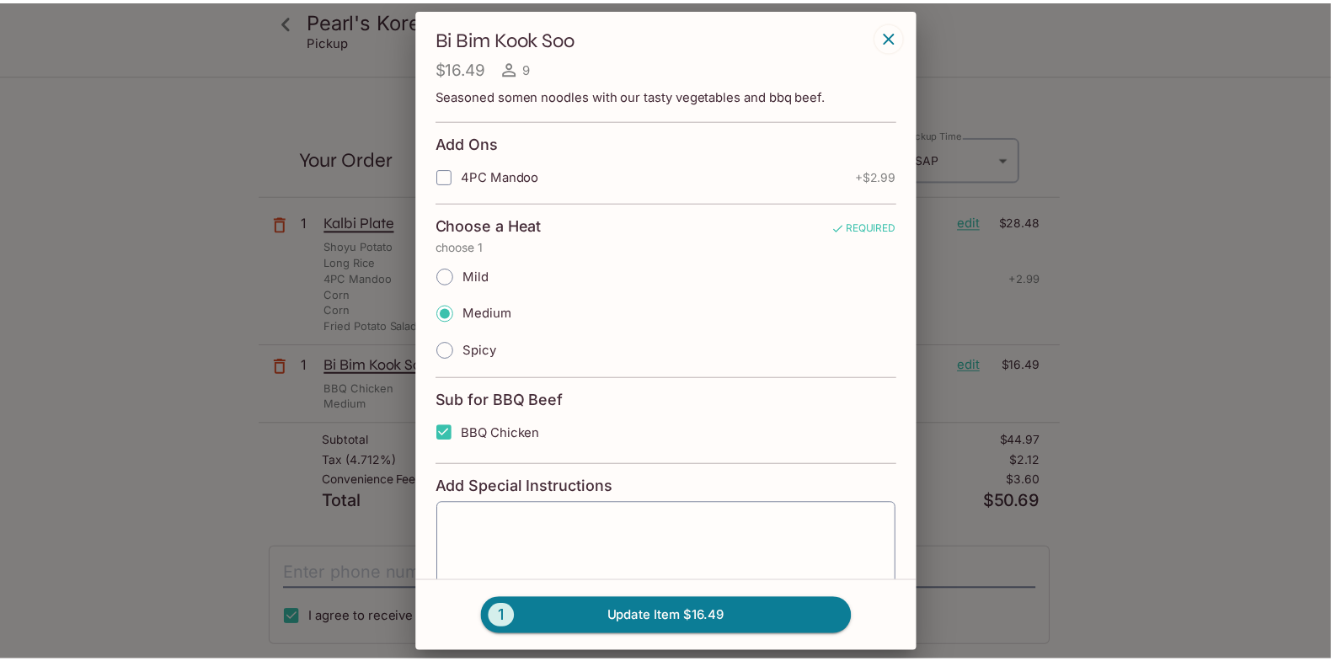
scroll to position [0, 0]
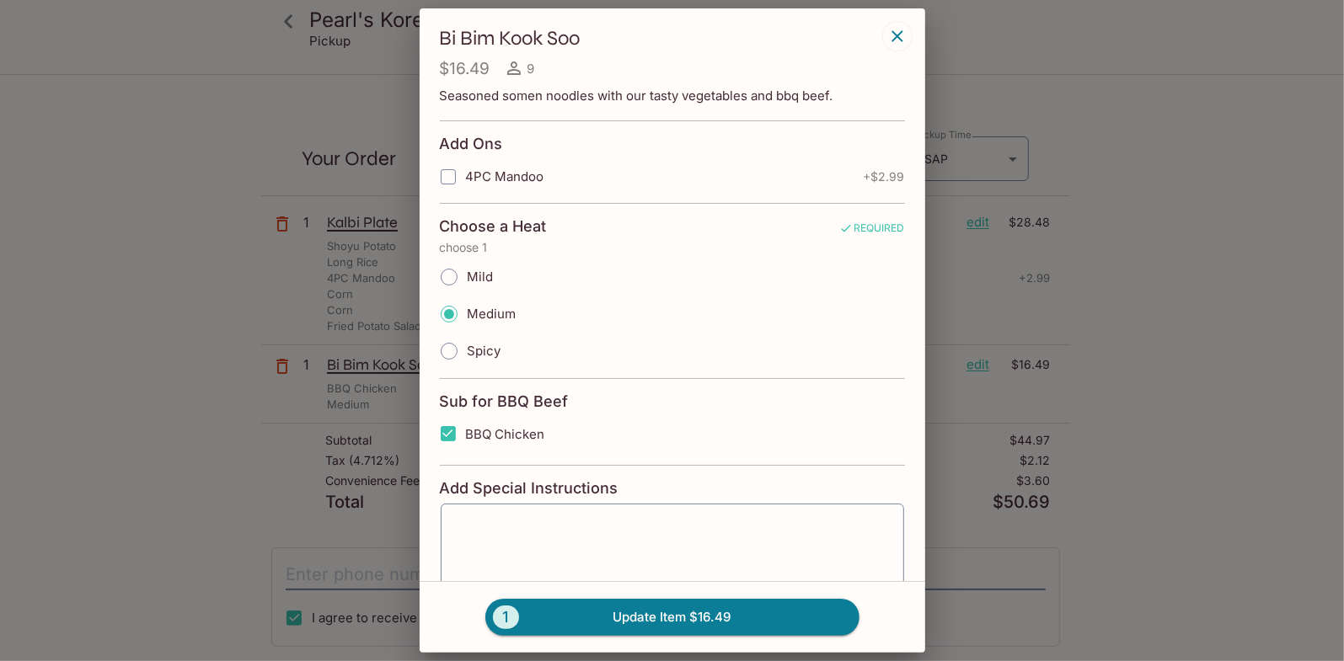
click at [470, 175] on span "4PC Mandoo" at bounding box center [505, 177] width 78 height 16
click at [465, 175] on input "4PC Mandoo" at bounding box center [448, 177] width 34 height 34
checkbox input "true"
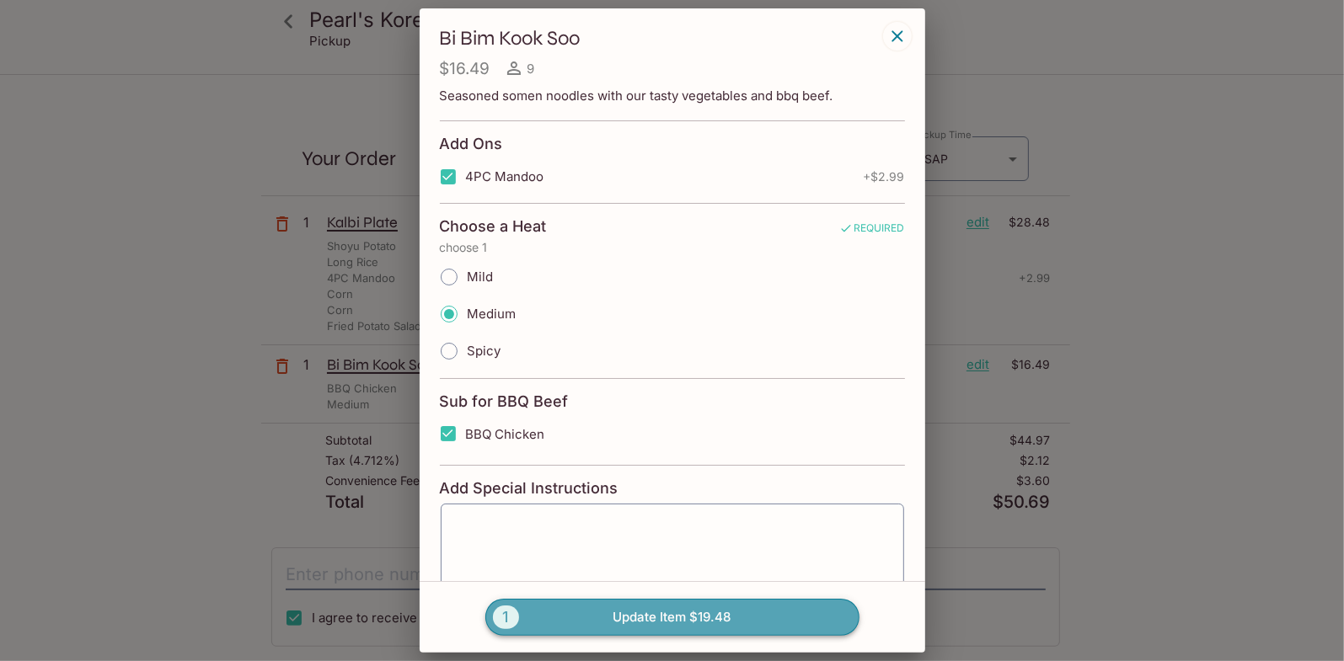
click at [698, 625] on button "1 Update Item $19.48" at bounding box center [672, 617] width 374 height 37
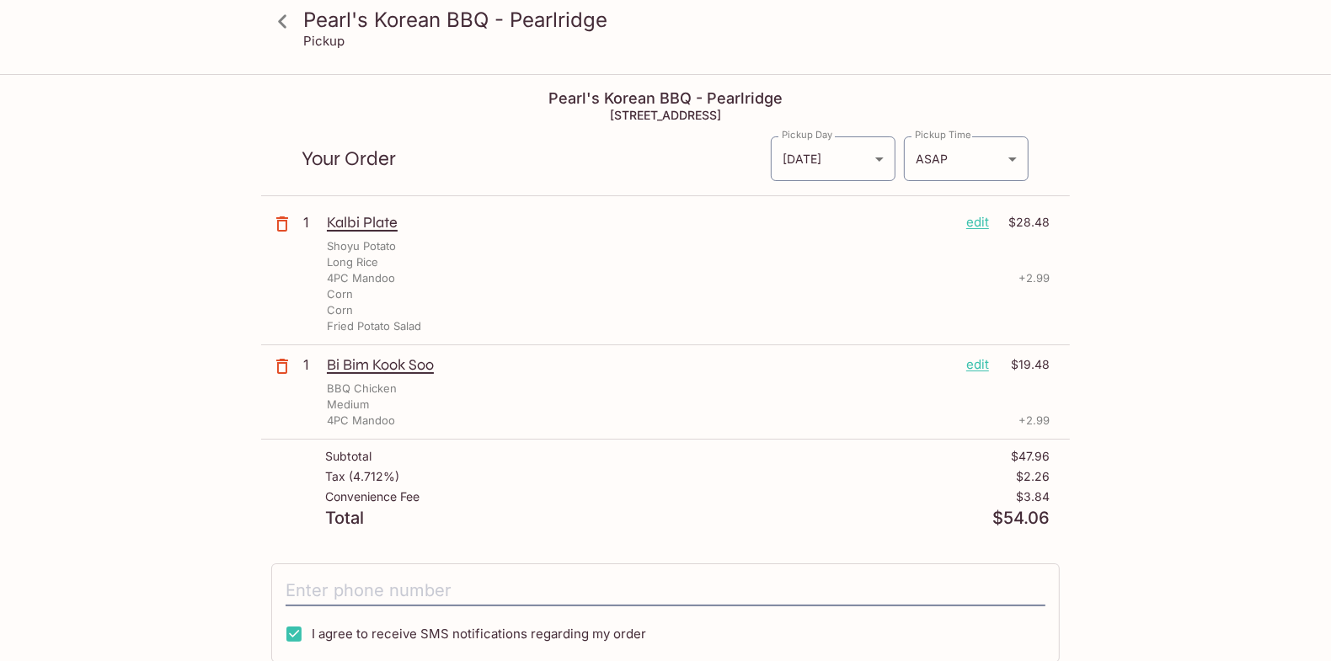
click at [276, 13] on icon at bounding box center [282, 21] width 29 height 29
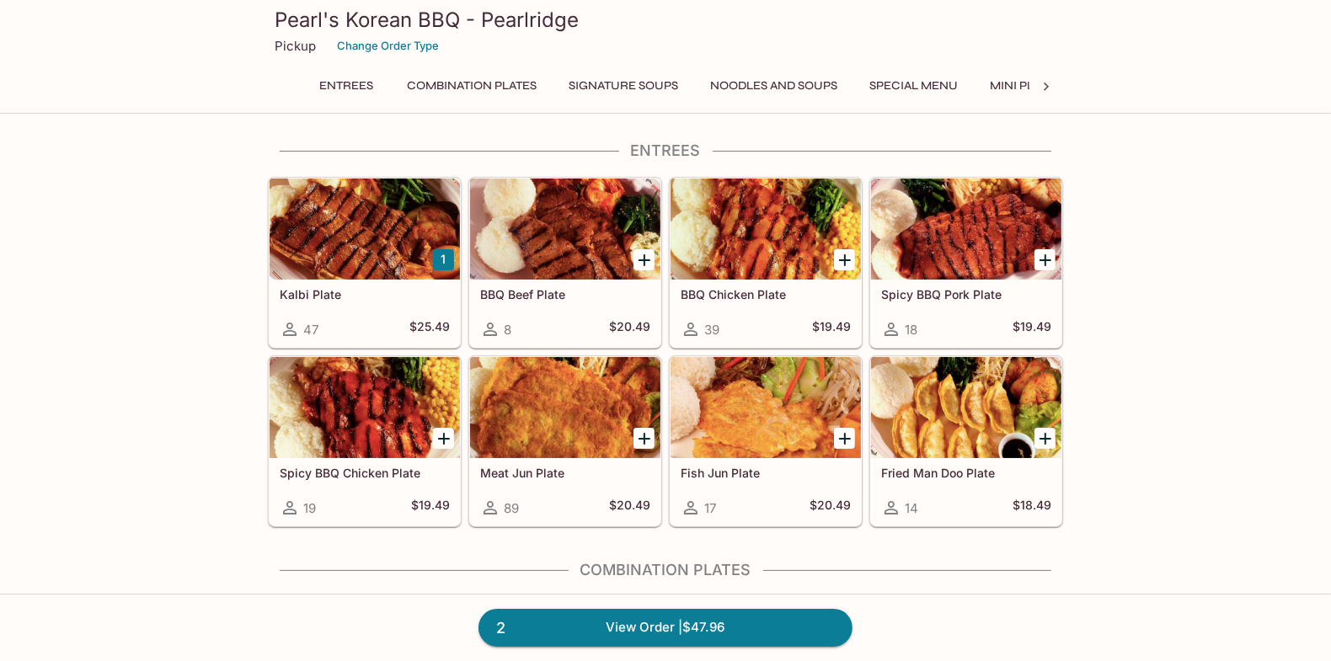
drag, startPoint x: 999, startPoint y: 85, endPoint x: 960, endPoint y: 51, distance: 52.0
click at [718, 72] on div "Pearl's Korean BBQ - Pearlridge Pickup Change Order Type Entrees Combination Pl…" at bounding box center [665, 54] width 809 height 108
click at [1046, 88] on icon at bounding box center [1046, 87] width 5 height 8
click at [1046, 87] on icon at bounding box center [1046, 86] width 17 height 17
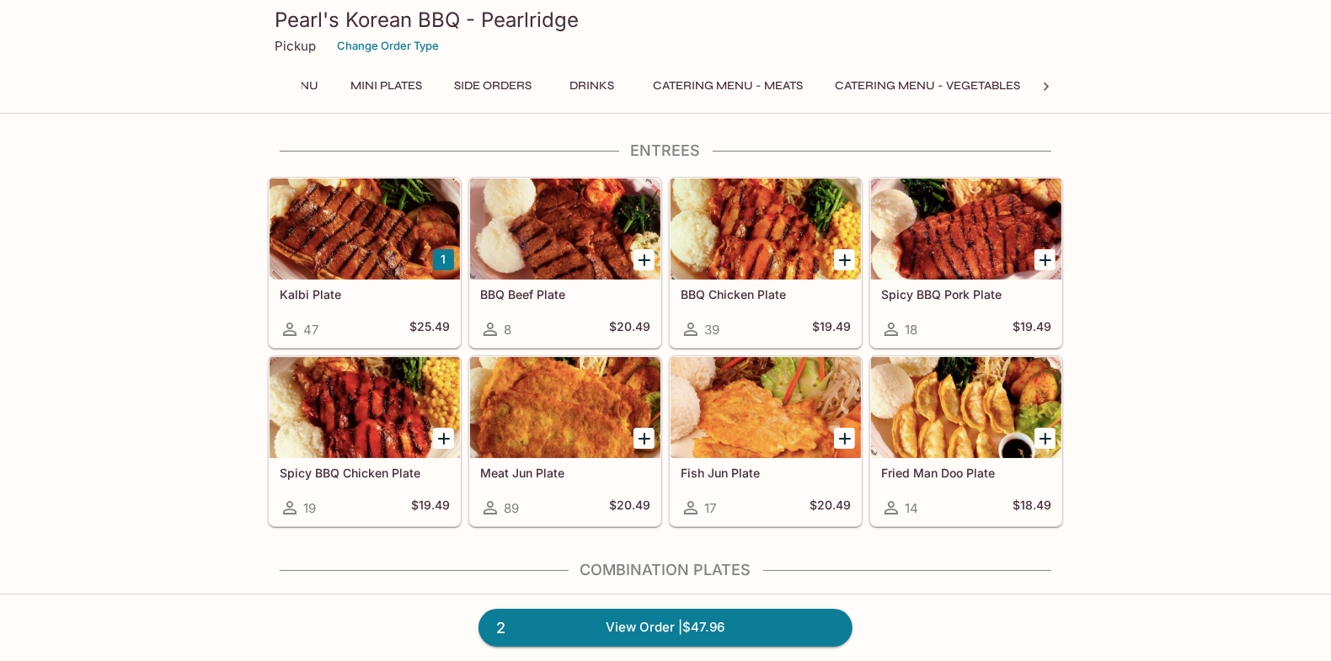
click at [1046, 87] on icon at bounding box center [1046, 86] width 17 height 17
drag, startPoint x: 981, startPoint y: 92, endPoint x: 618, endPoint y: 70, distance: 363.8
click at [390, 76] on div "Entrees Combination Plates Signature Soups Noodles and Soups Special Menu Mini …" at bounding box center [26, 86] width 728 height 24
click at [579, 83] on button "Drinks" at bounding box center [592, 86] width 76 height 24
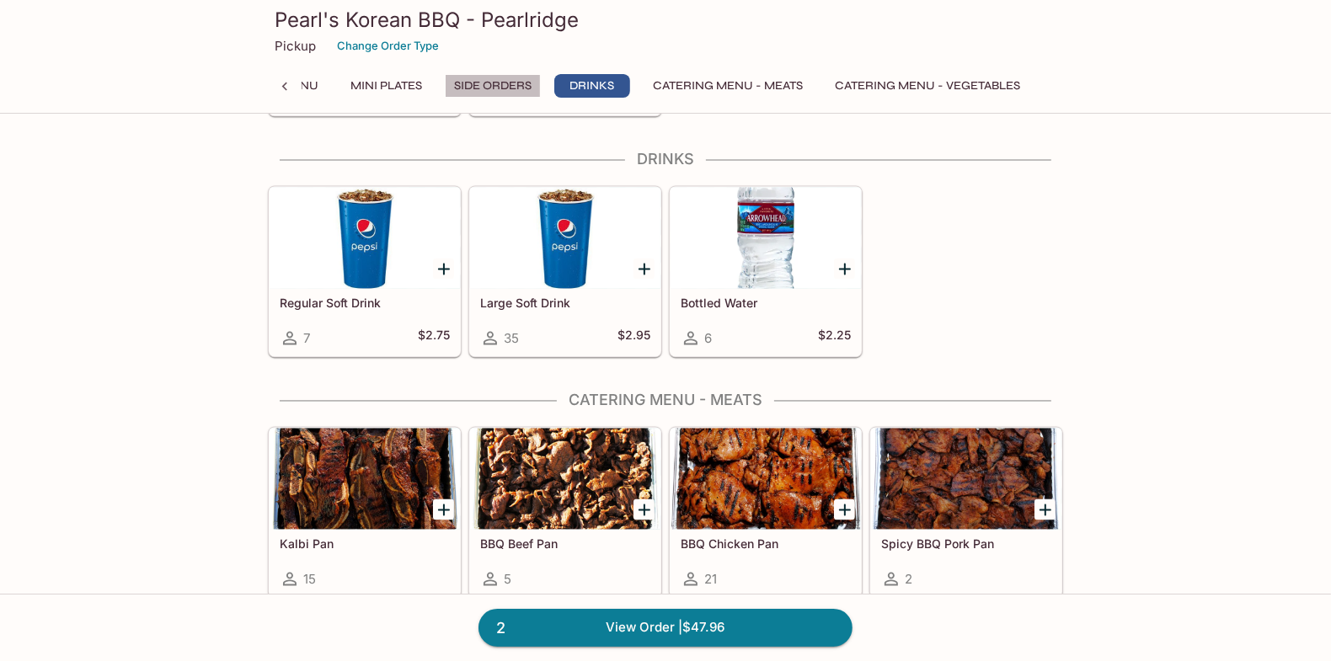
click at [511, 85] on button "Side Orders" at bounding box center [493, 86] width 96 height 24
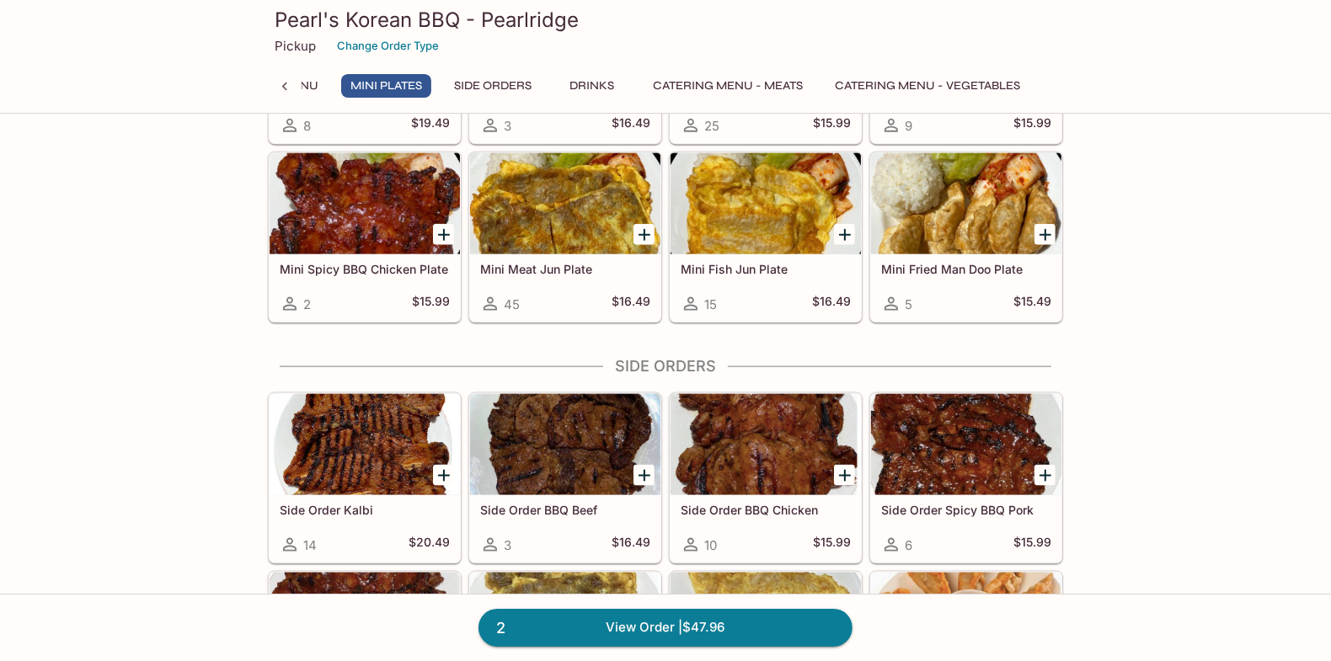
scroll to position [1722, 0]
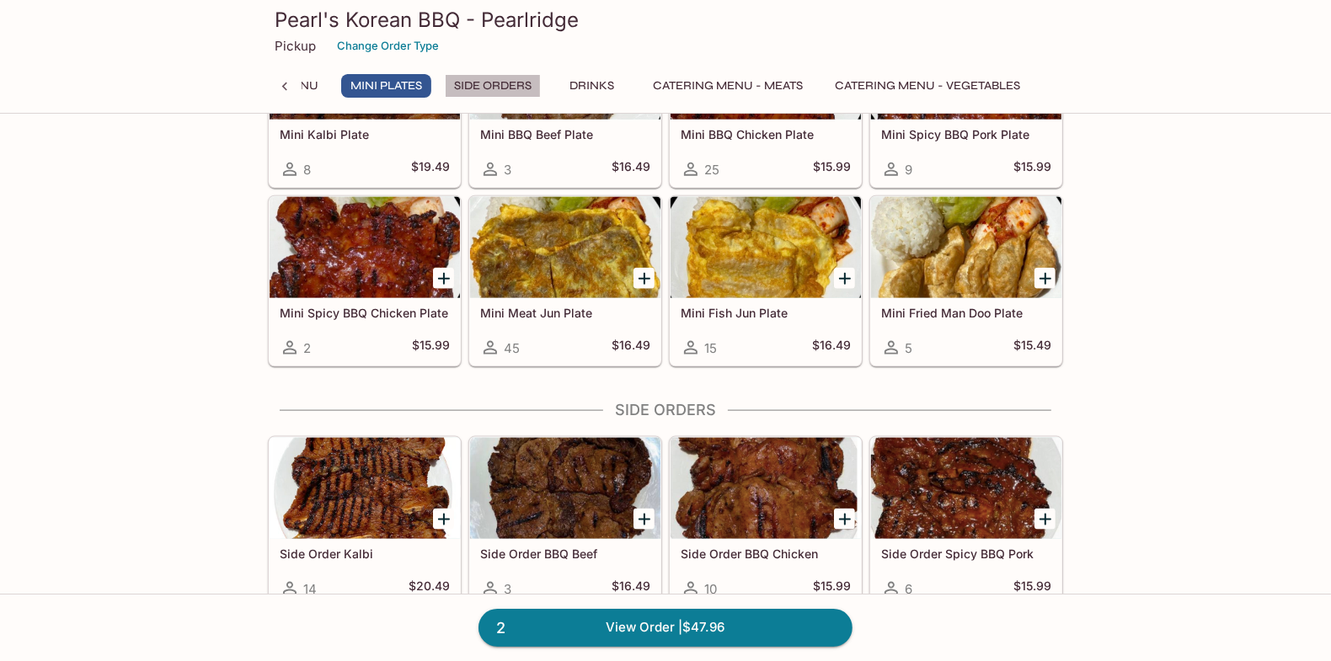
click at [459, 78] on button "Side Orders" at bounding box center [493, 86] width 96 height 24
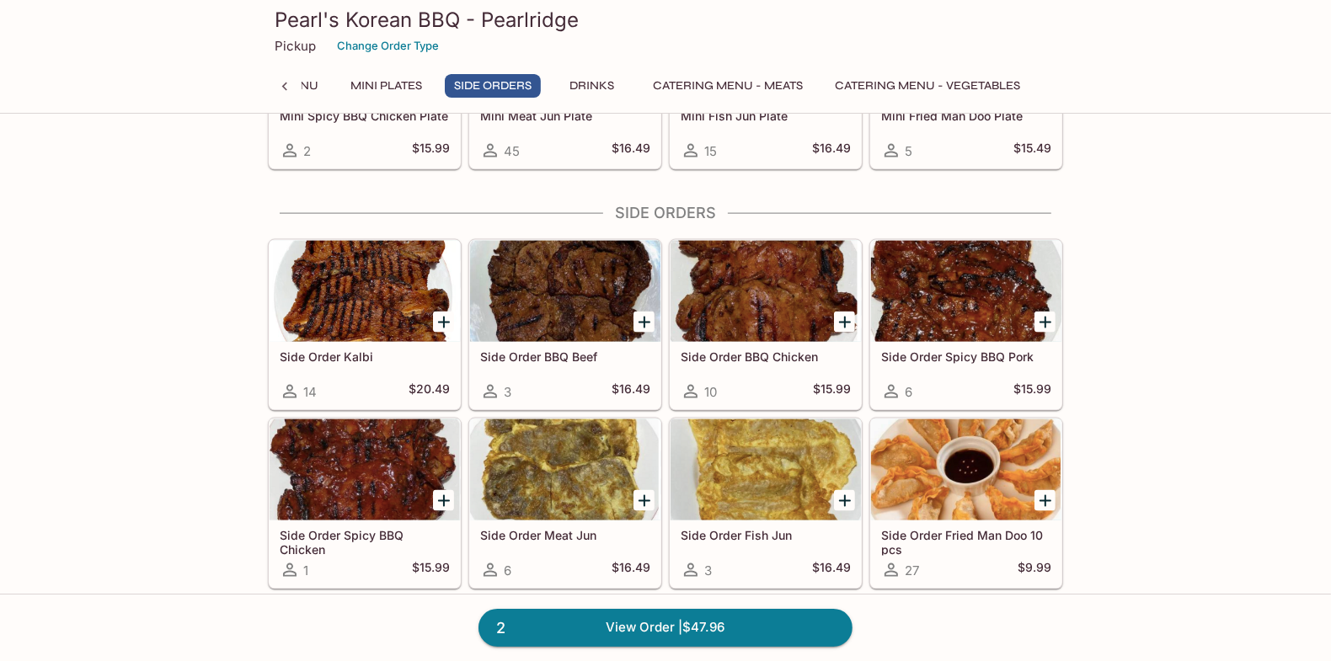
scroll to position [1975, 0]
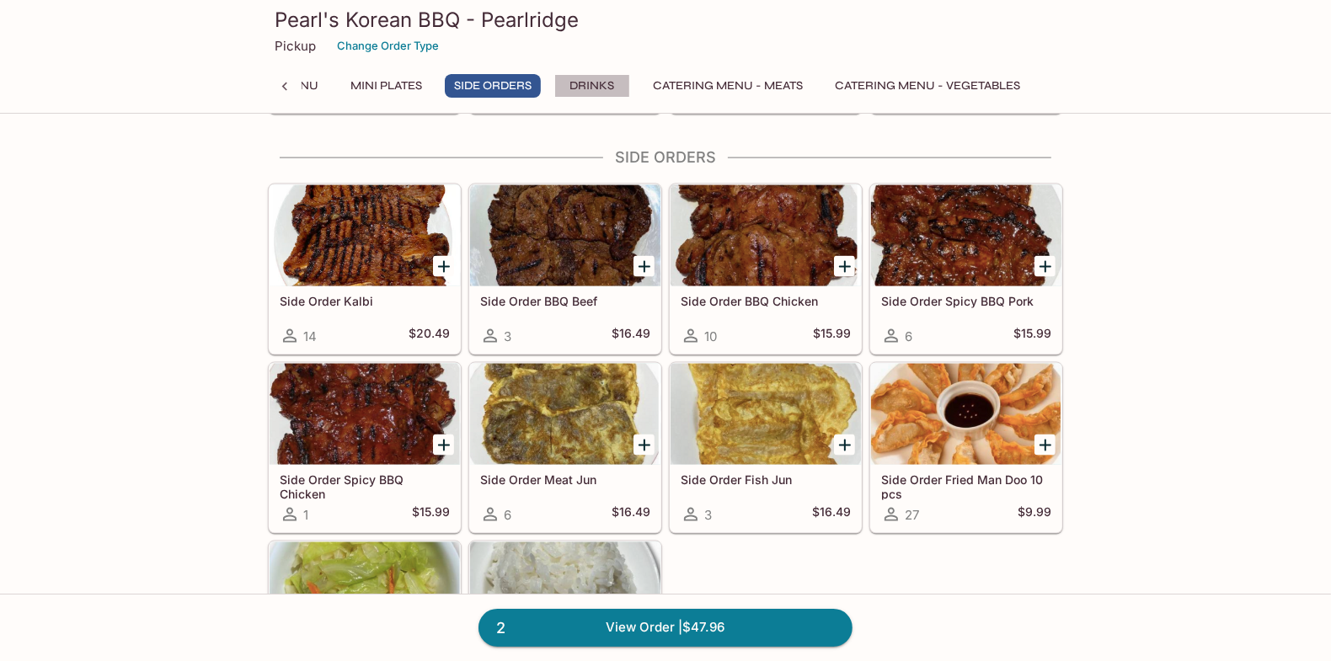
drag, startPoint x: 577, startPoint y: 78, endPoint x: 522, endPoint y: 80, distance: 54.8
click at [578, 78] on button "Drinks" at bounding box center [592, 86] width 76 height 24
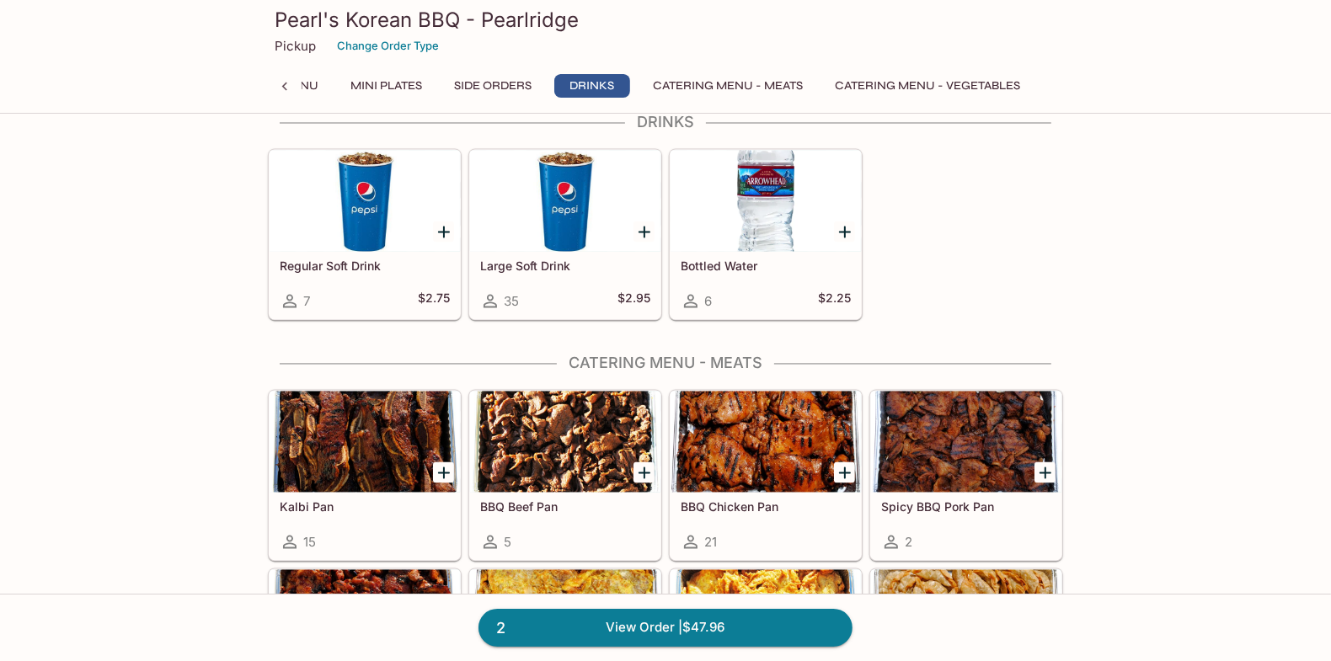
scroll to position [2571, 0]
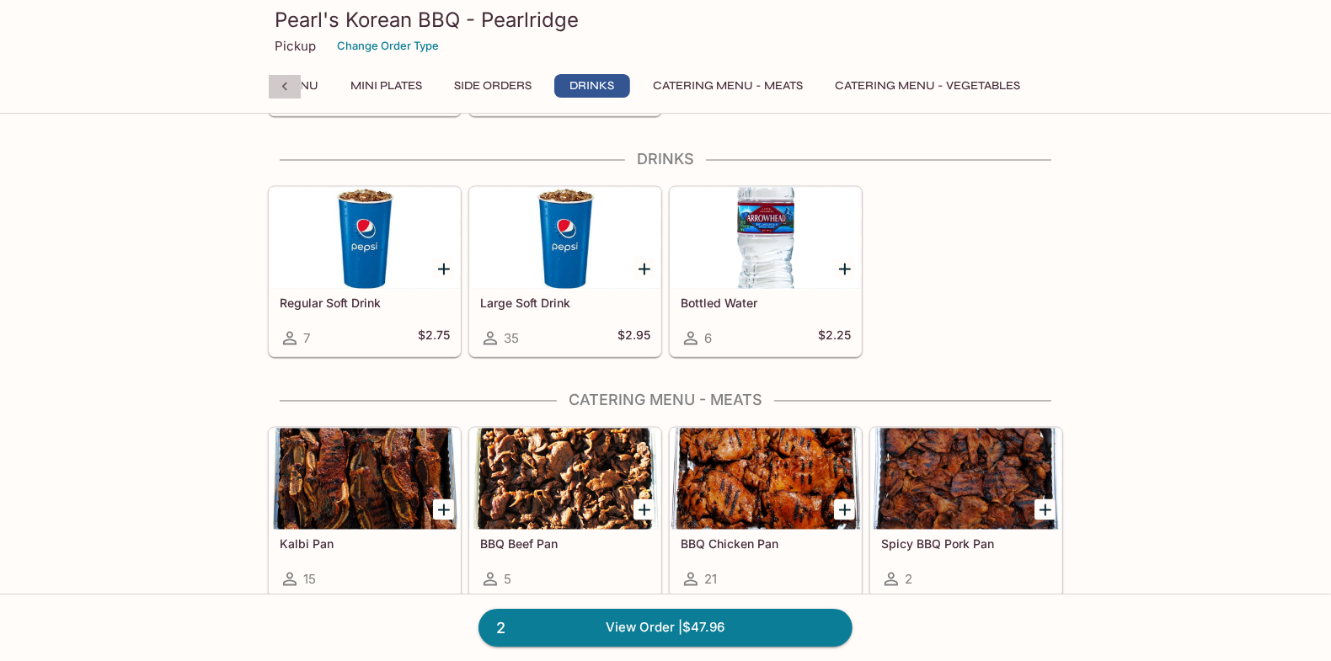
click at [299, 74] on div at bounding box center [285, 86] width 34 height 25
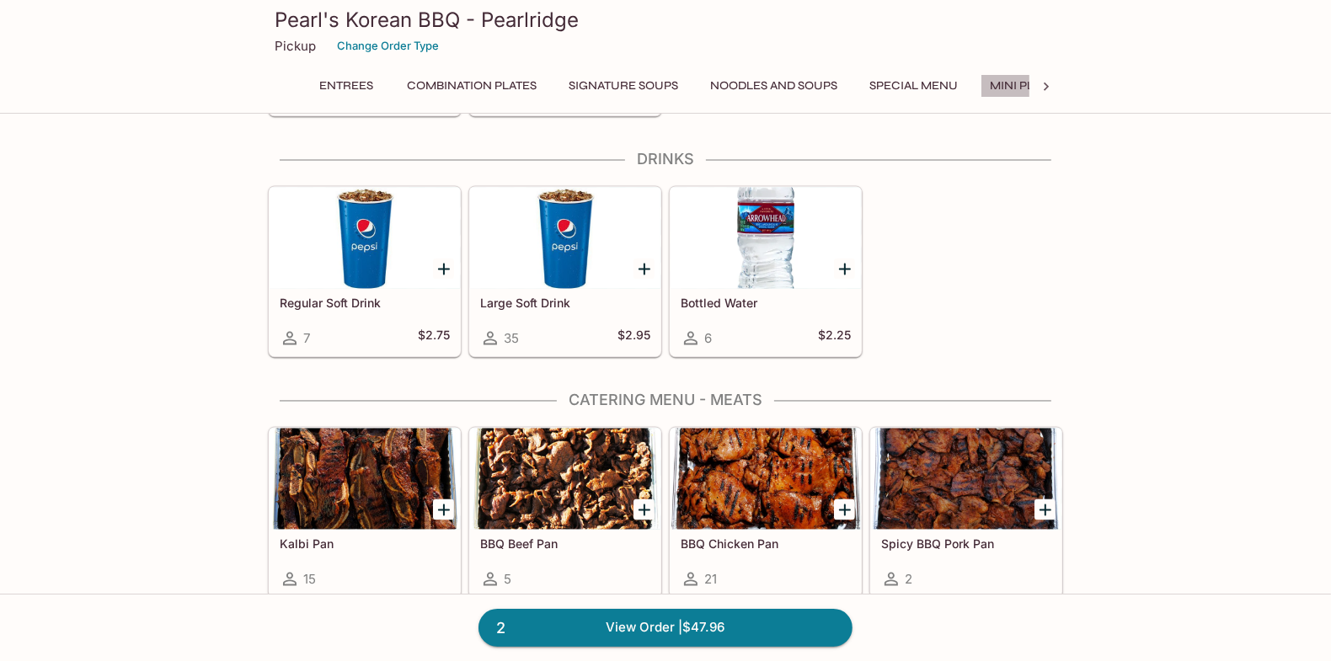
click at [1004, 84] on button "Mini Plates" at bounding box center [1026, 86] width 90 height 24
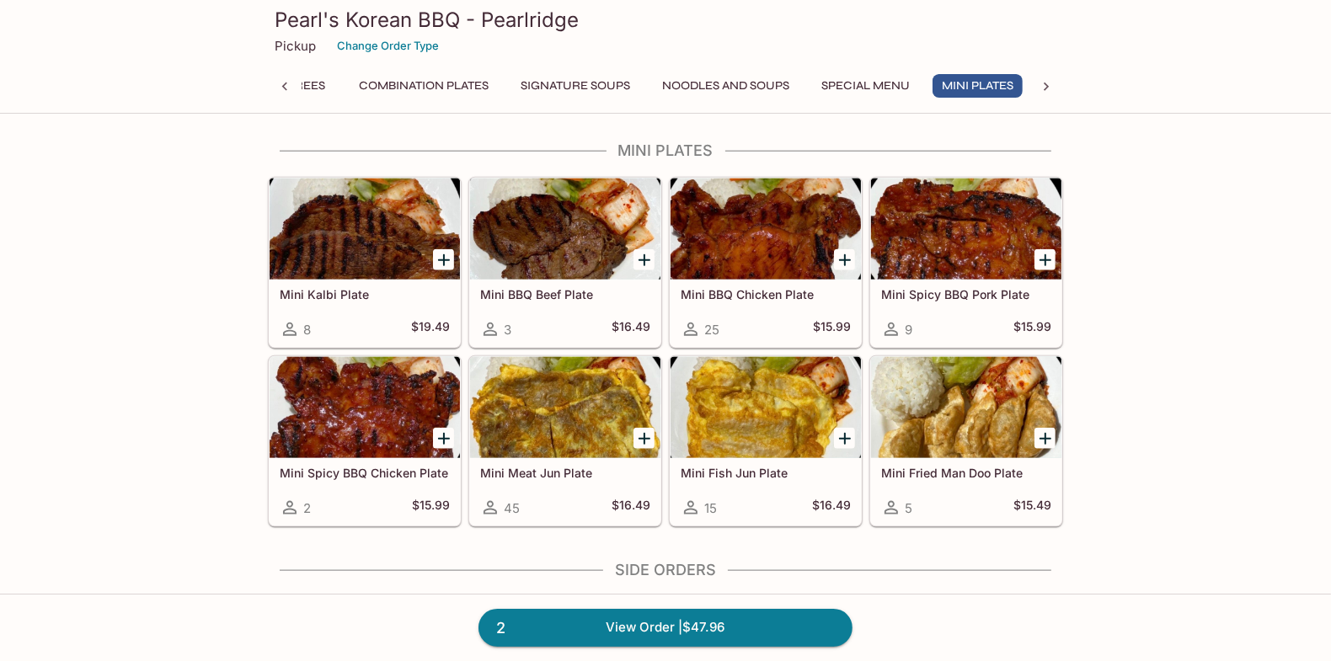
scroll to position [1556, 0]
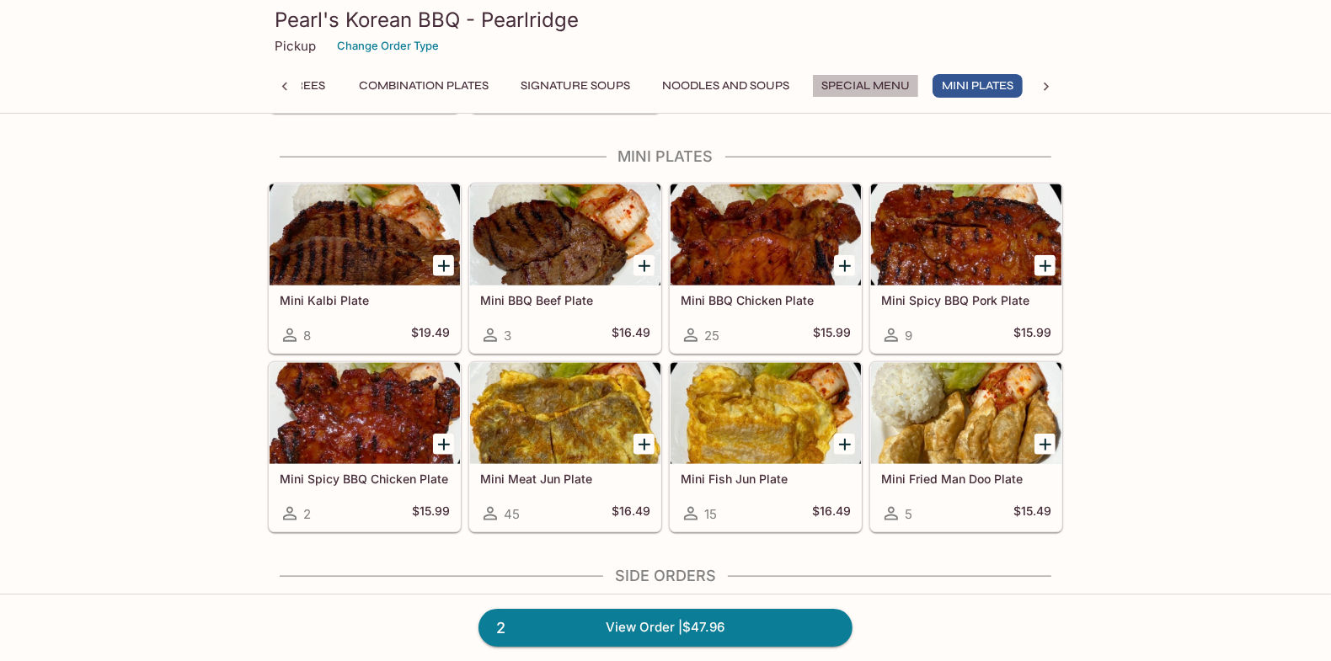
click at [857, 89] on button "Special Menu" at bounding box center [865, 86] width 107 height 24
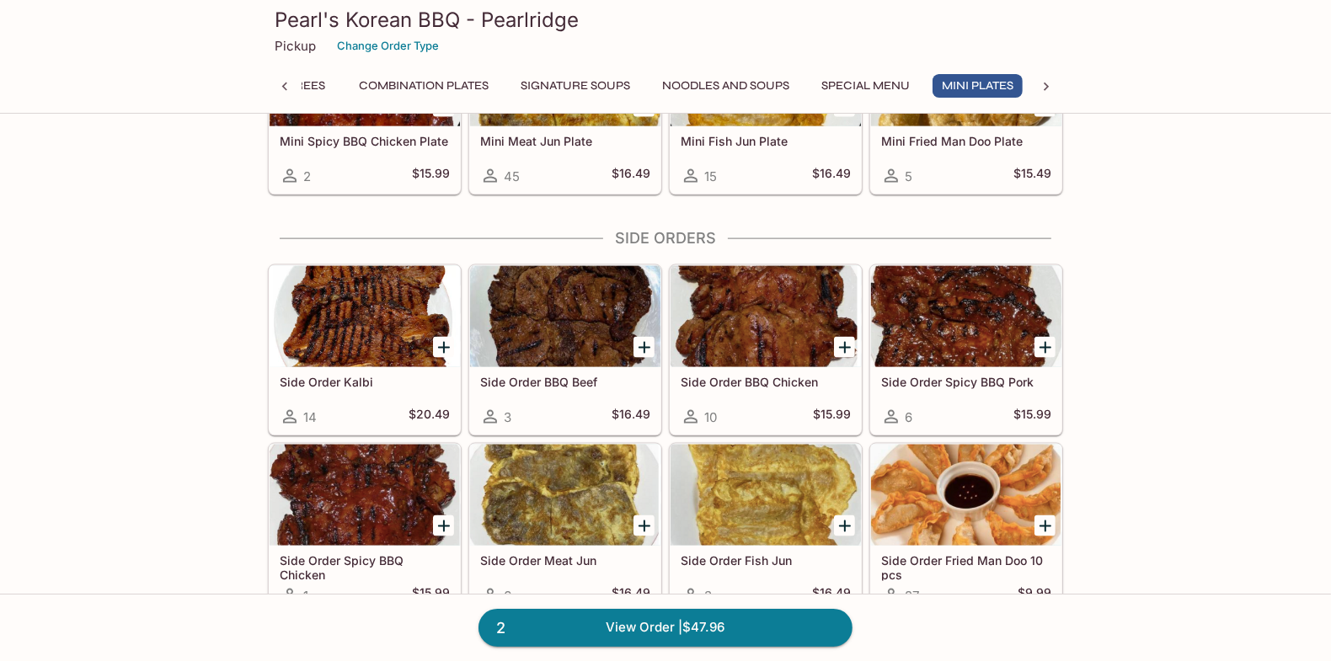
scroll to position [1906, 0]
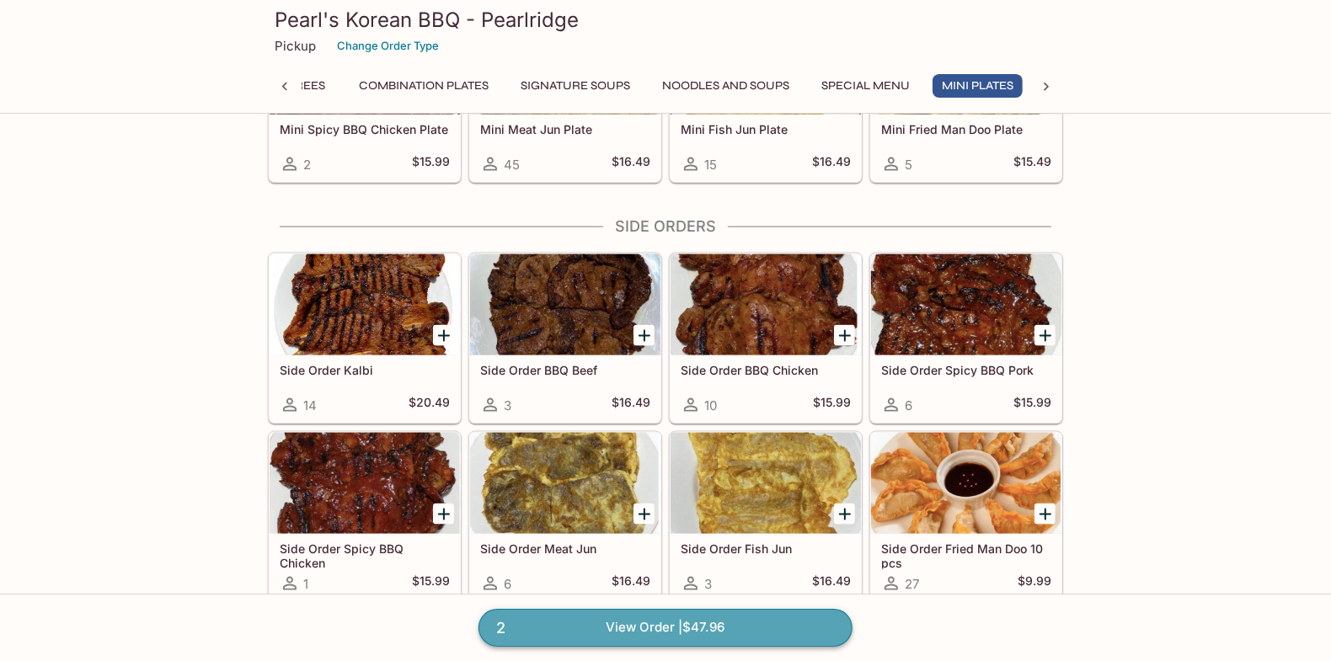
click at [635, 627] on link "2 View Order | $47.96" at bounding box center [666, 627] width 374 height 37
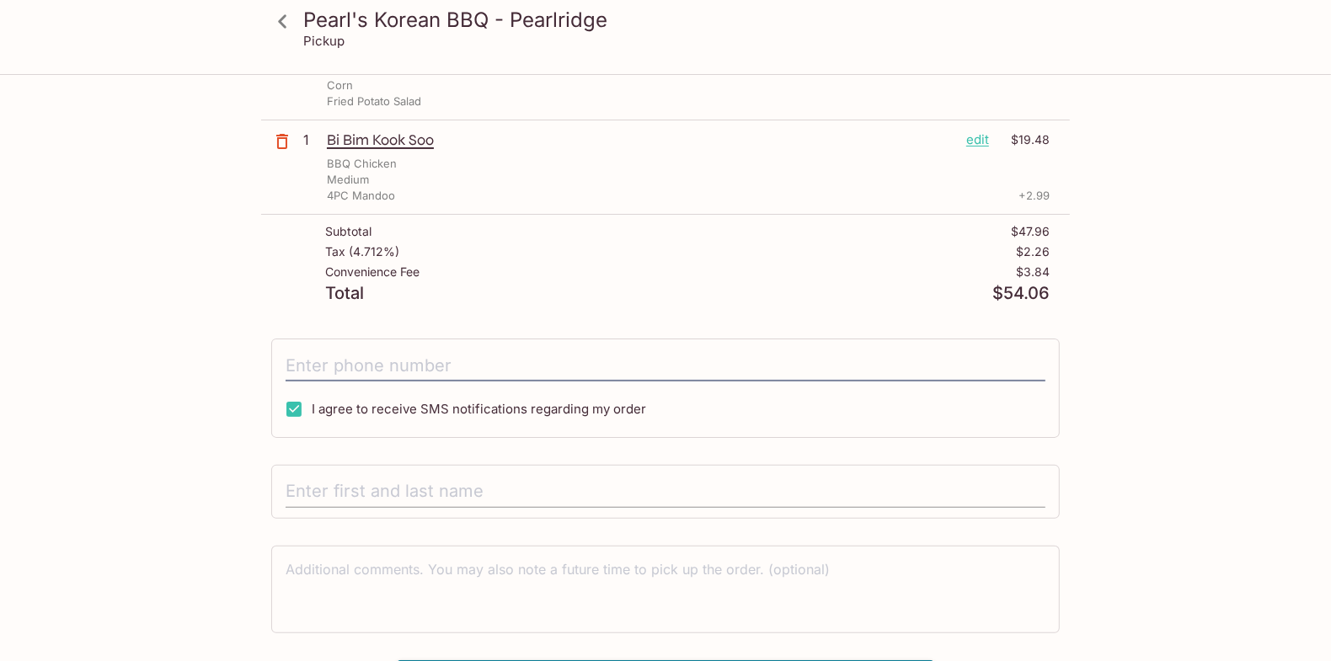
scroll to position [264, 0]
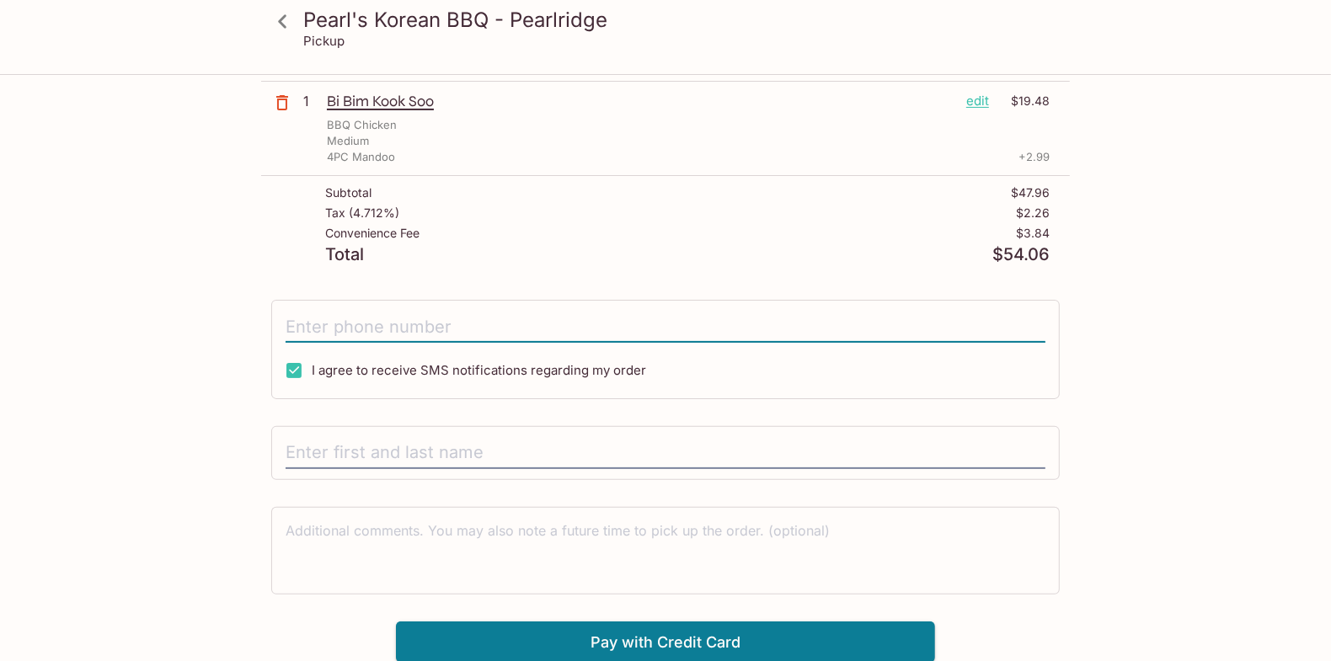
click at [426, 320] on input "tel" at bounding box center [666, 327] width 760 height 32
type input "[PHONE_NUMBER]"
click at [448, 453] on input "text" at bounding box center [666, 453] width 760 height 32
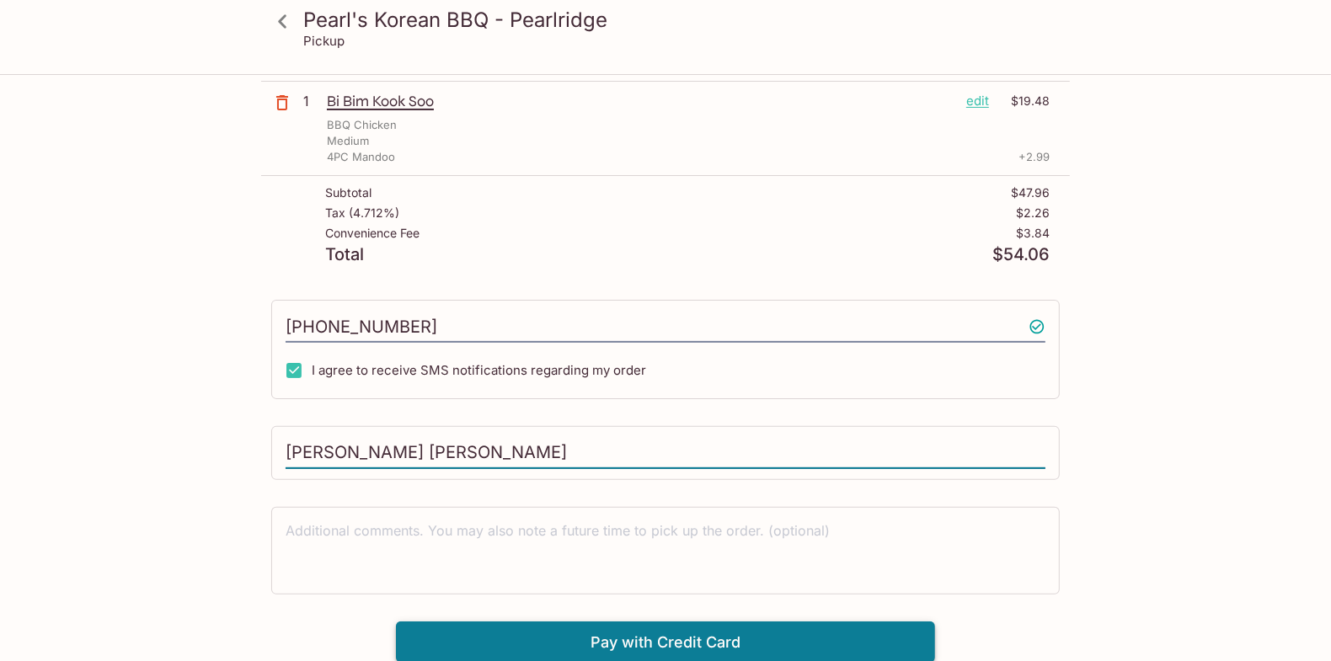
type input "[PERSON_NAME] [PERSON_NAME]"
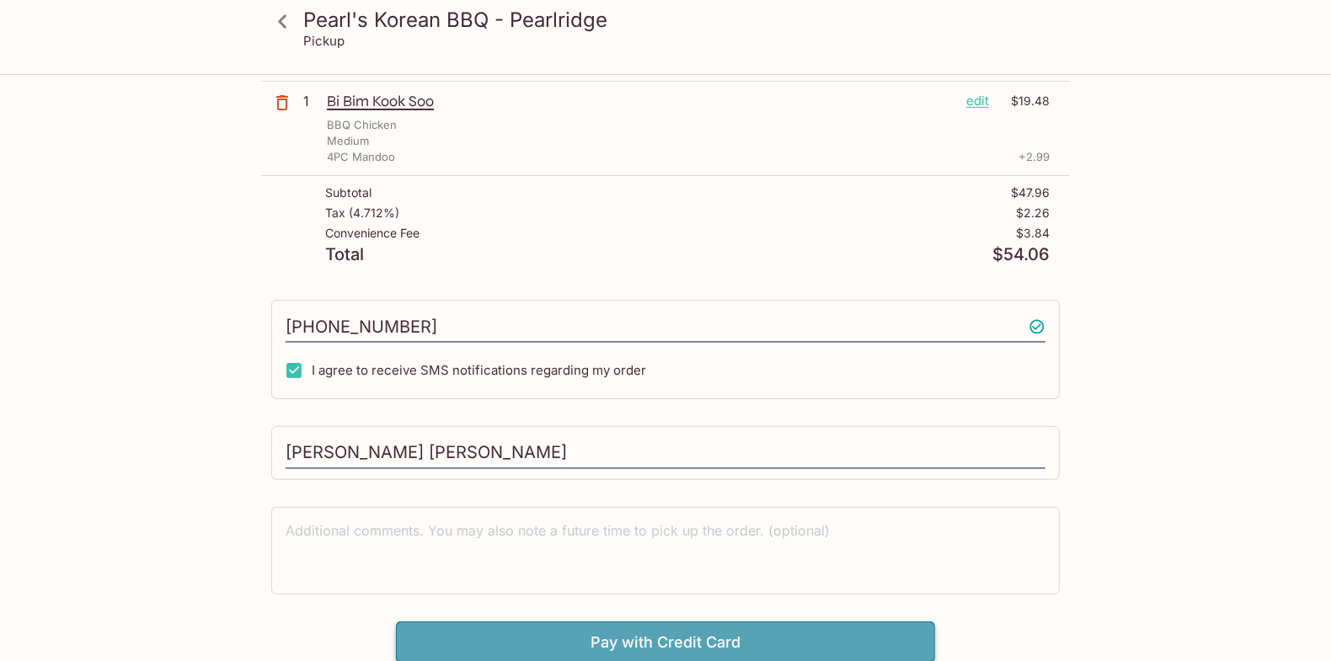
click at [650, 636] on button "Pay with Credit Card" at bounding box center [665, 643] width 539 height 42
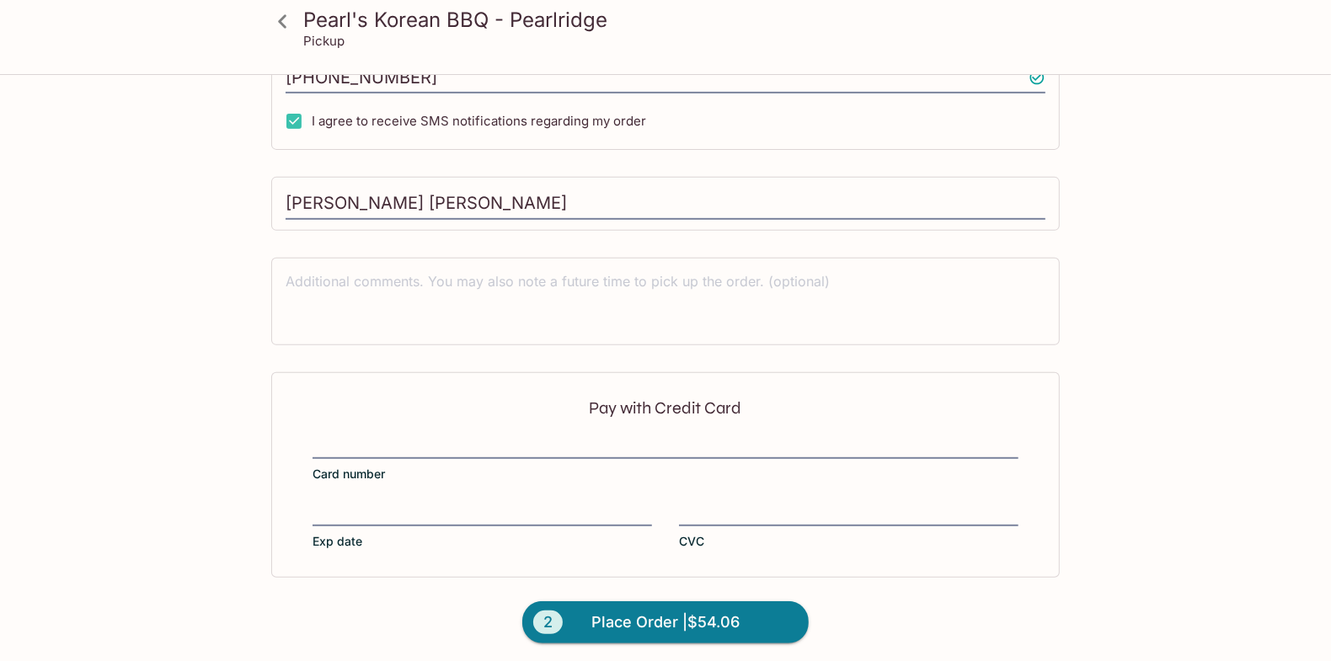
scroll to position [515, 0]
click at [412, 436] on iframe at bounding box center [666, 445] width 706 height 19
click at [669, 610] on span "Place Order | $54.06" at bounding box center [665, 620] width 148 height 27
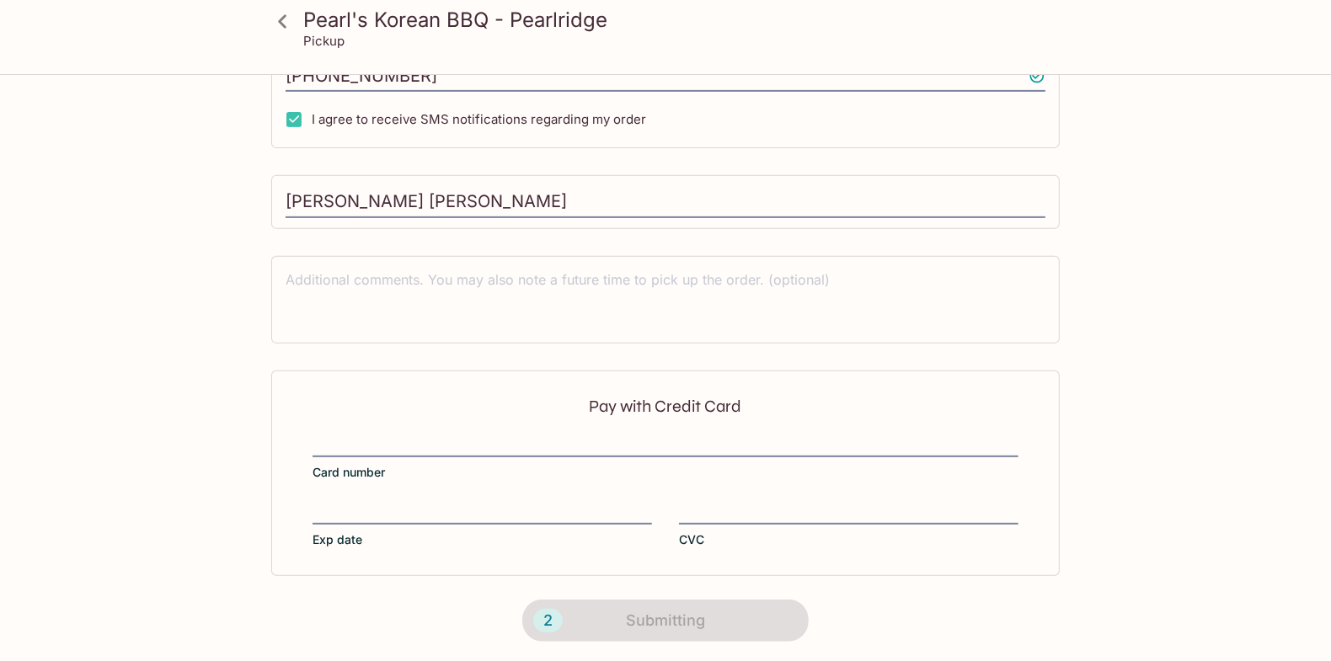
scroll to position [265, 0]
